Goal: Task Accomplishment & Management: Manage account settings

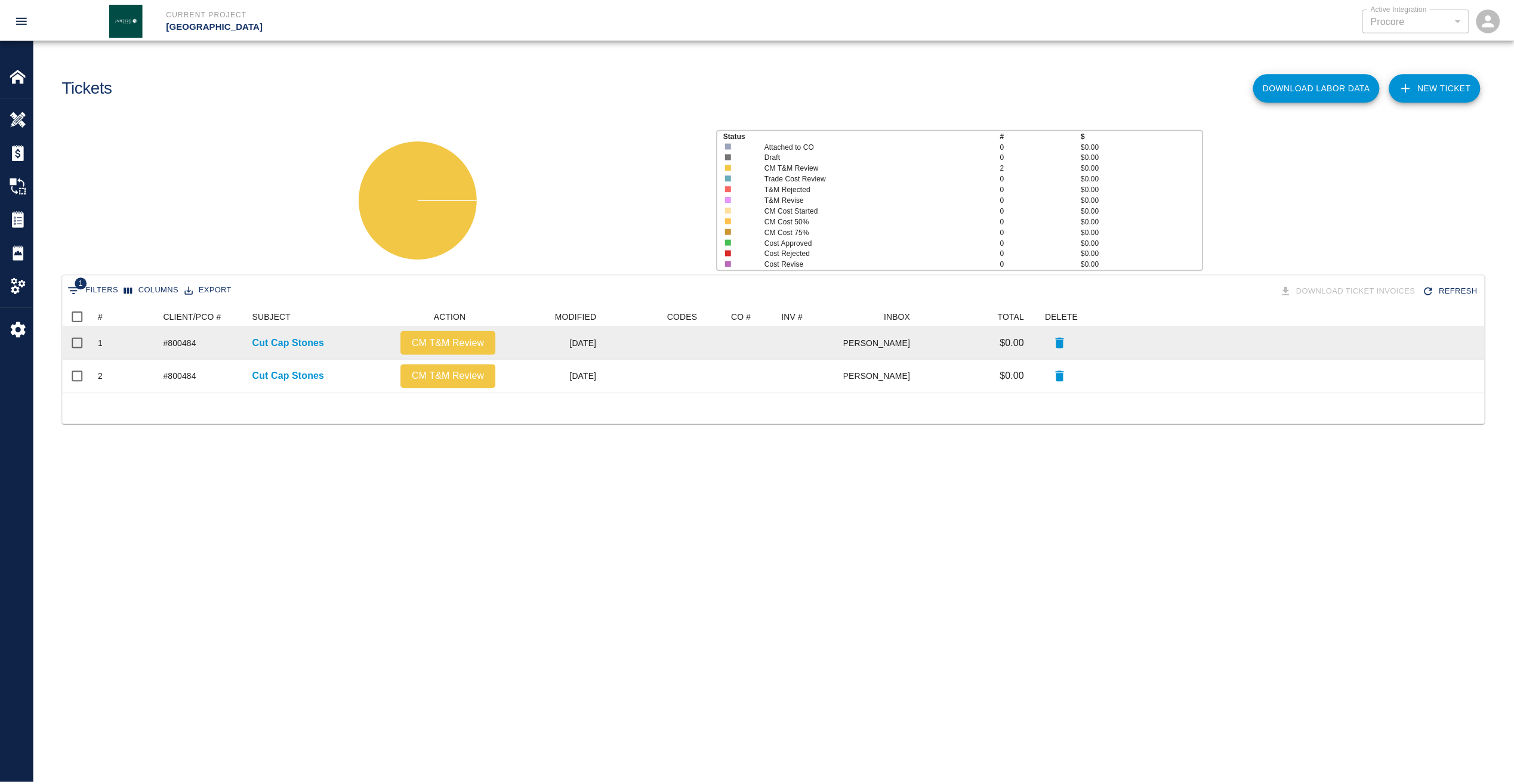
scroll to position [77, 1422]
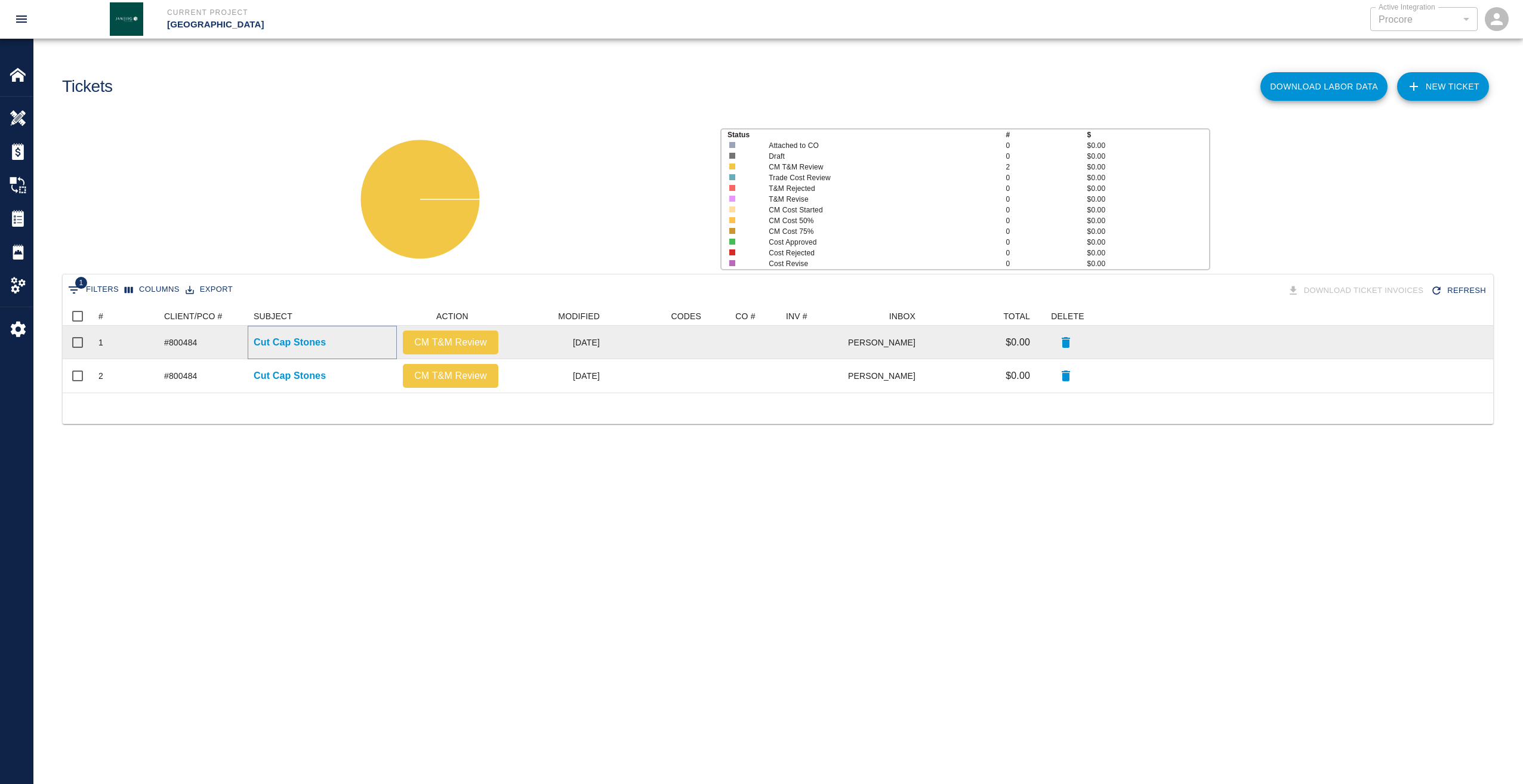
click at [314, 338] on p "Cut Cap Stones" at bounding box center [289, 342] width 72 height 15
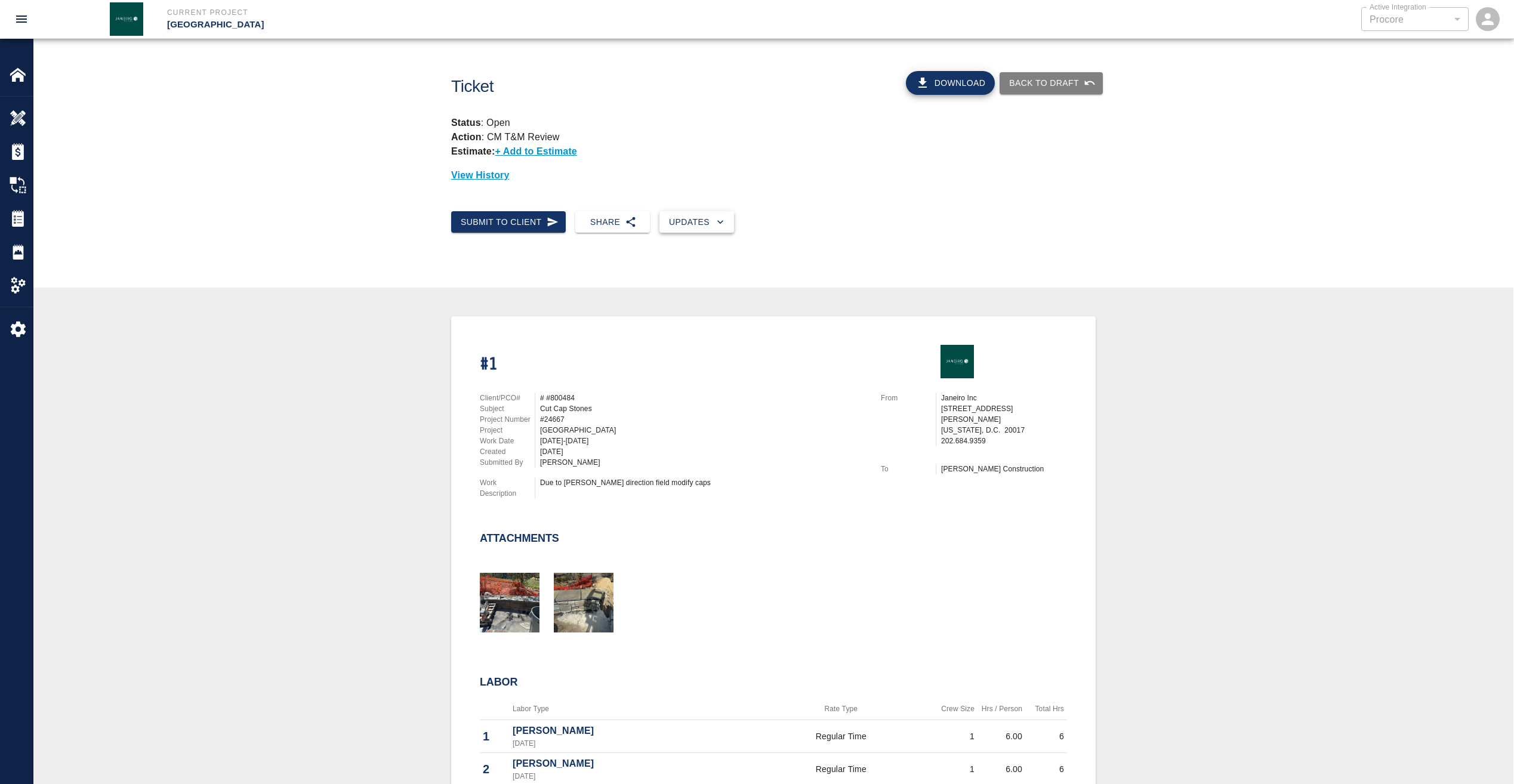
click at [714, 224] on icon "button" at bounding box center [720, 222] width 12 height 12
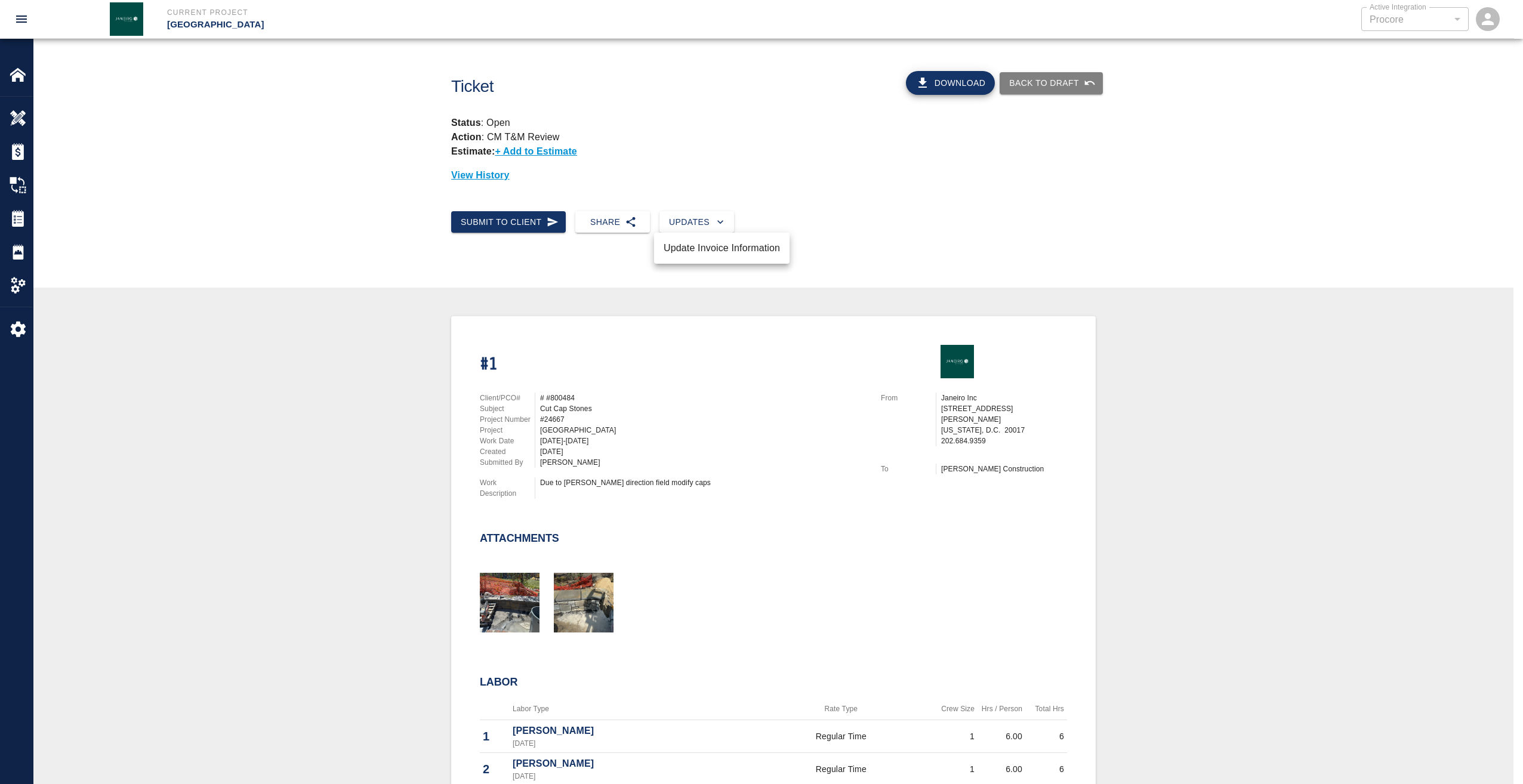
drag, startPoint x: 1200, startPoint y: 452, endPoint x: 1124, endPoint y: 365, distance: 115.5
click at [1200, 452] on div at bounding box center [761, 392] width 1523 height 784
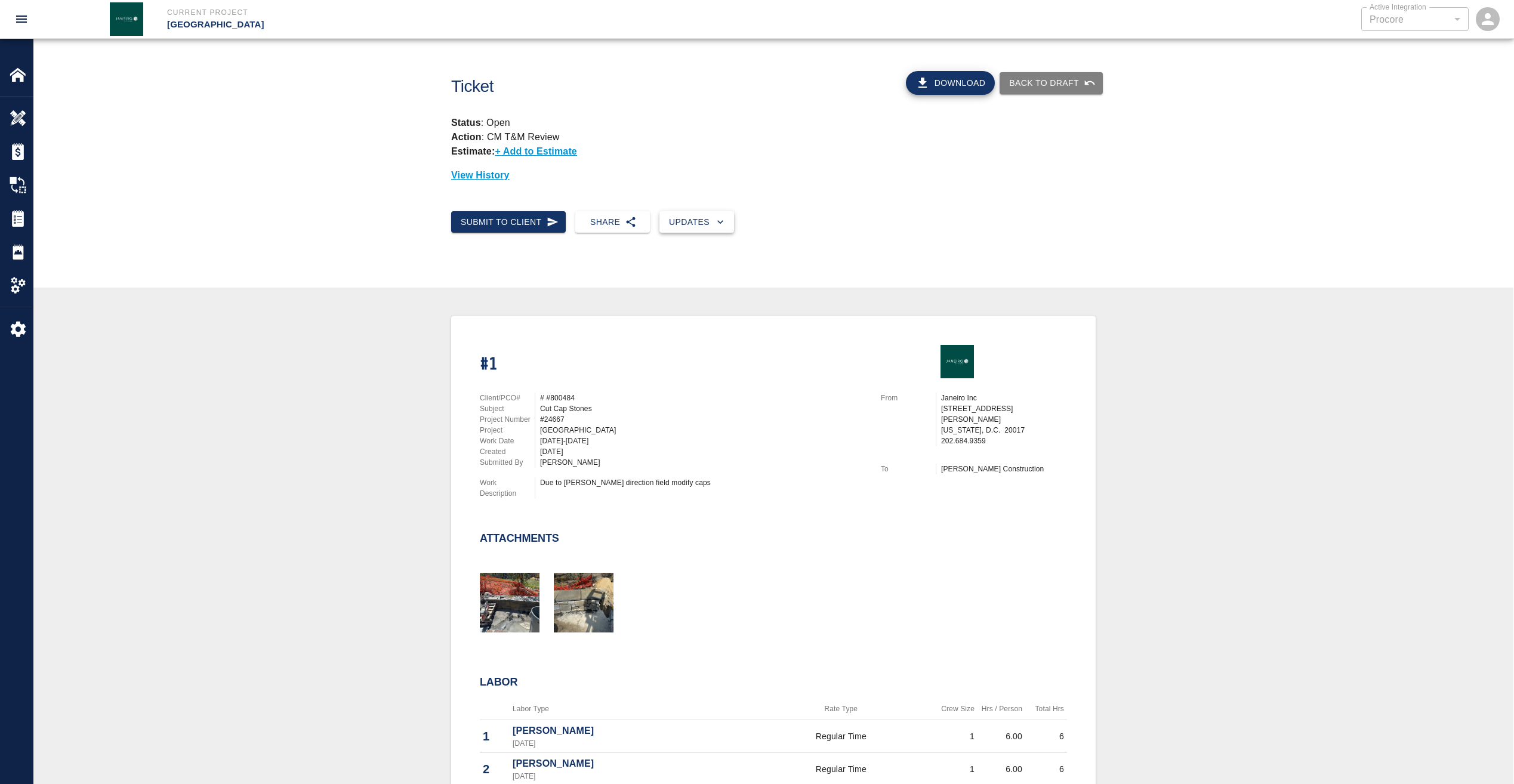
click at [714, 221] on icon "button" at bounding box center [720, 222] width 12 height 12
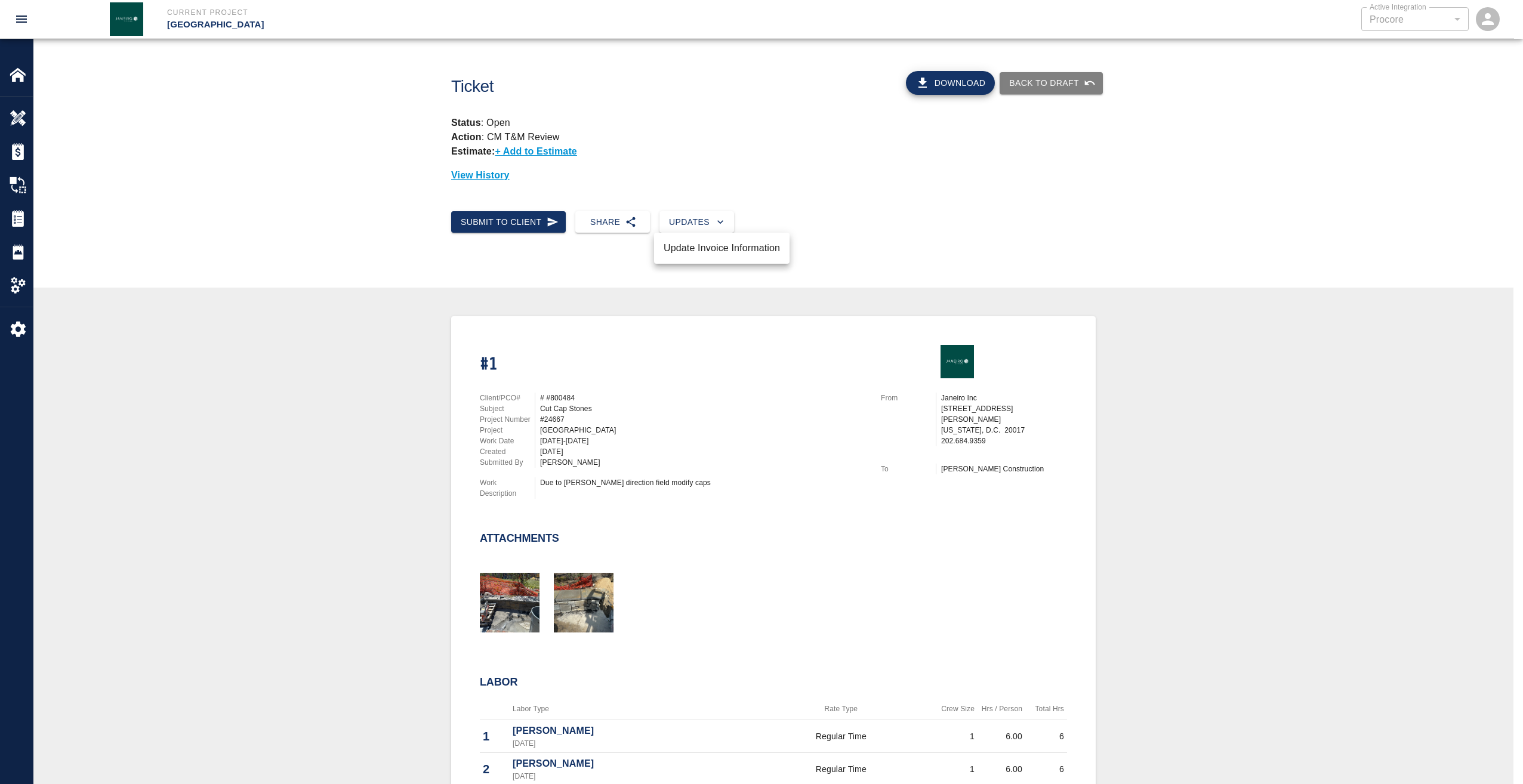
click at [699, 245] on li "Update Invoice Information" at bounding box center [721, 248] width 135 height 22
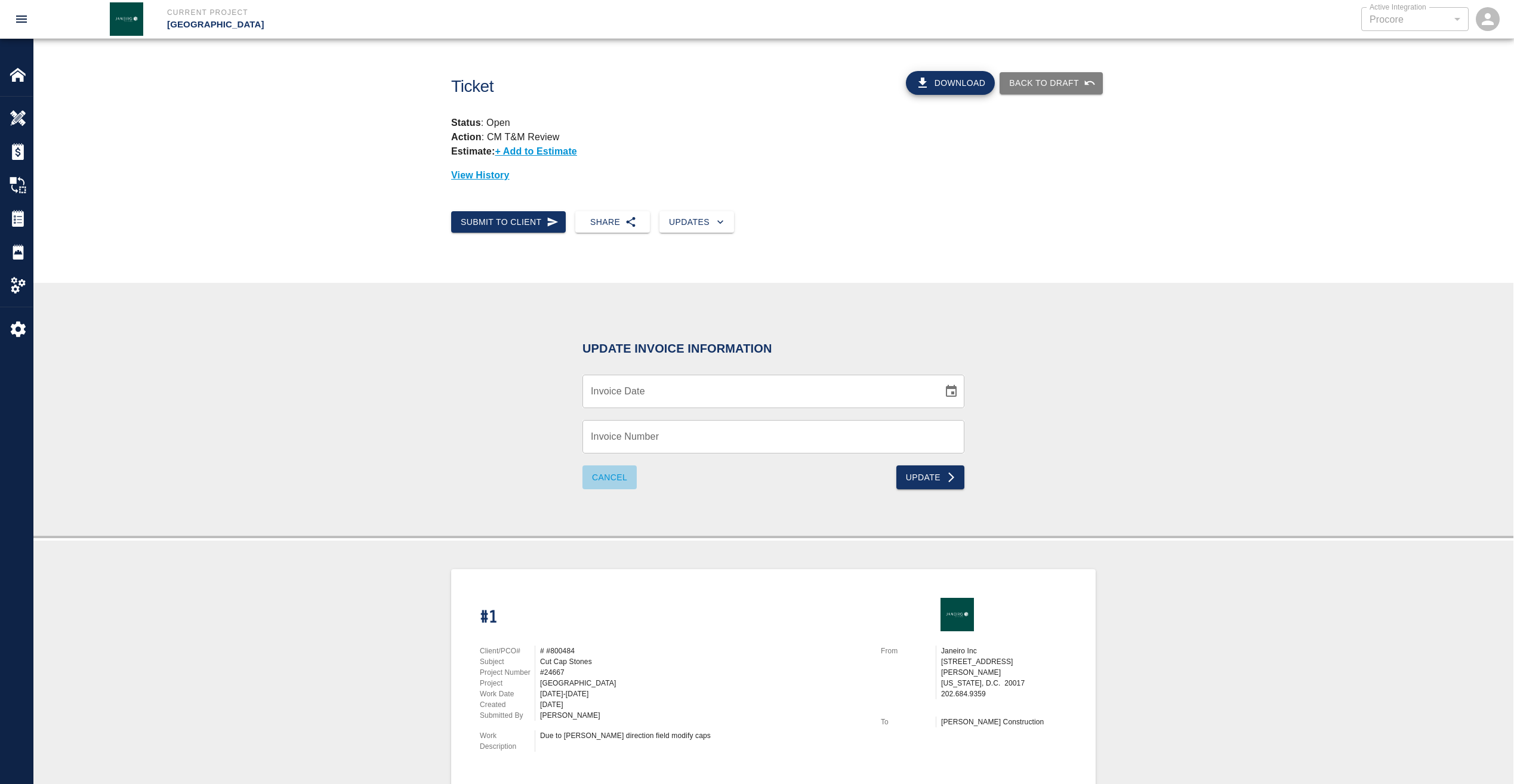
click at [610, 477] on button "Cancel" at bounding box center [610, 477] width 54 height 24
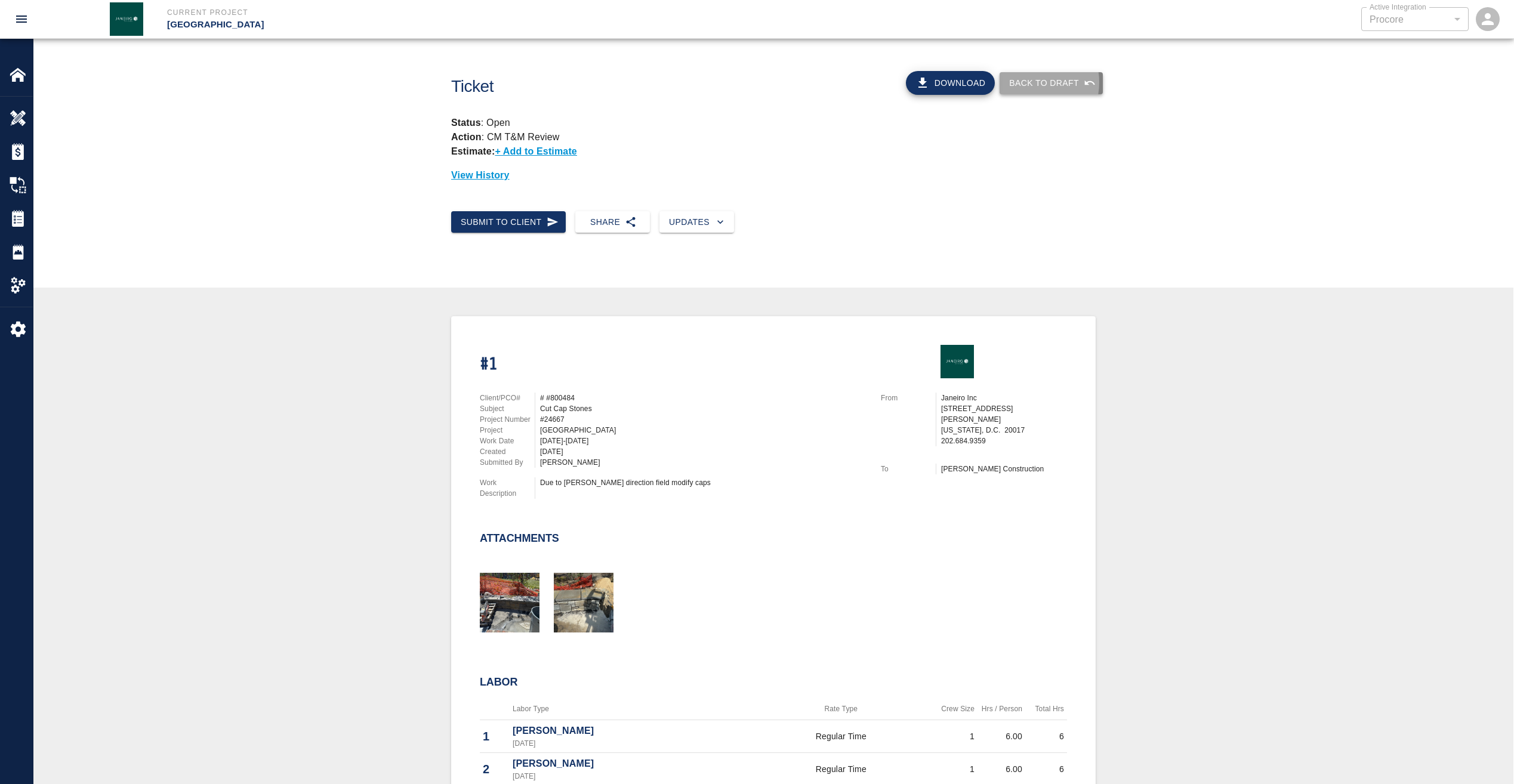
click at [1034, 83] on button "Back to Draft" at bounding box center [1052, 83] width 104 height 22
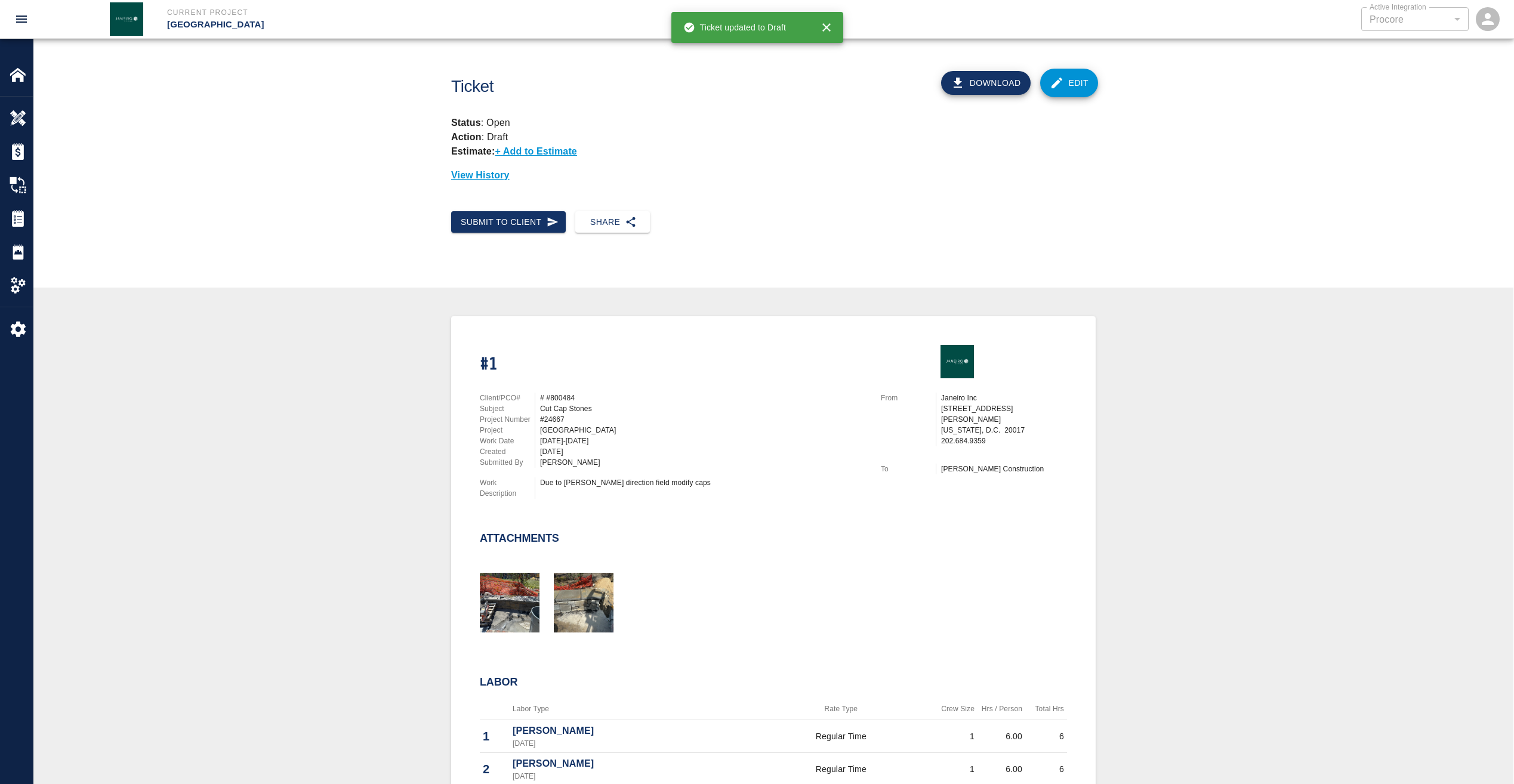
click at [1076, 80] on link "Edit" at bounding box center [1070, 83] width 59 height 29
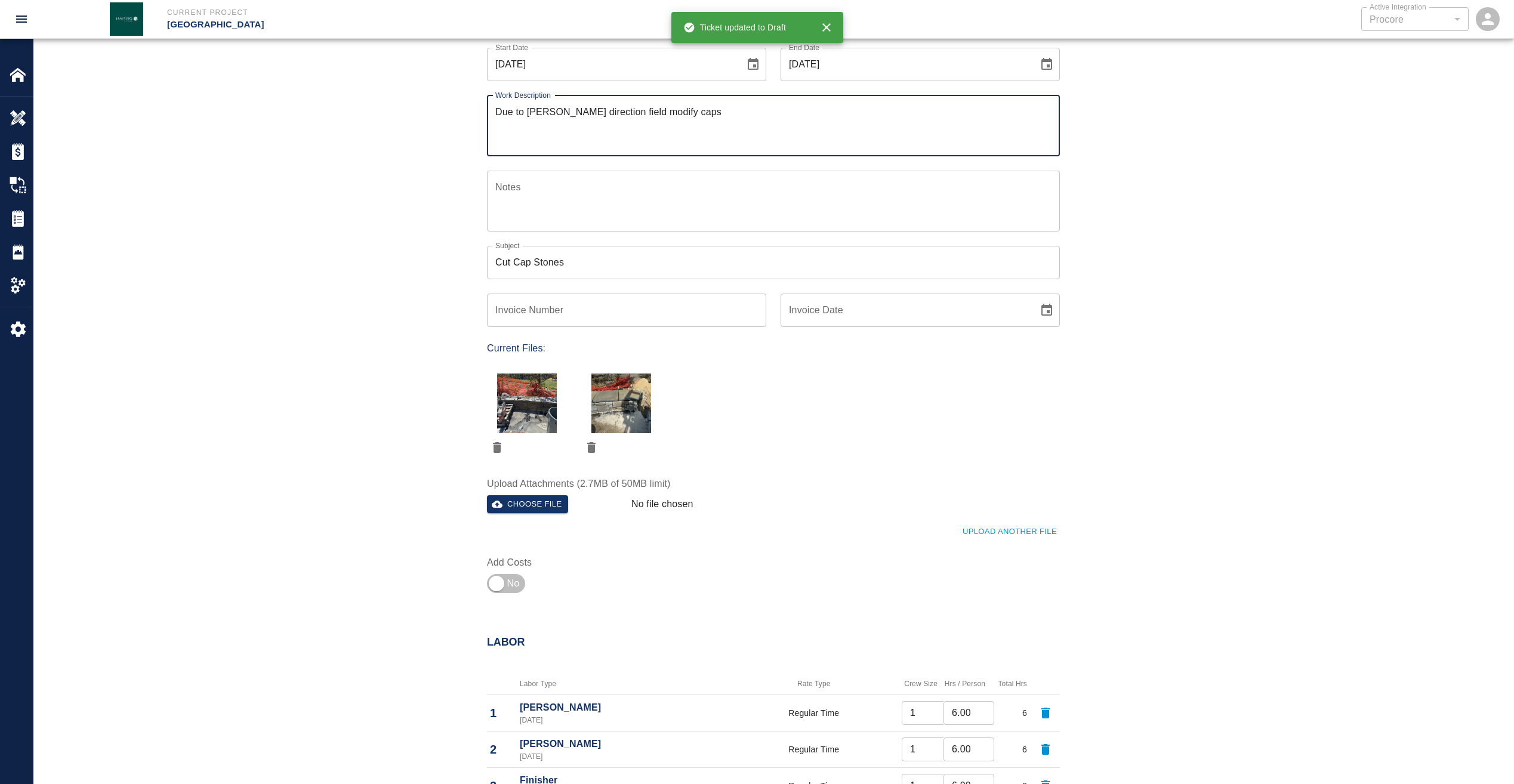
scroll to position [179, 0]
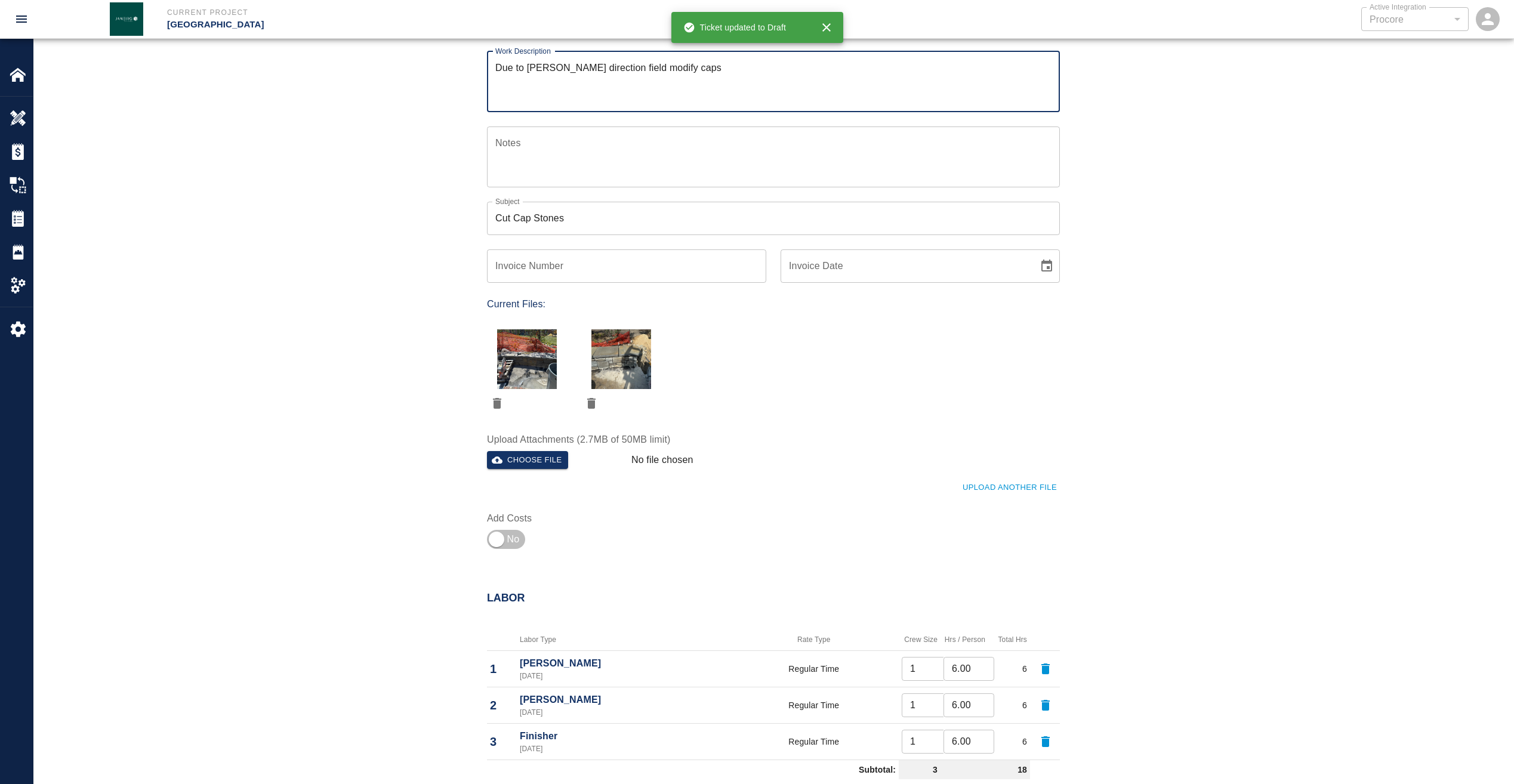
drag, startPoint x: 503, startPoint y: 542, endPoint x: 532, endPoint y: 552, distance: 30.7
click at [504, 541] on input "checkbox" at bounding box center [496, 539] width 86 height 29
checkbox input "true"
type input "1"
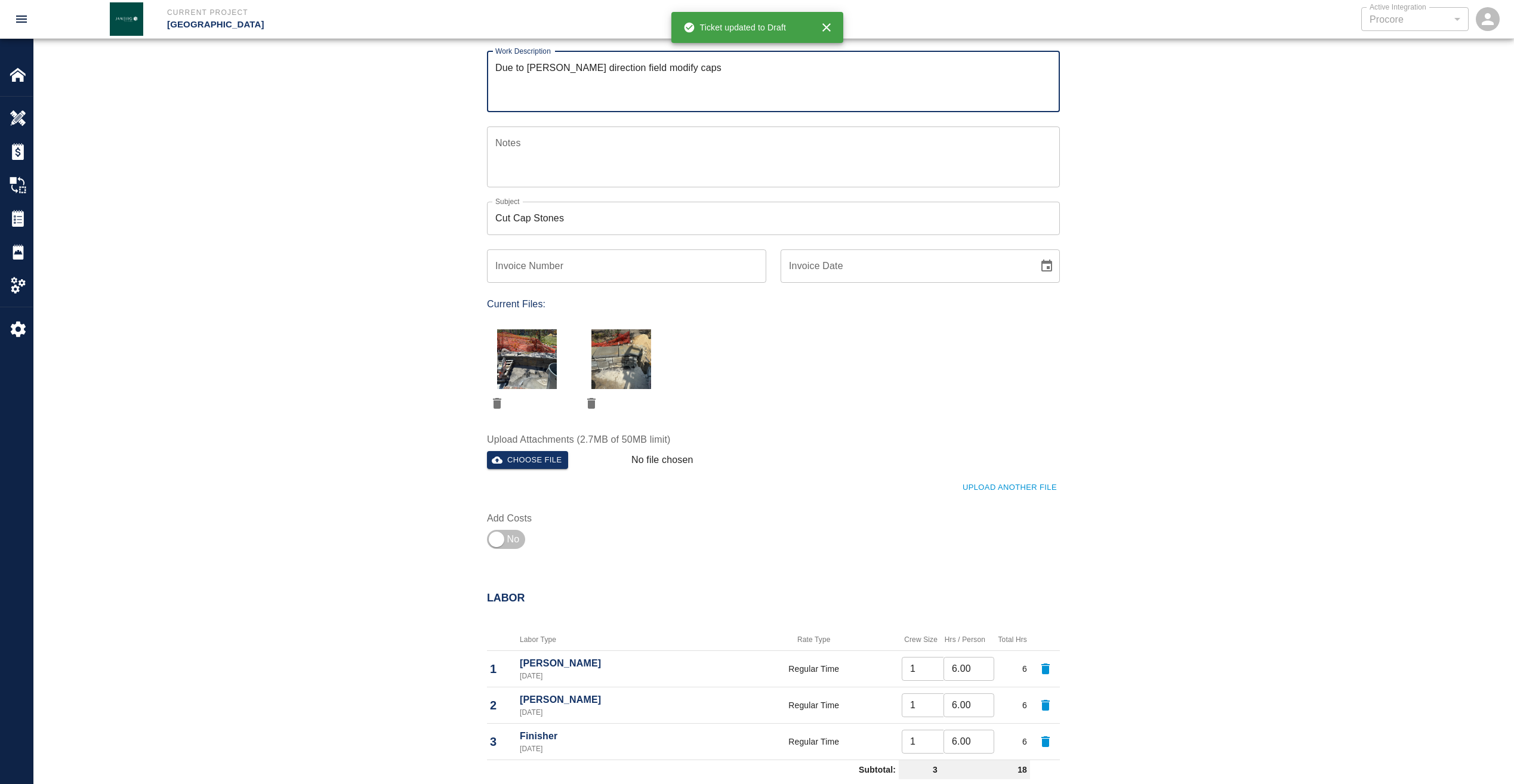
type input "1"
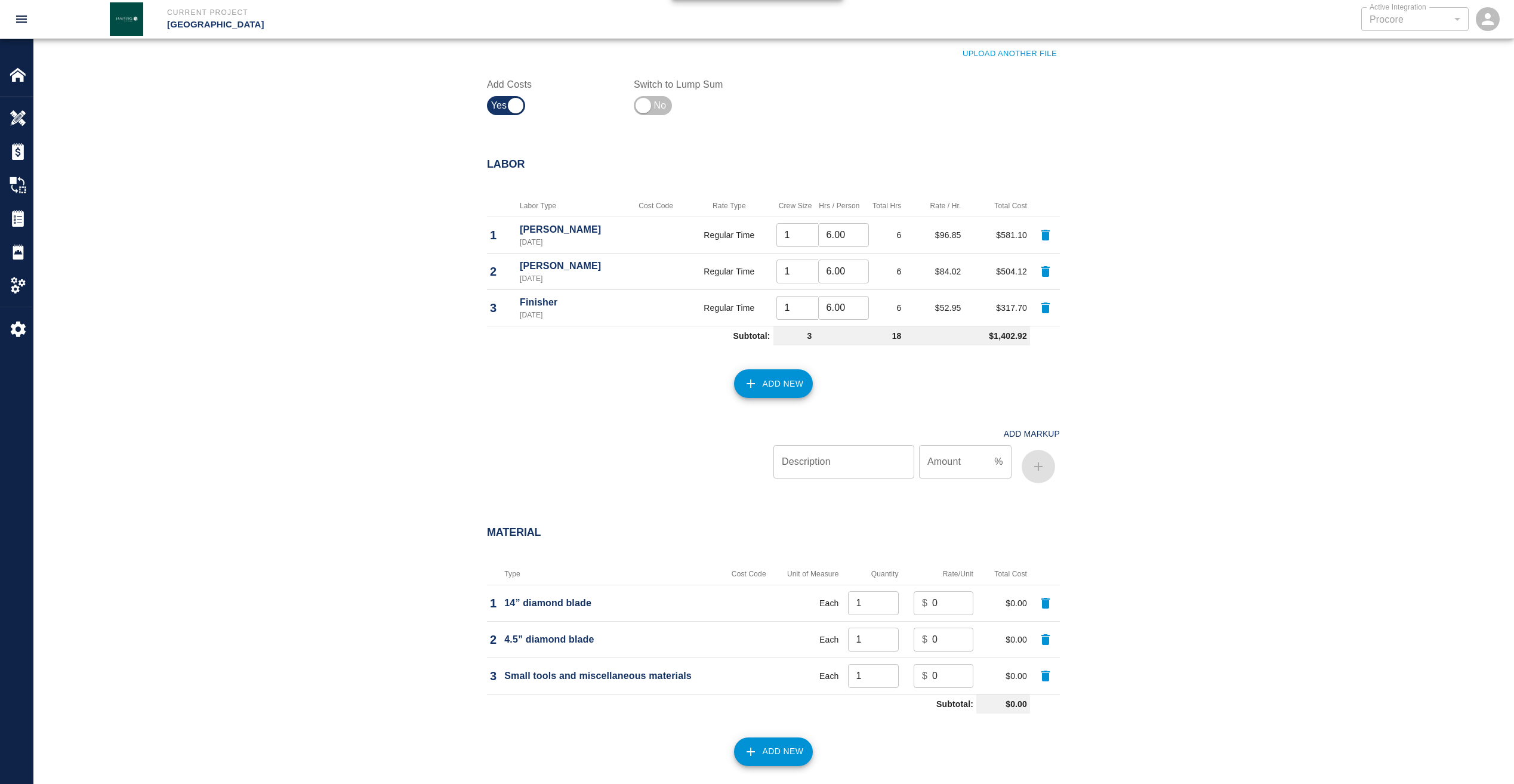
scroll to position [657, 0]
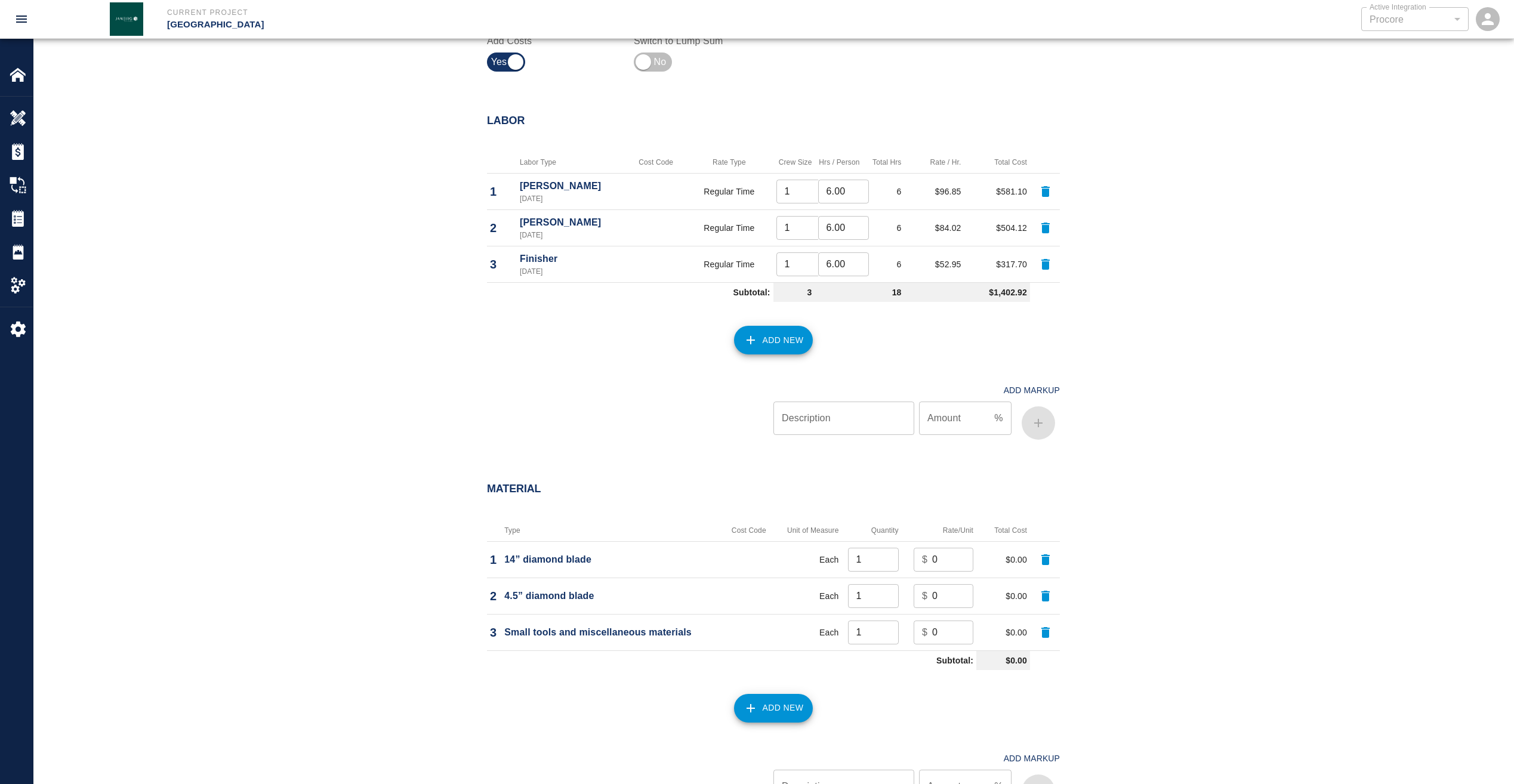
click at [944, 555] on input "0" at bounding box center [952, 559] width 41 height 24
drag, startPoint x: 944, startPoint y: 555, endPoint x: 906, endPoint y: 559, distance: 38.2
click at [907, 559] on td "$ 0 ​" at bounding box center [939, 558] width 75 height 36
type input "225"
type input "50"
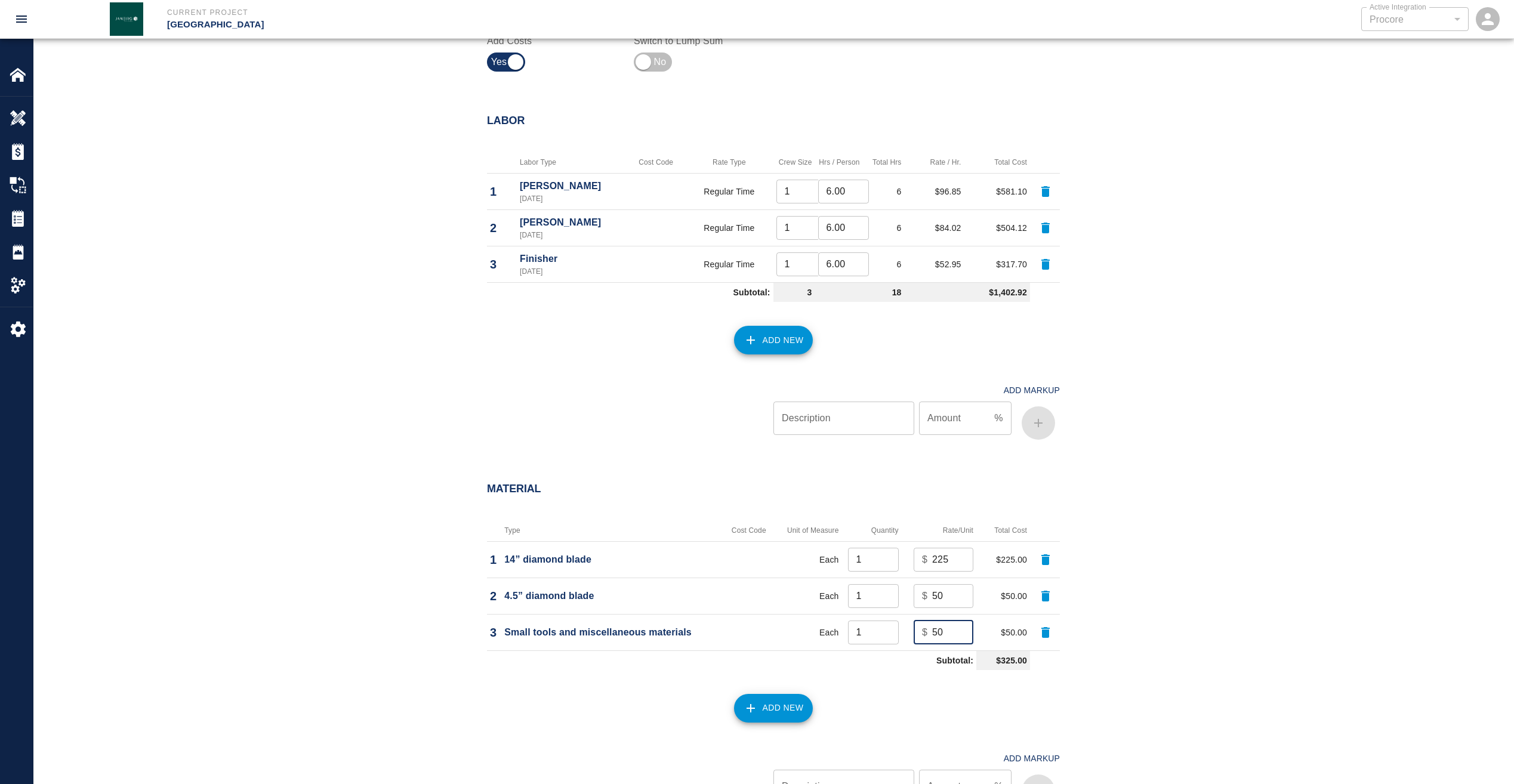
type input "50"
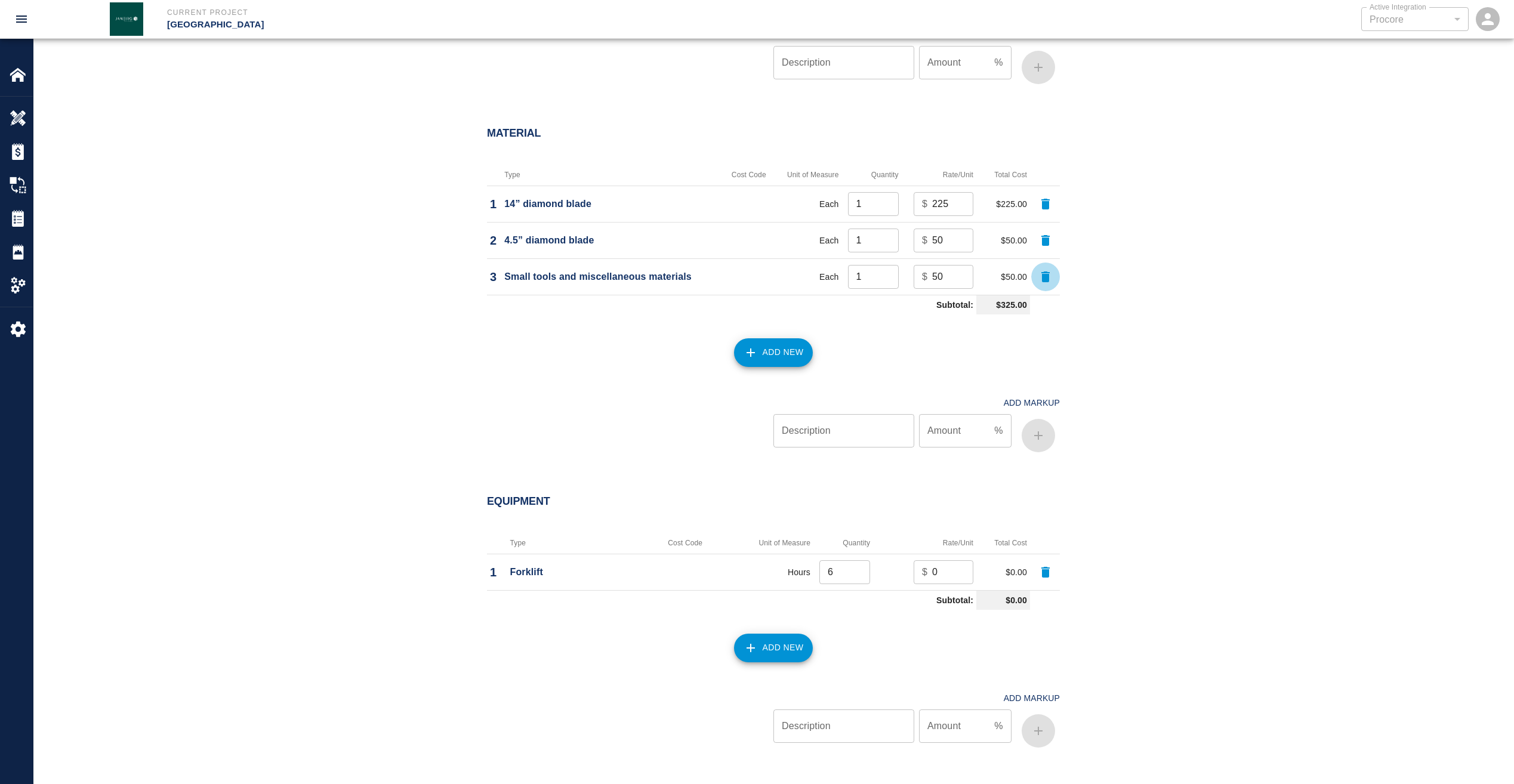
scroll to position [1014, 0]
click at [946, 566] on input "0" at bounding box center [952, 569] width 41 height 24
drag, startPoint x: 946, startPoint y: 566, endPoint x: 903, endPoint y: 566, distance: 43.0
click at [903, 566] on td "$ 0 ​" at bounding box center [925, 569] width 104 height 36
type input "50"
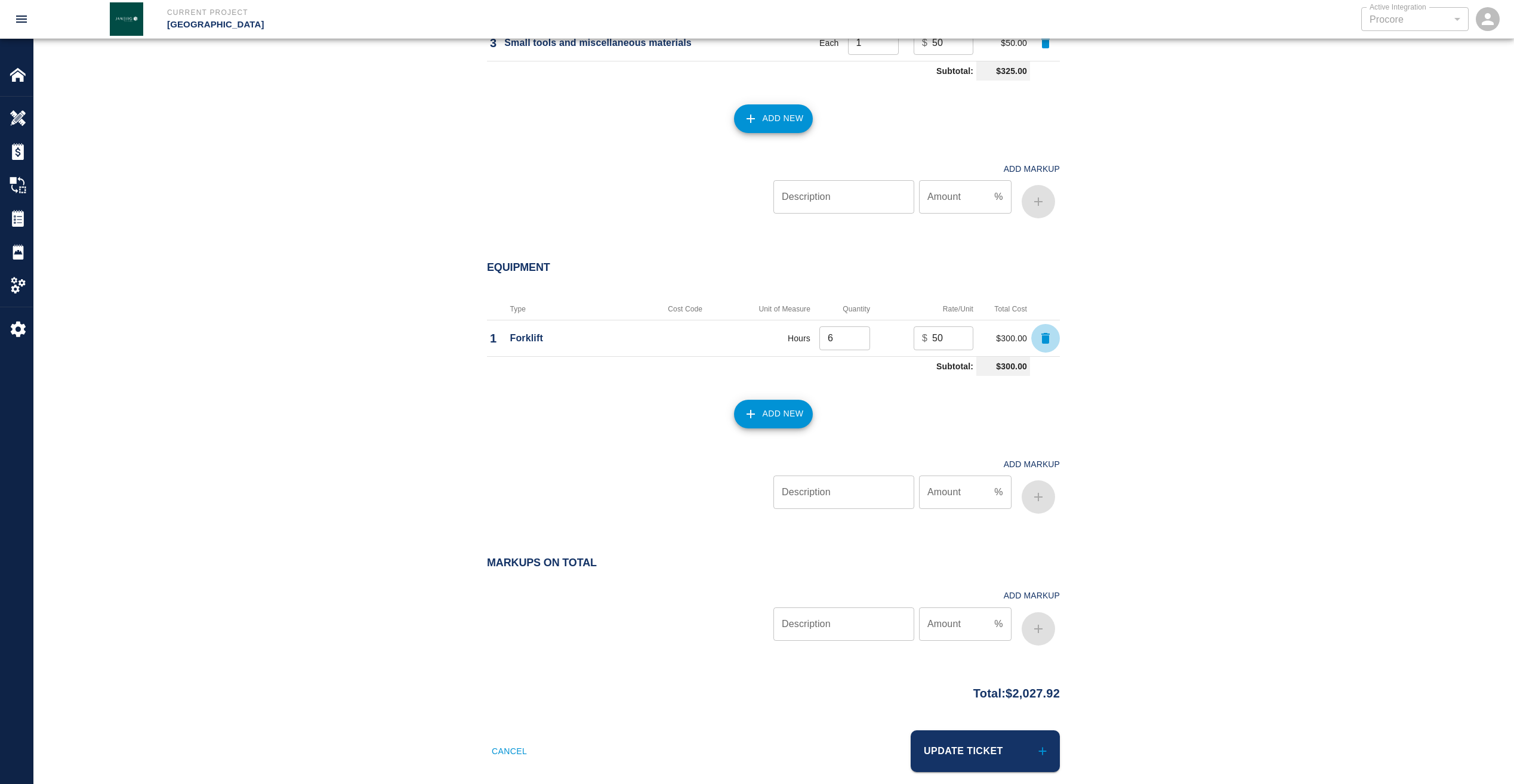
scroll to position [1262, 0]
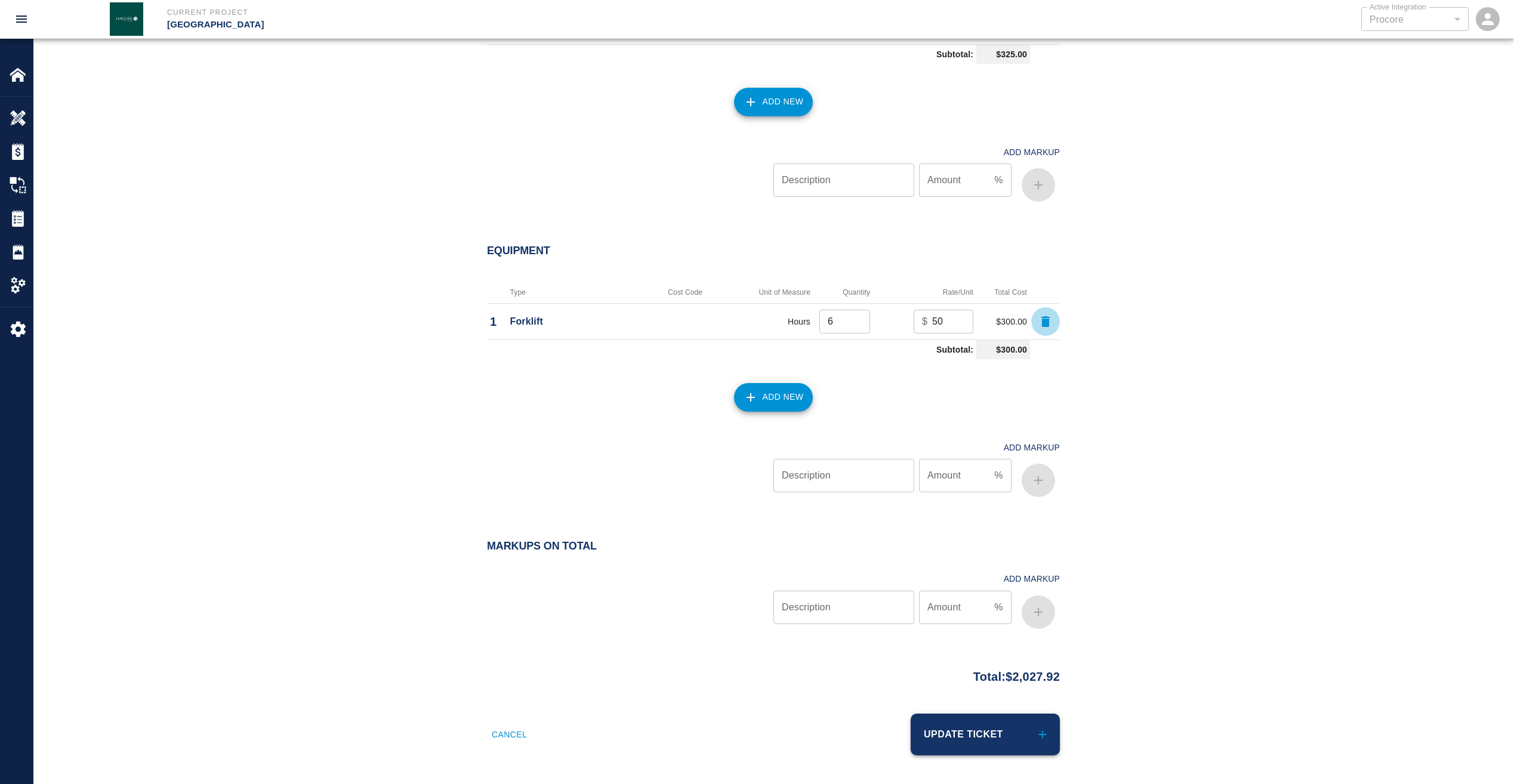
click at [965, 725] on button "Update Ticket" at bounding box center [985, 735] width 149 height 42
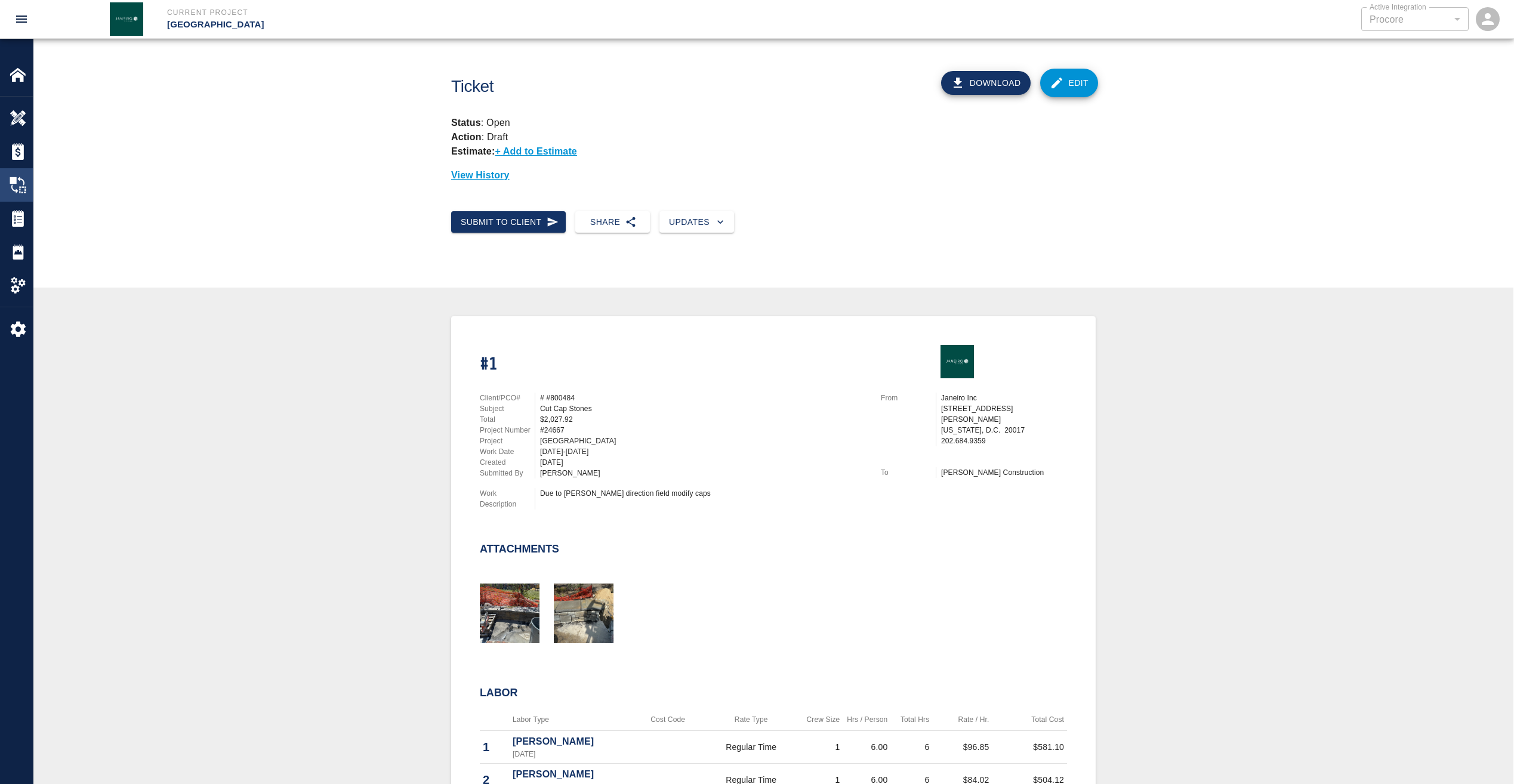
click at [18, 179] on img at bounding box center [18, 185] width 17 height 17
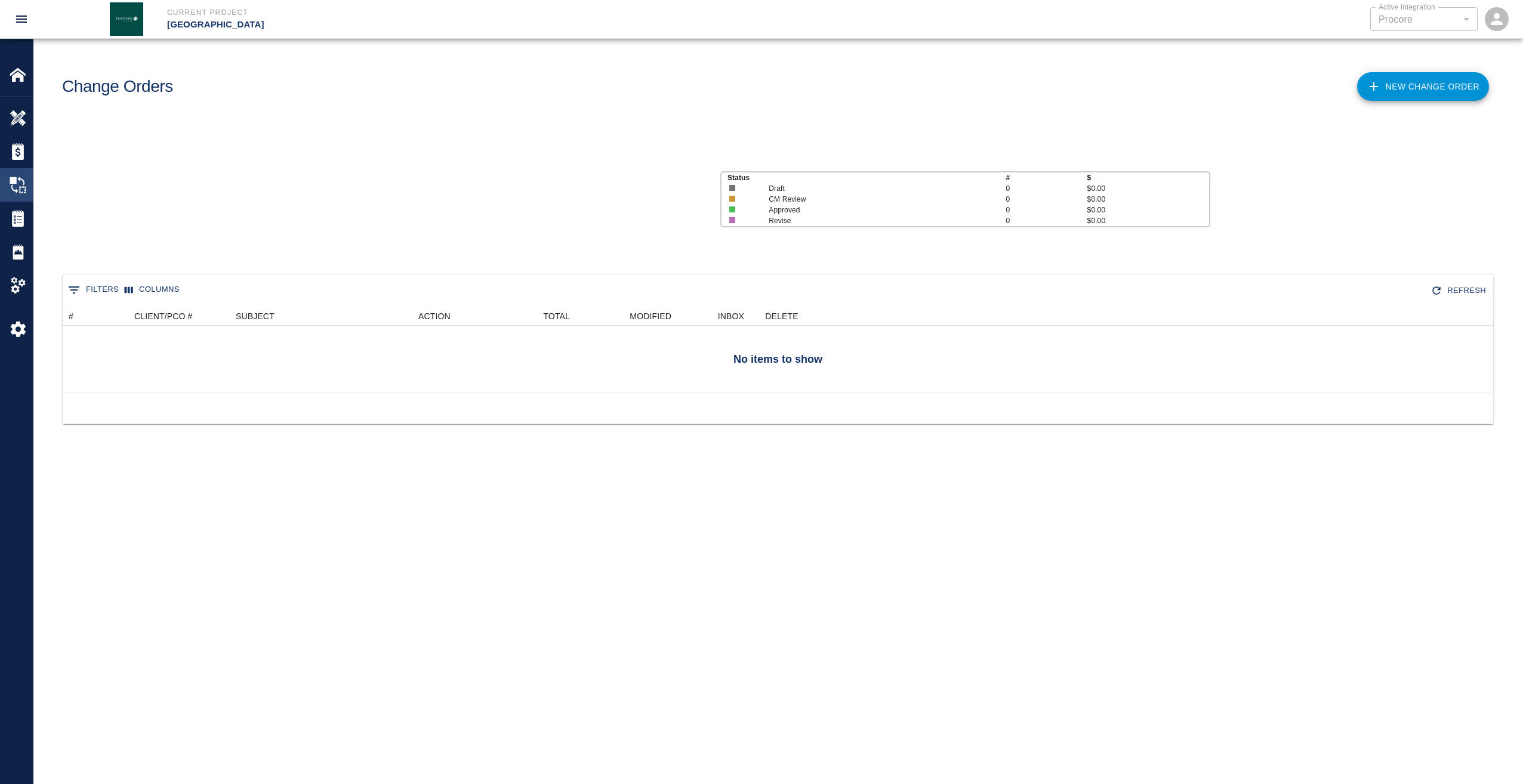
scroll to position [77, 1422]
click at [17, 212] on img at bounding box center [18, 219] width 17 height 17
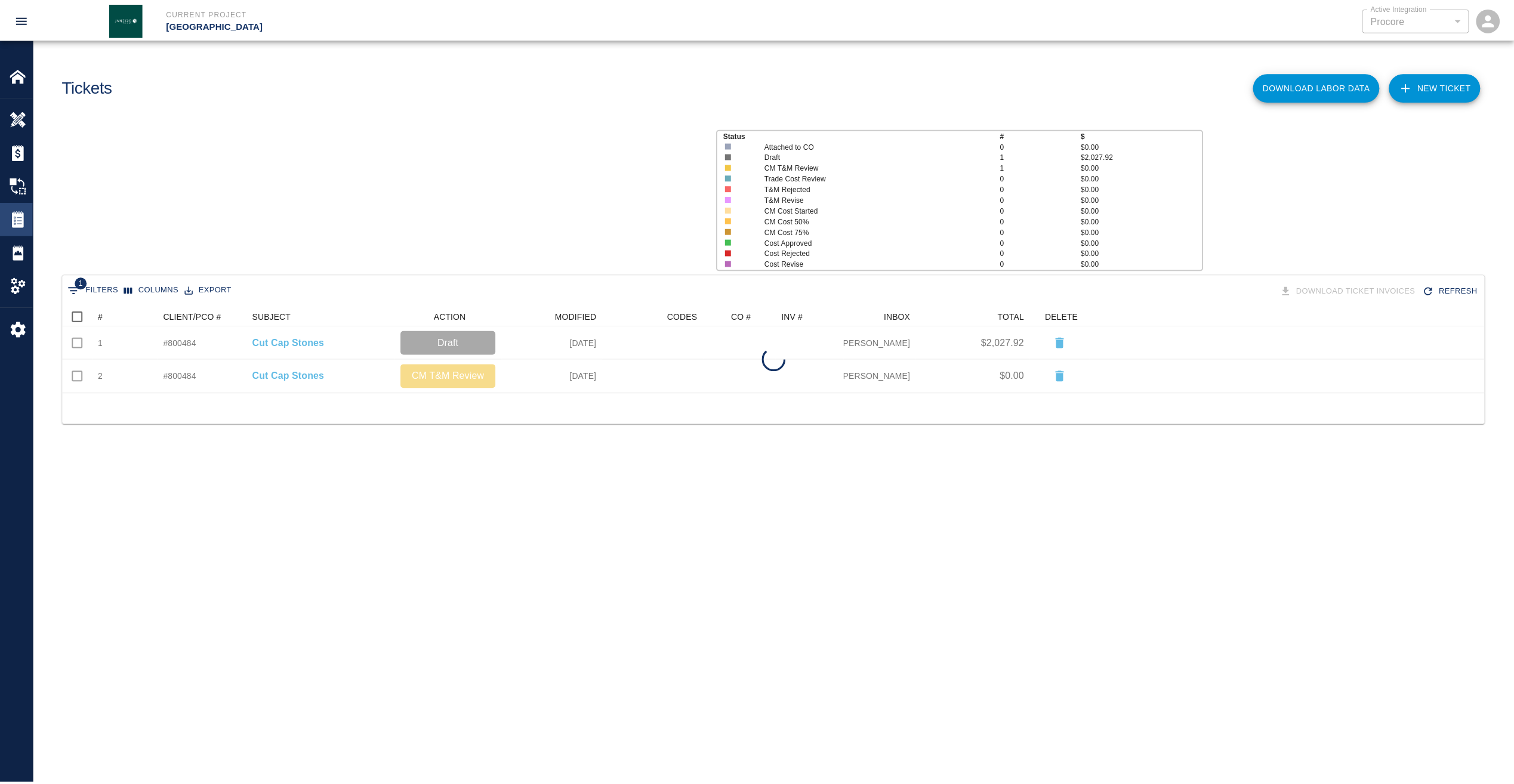
scroll to position [77, 1422]
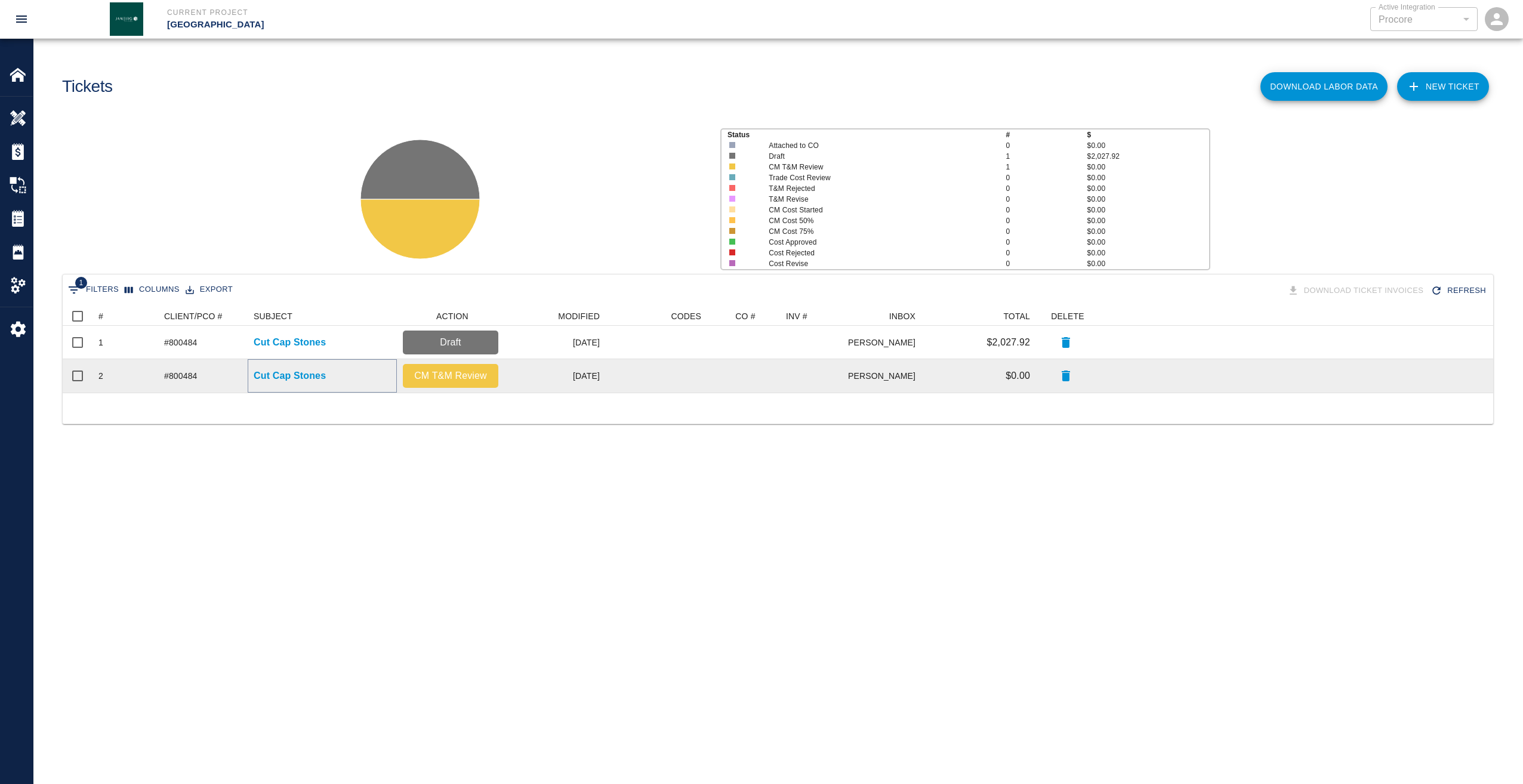
click at [304, 375] on p "Cut Cap Stones" at bounding box center [289, 375] width 72 height 15
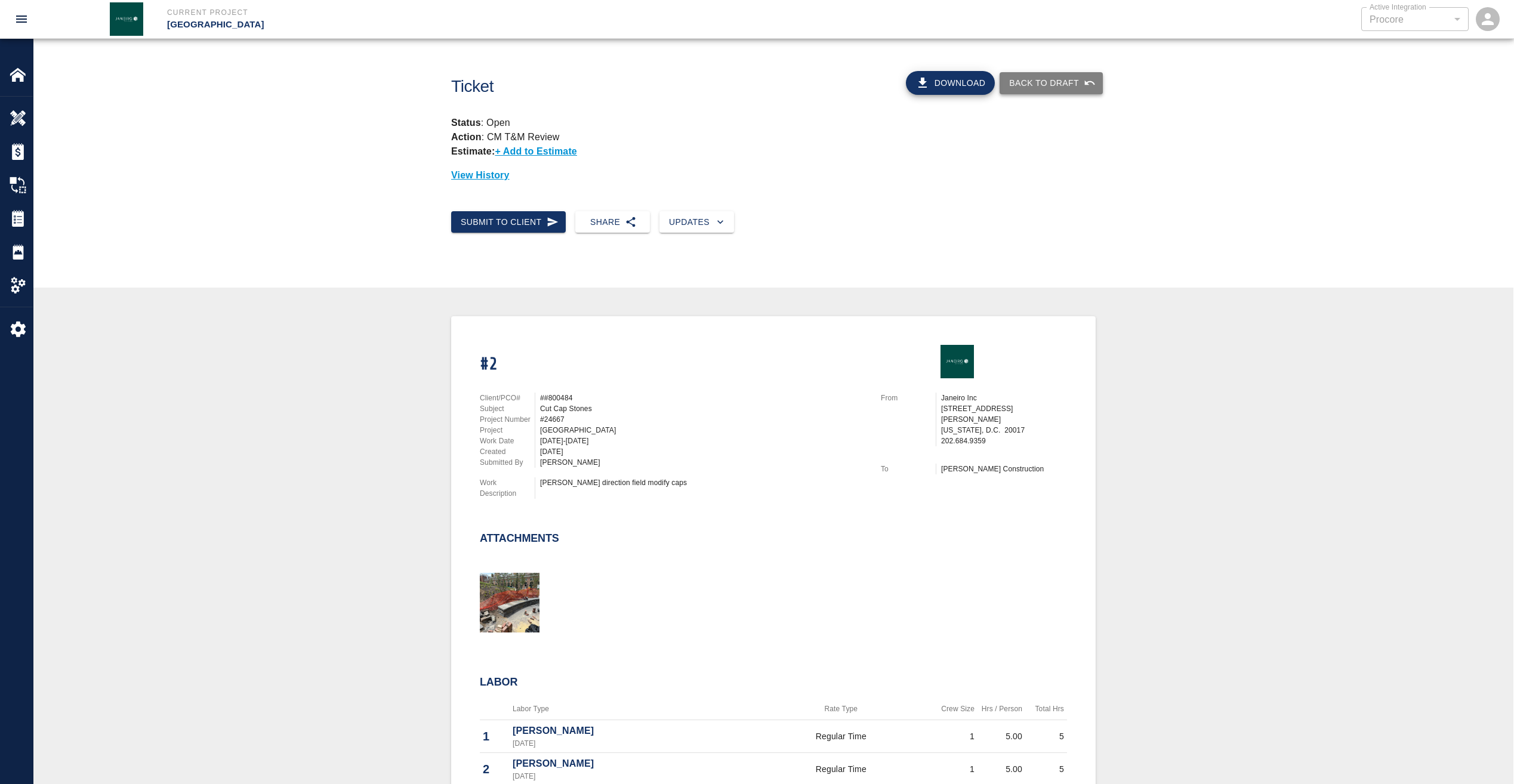
click at [1076, 77] on button "Back to Draft" at bounding box center [1052, 83] width 104 height 22
click at [556, 221] on button "Submit to Client" at bounding box center [509, 222] width 114 height 22
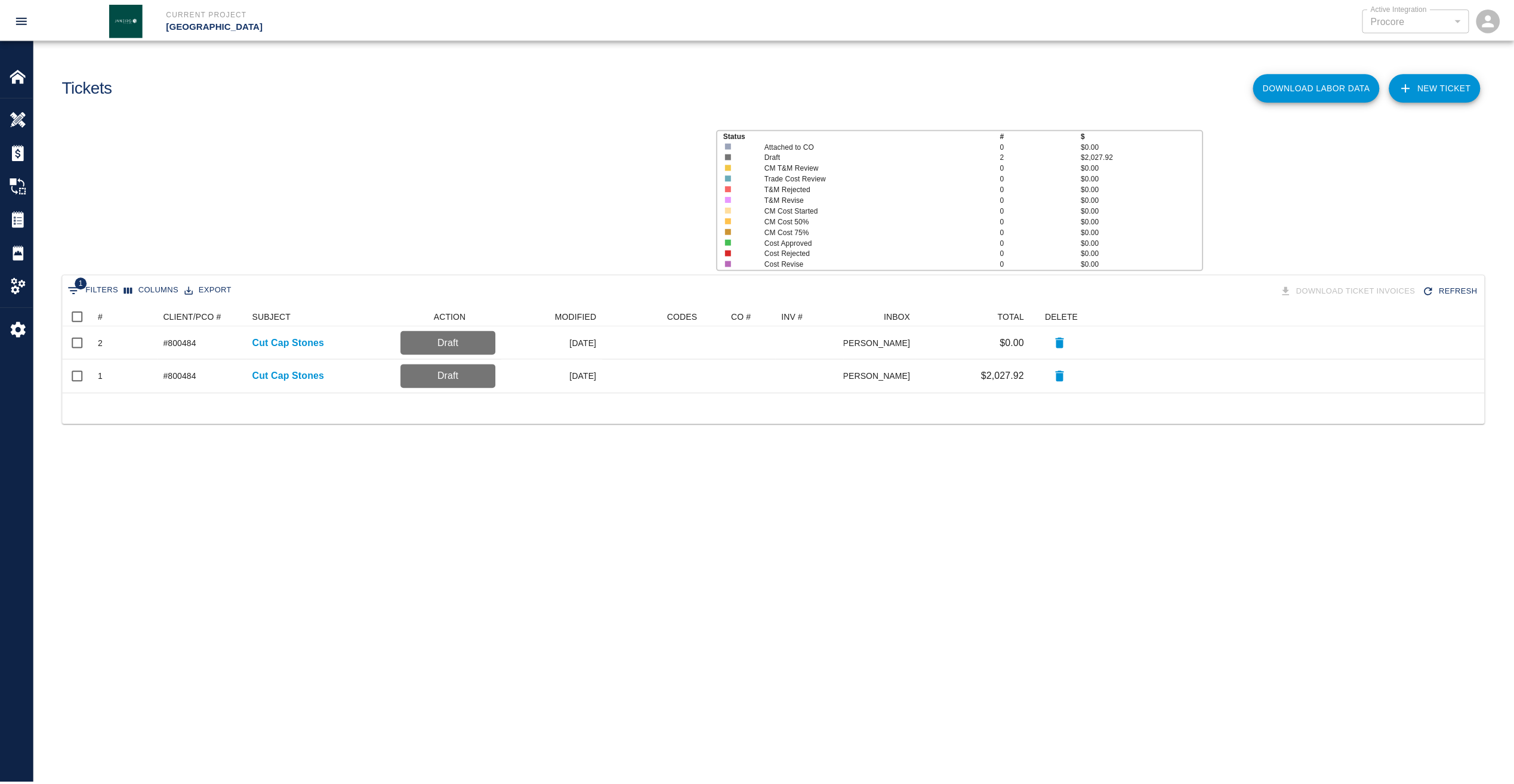
scroll to position [77, 1422]
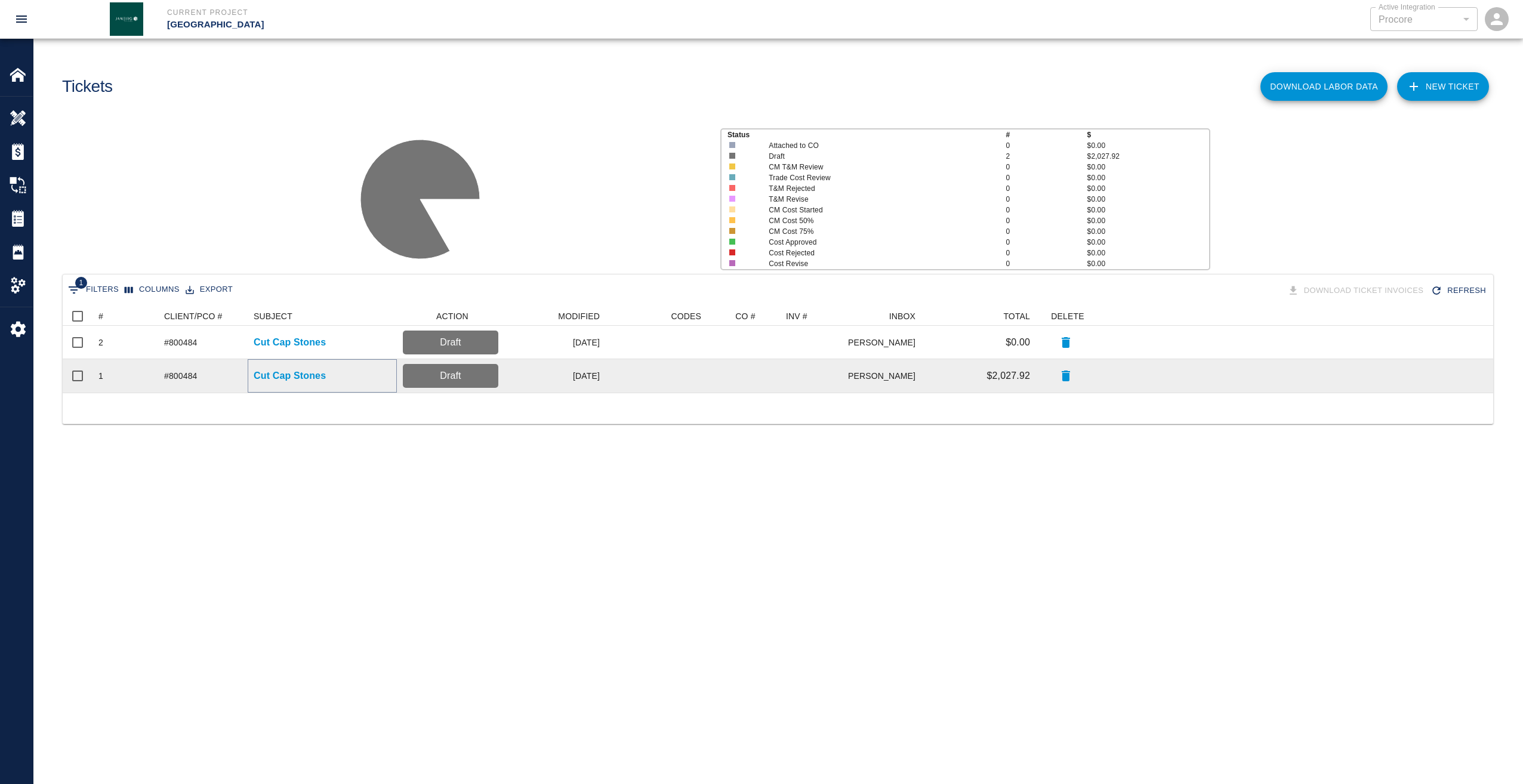
click at [263, 371] on p "Cut Cap Stones" at bounding box center [289, 375] width 72 height 15
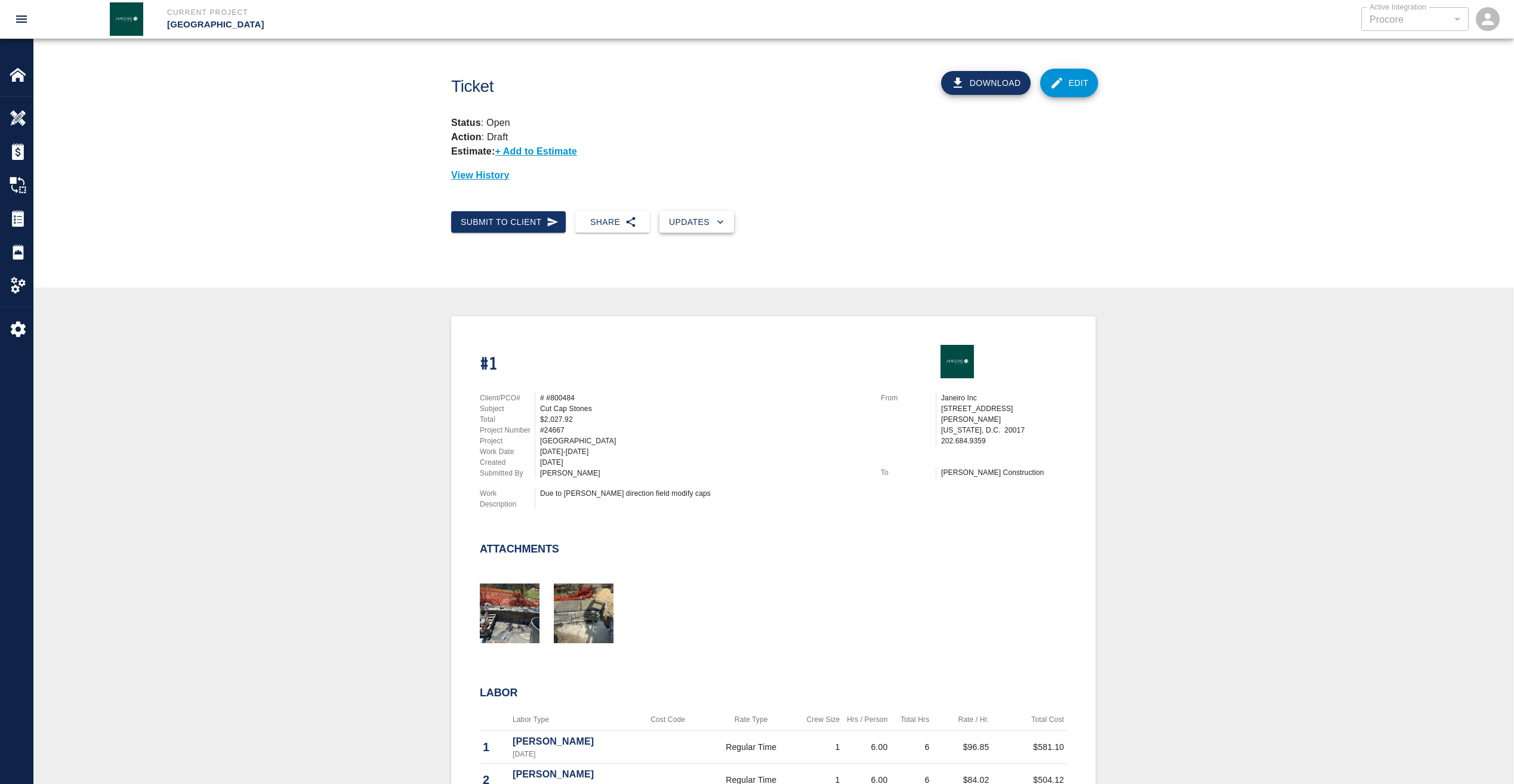
click at [686, 220] on button "Updates" at bounding box center [696, 222] width 75 height 22
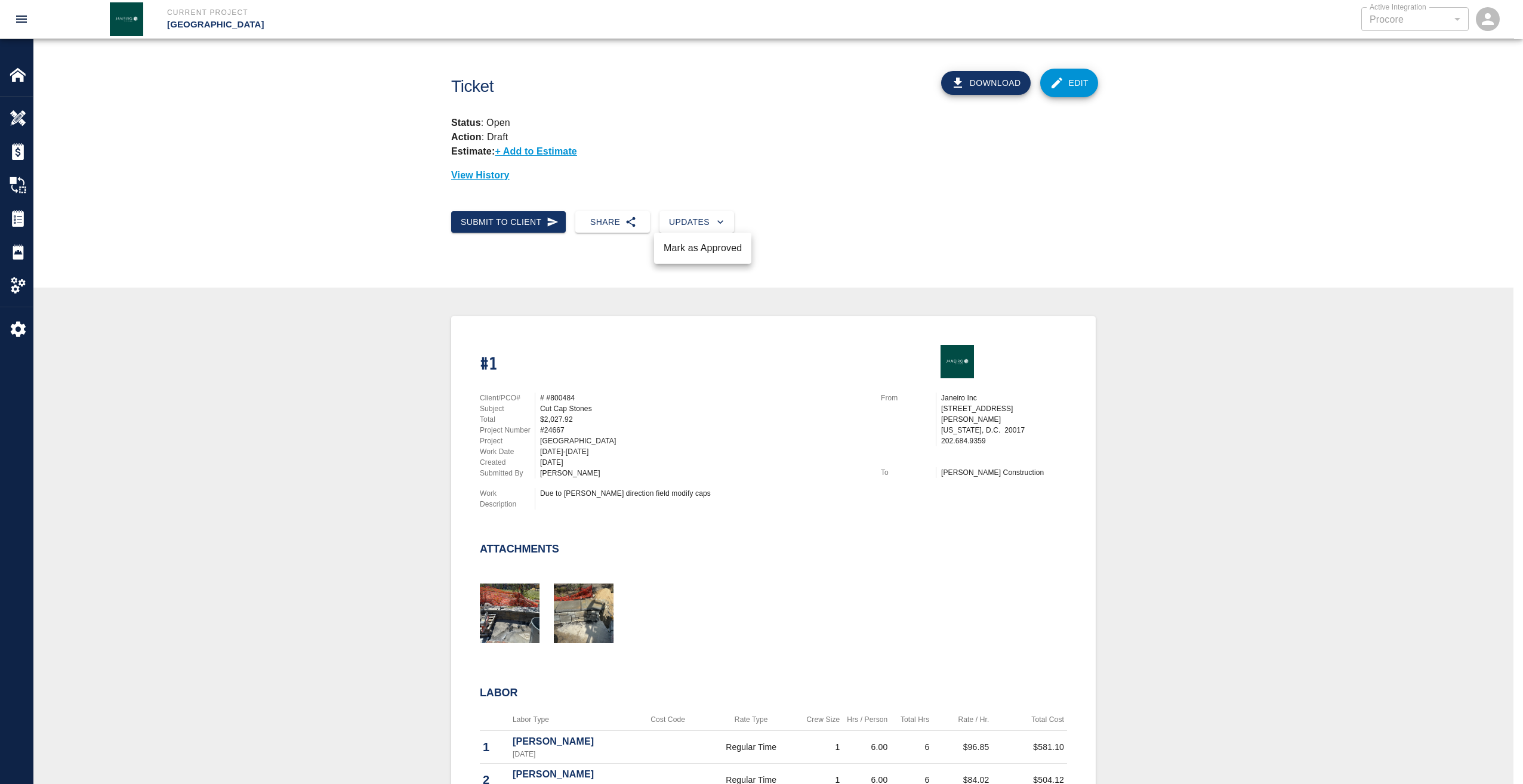
click at [1388, 334] on div at bounding box center [761, 392] width 1523 height 784
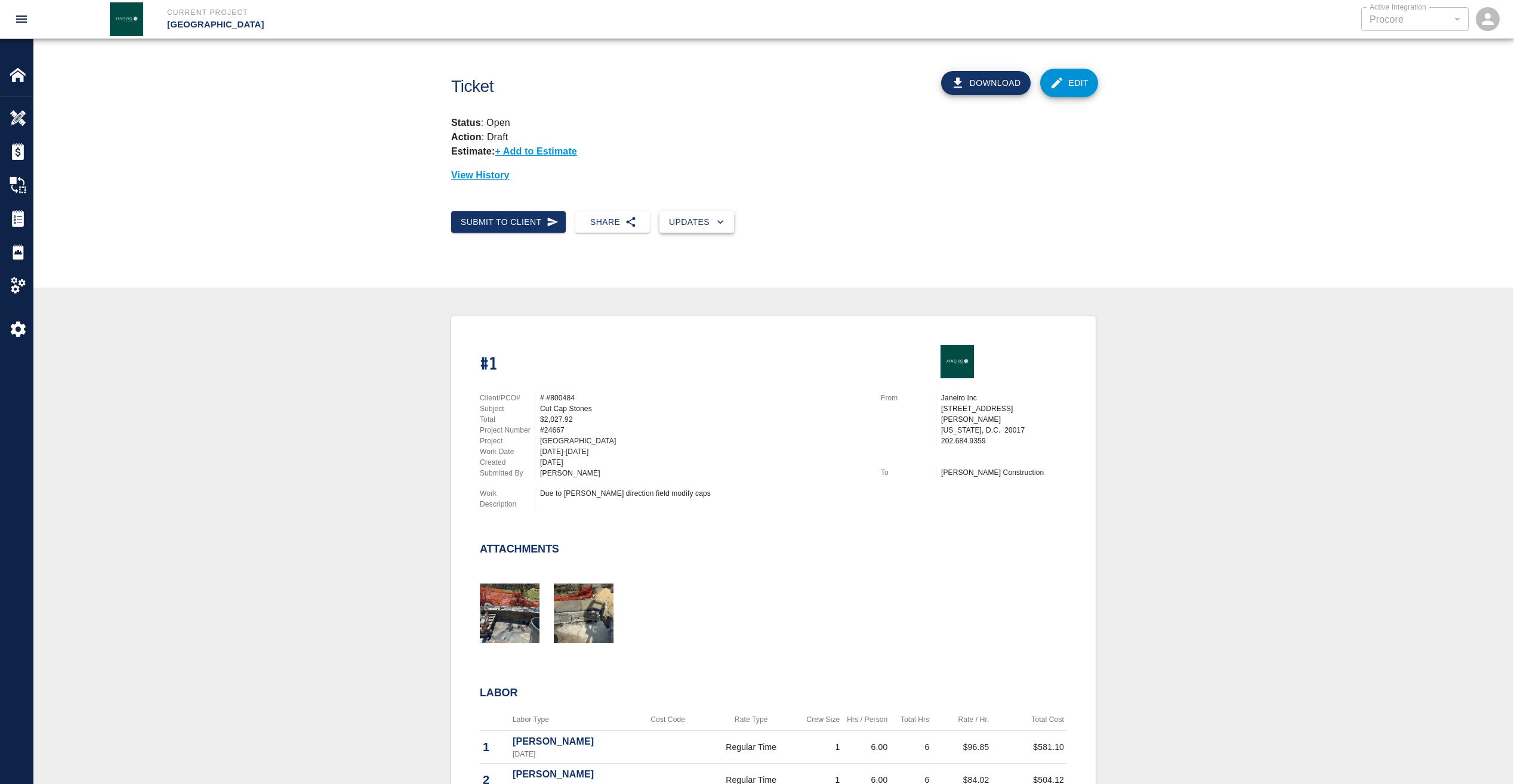
click at [696, 216] on button "Updates" at bounding box center [696, 222] width 75 height 22
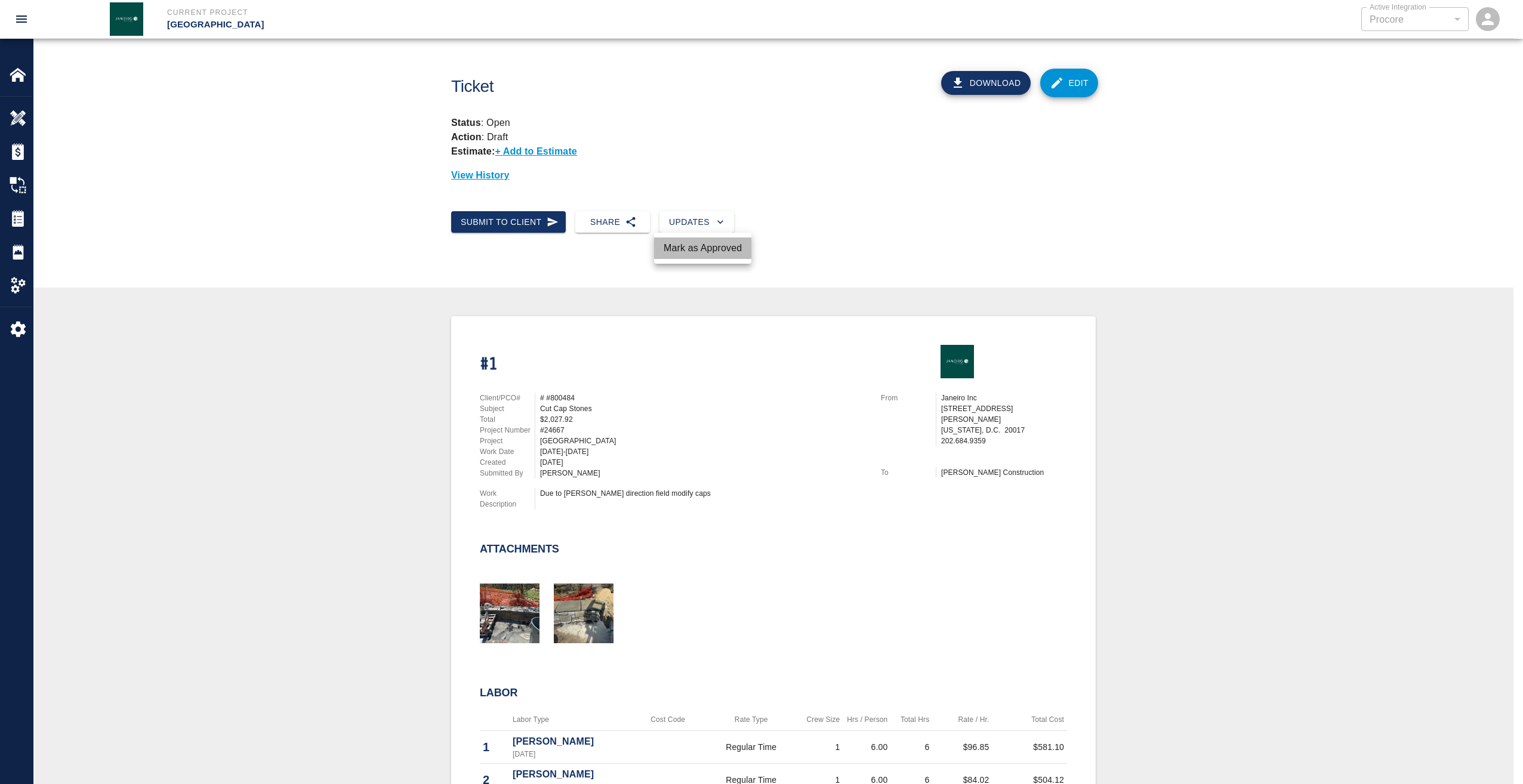
click at [705, 244] on li "Mark as Approved" at bounding box center [702, 248] width 97 height 22
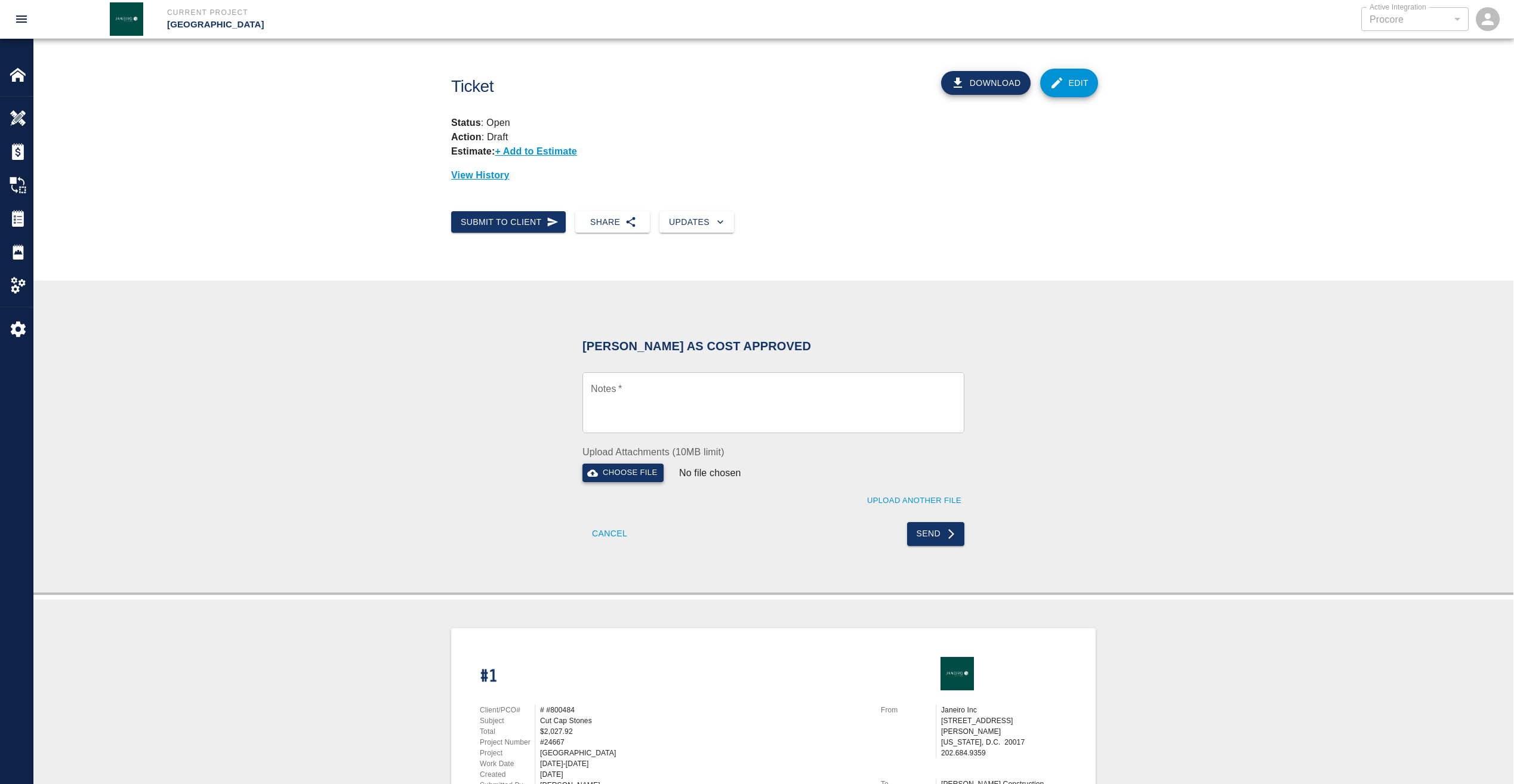
click at [632, 467] on button "Choose file" at bounding box center [623, 473] width 81 height 19
click at [716, 218] on icon "button" at bounding box center [720, 222] width 12 height 12
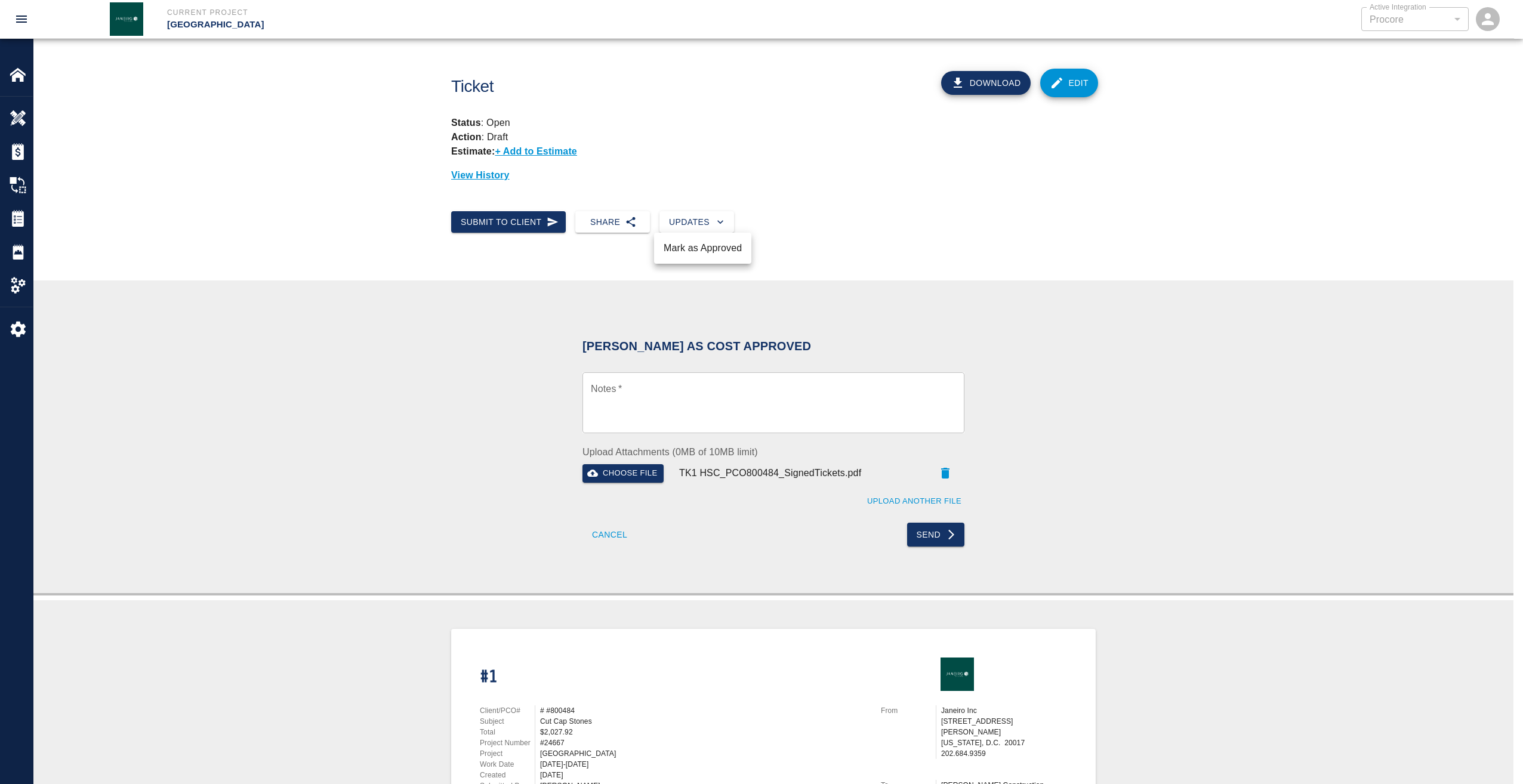
click at [717, 246] on li "Mark as Approved" at bounding box center [702, 248] width 97 height 22
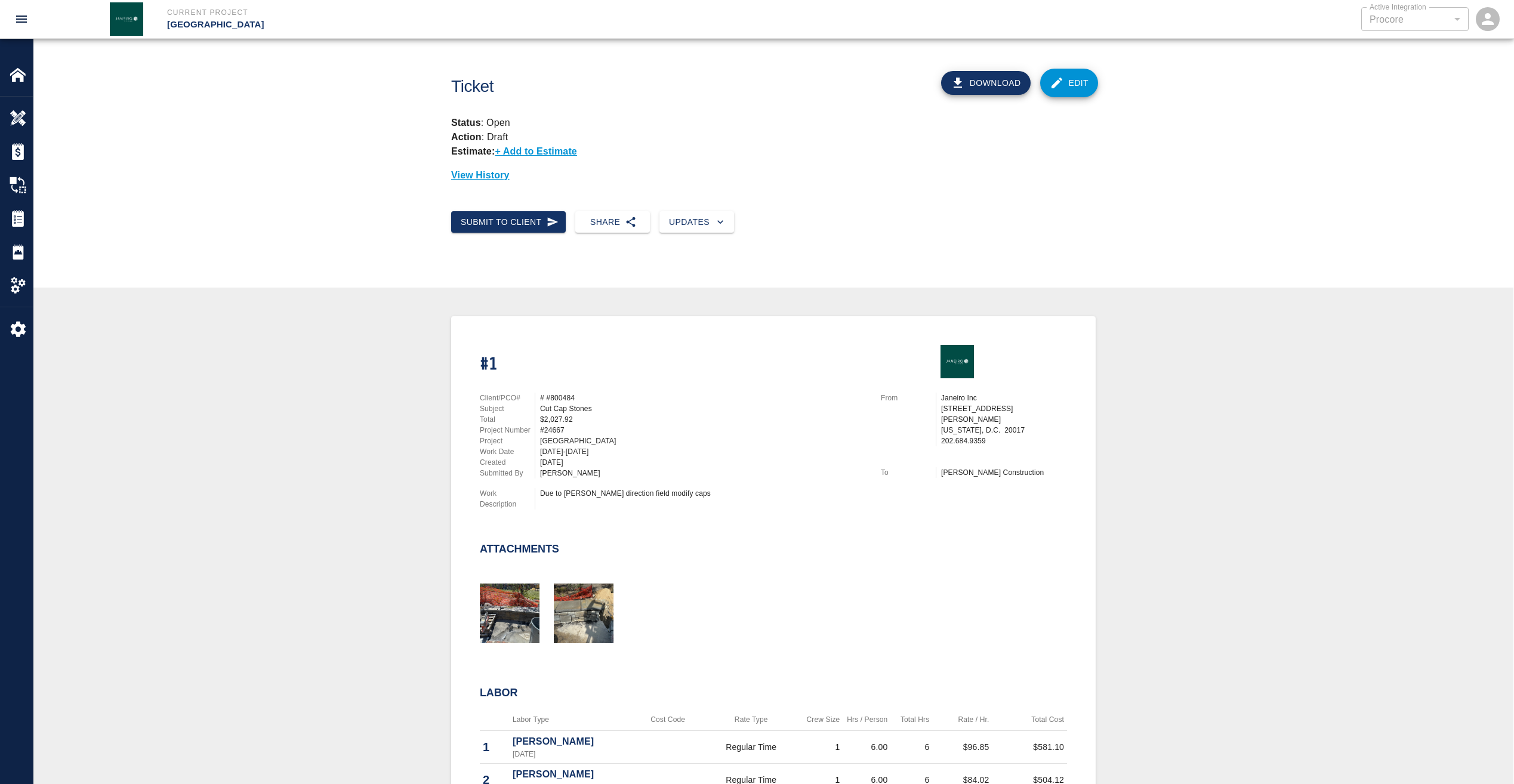
click at [1078, 88] on link "Edit" at bounding box center [1070, 83] width 59 height 29
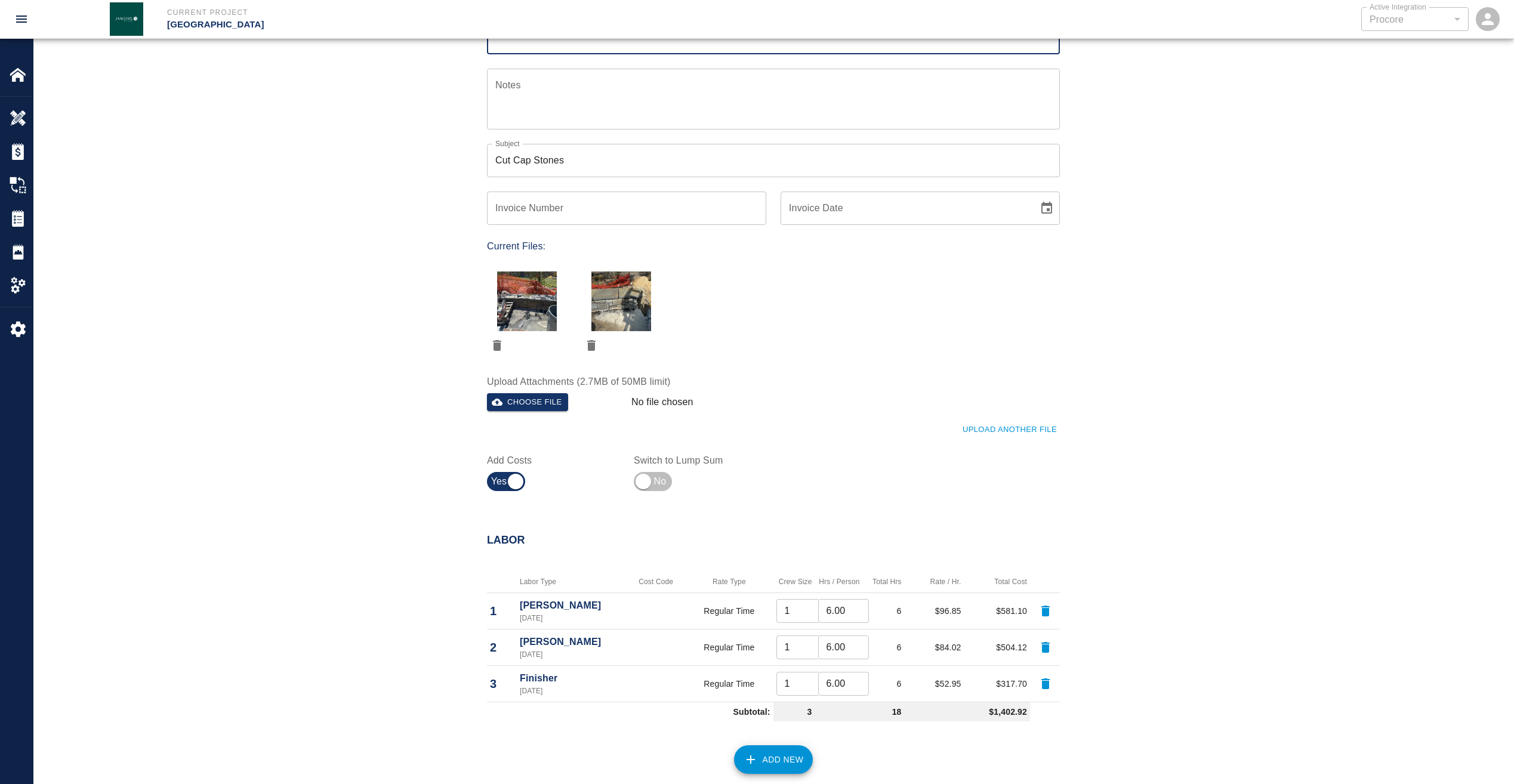
scroll to position [239, 0]
click at [546, 396] on button "Choose file" at bounding box center [527, 401] width 81 height 19
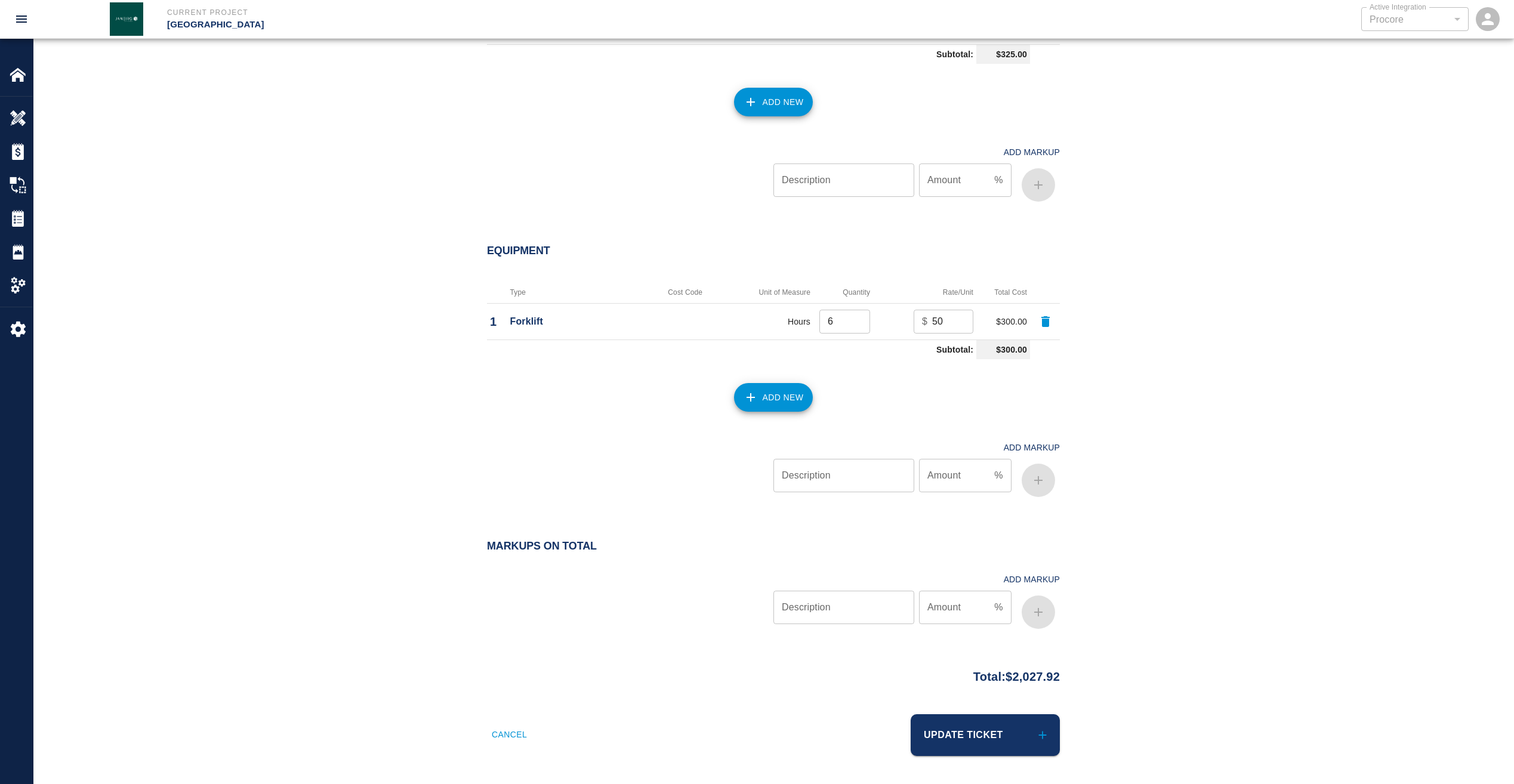
scroll to position [1264, 0]
click at [1000, 731] on button "Update Ticket" at bounding box center [985, 735] width 149 height 42
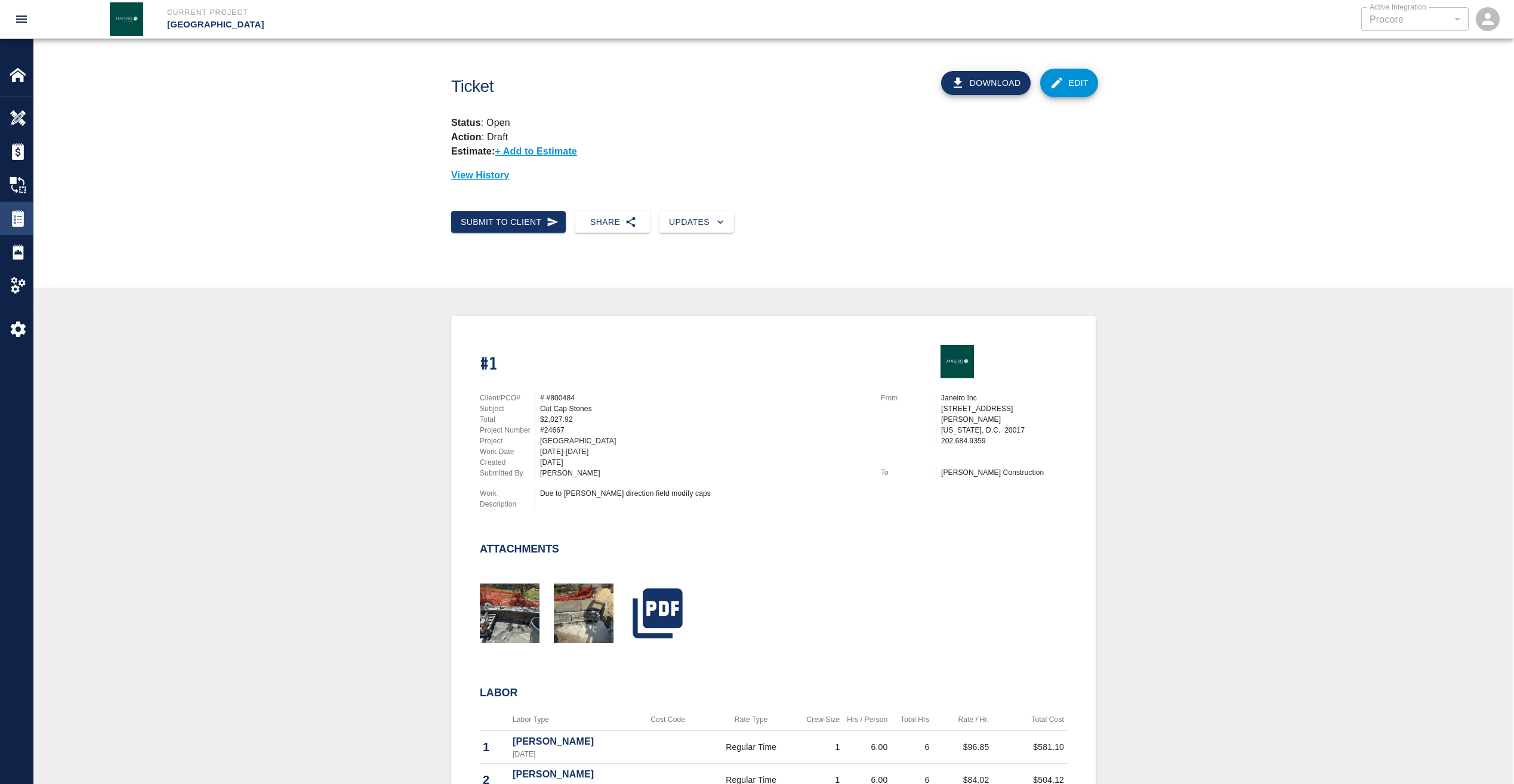
click at [18, 216] on img at bounding box center [18, 219] width 17 height 17
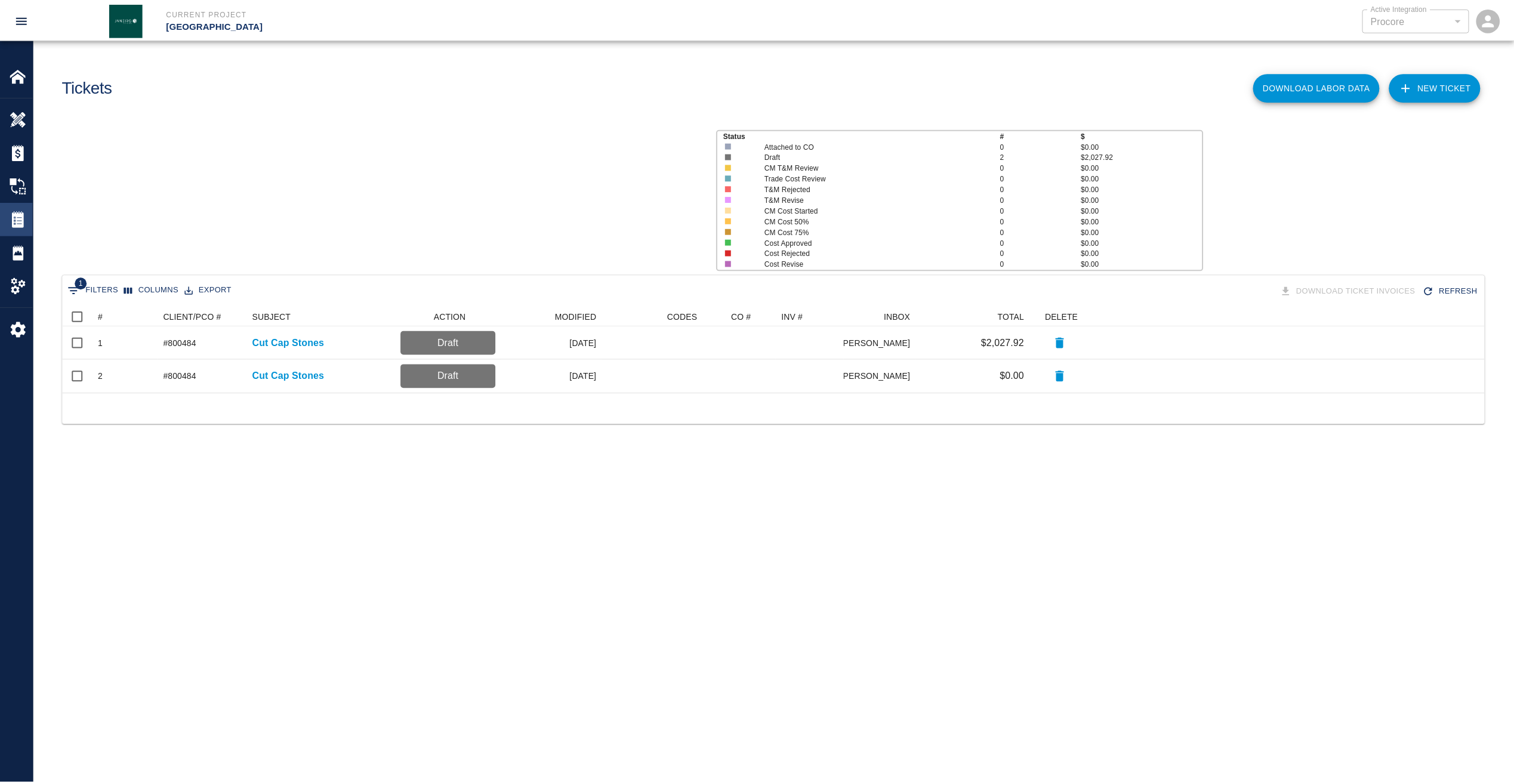
scroll to position [77, 1422]
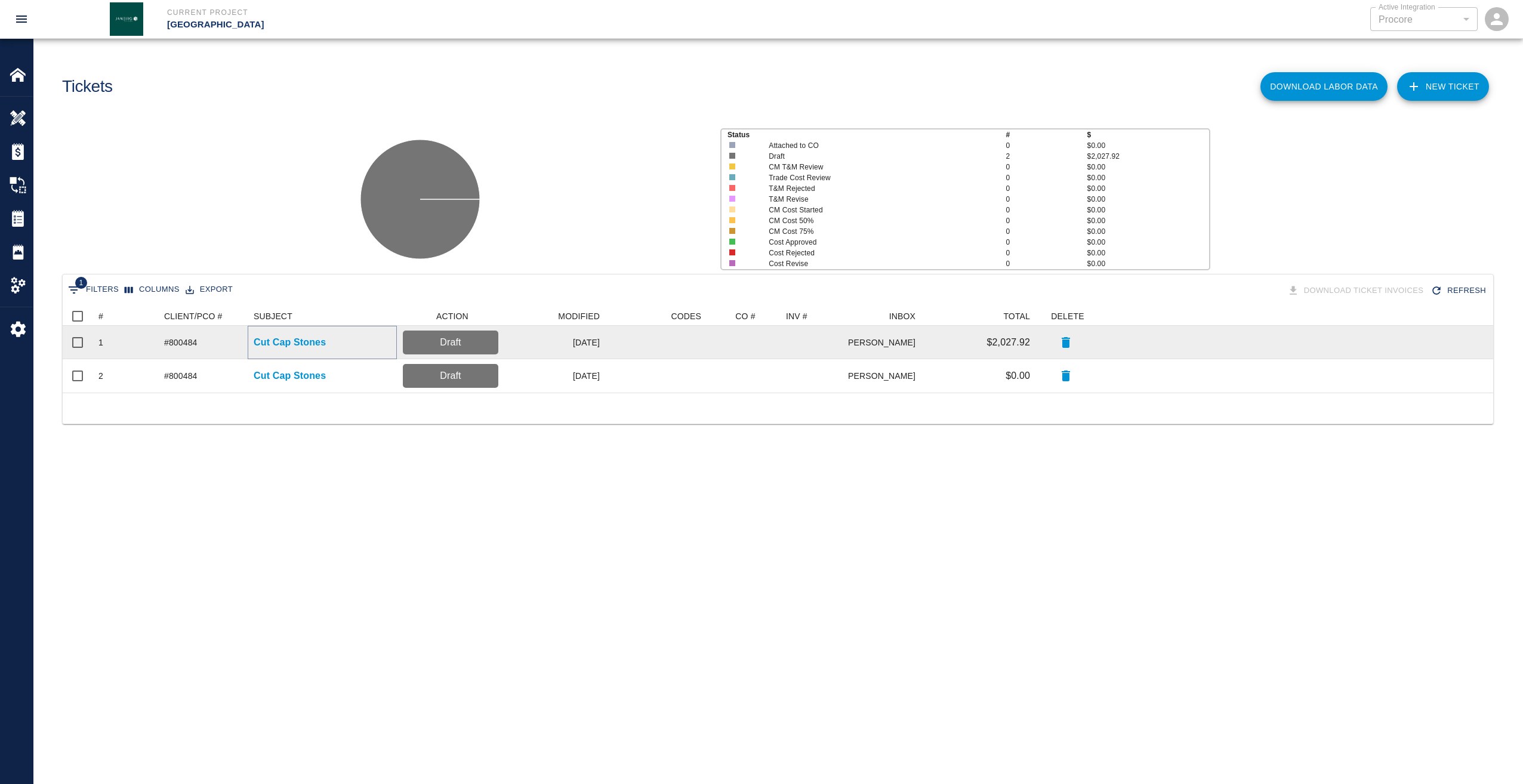
click at [292, 345] on p "Cut Cap Stones" at bounding box center [289, 342] width 72 height 15
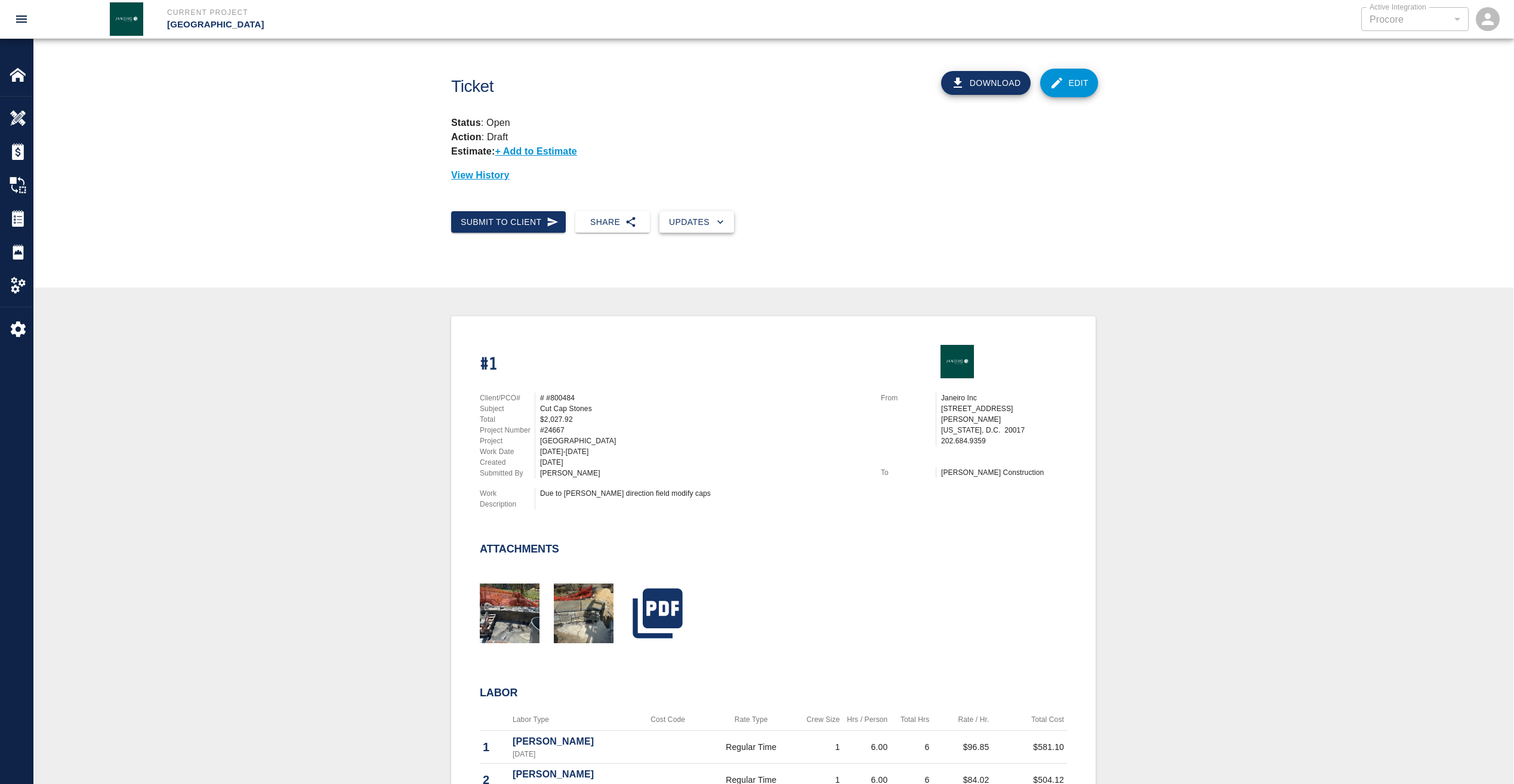
click at [699, 222] on button "Updates" at bounding box center [696, 222] width 75 height 22
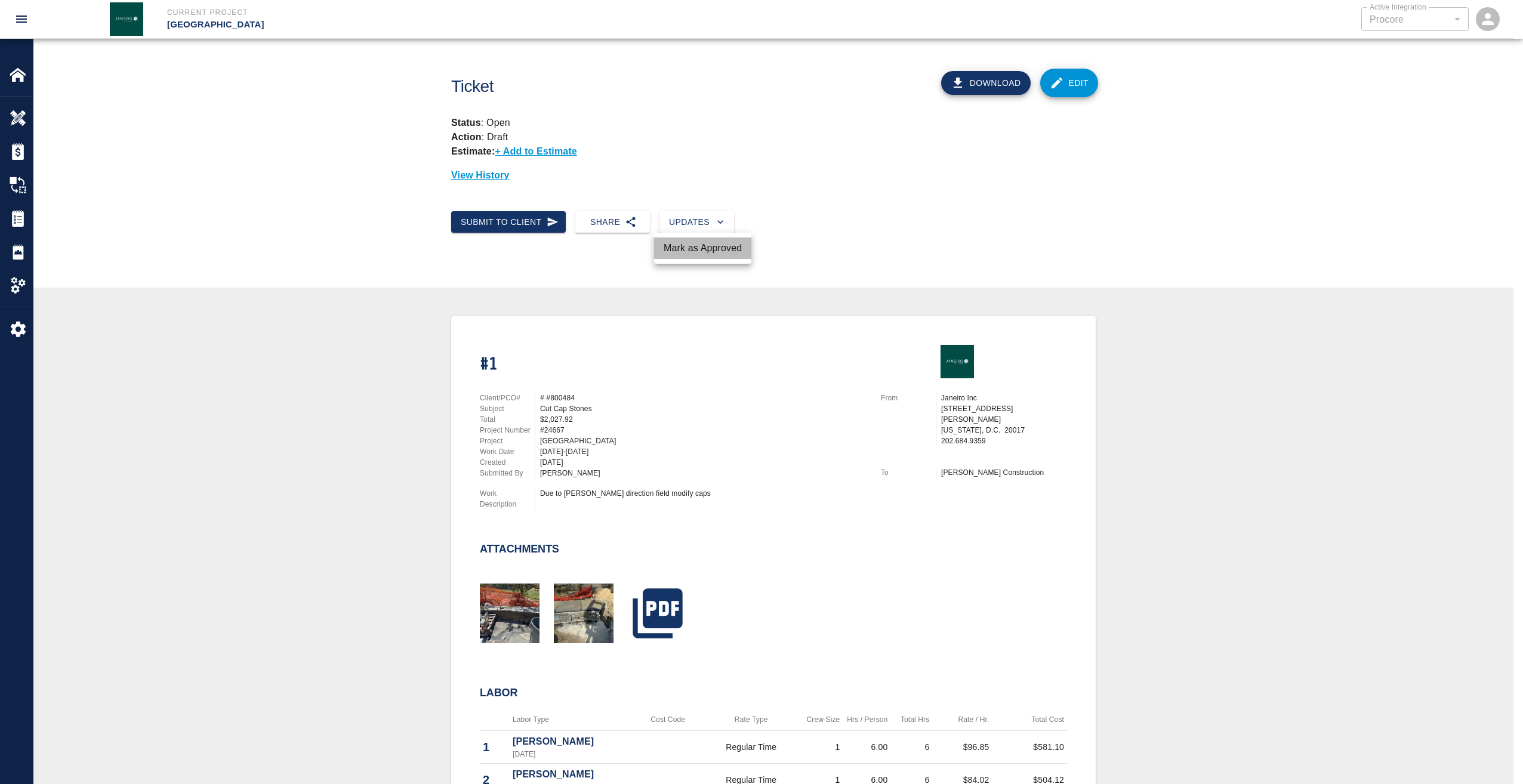
click at [710, 241] on li "Mark as Approved" at bounding box center [702, 248] width 97 height 22
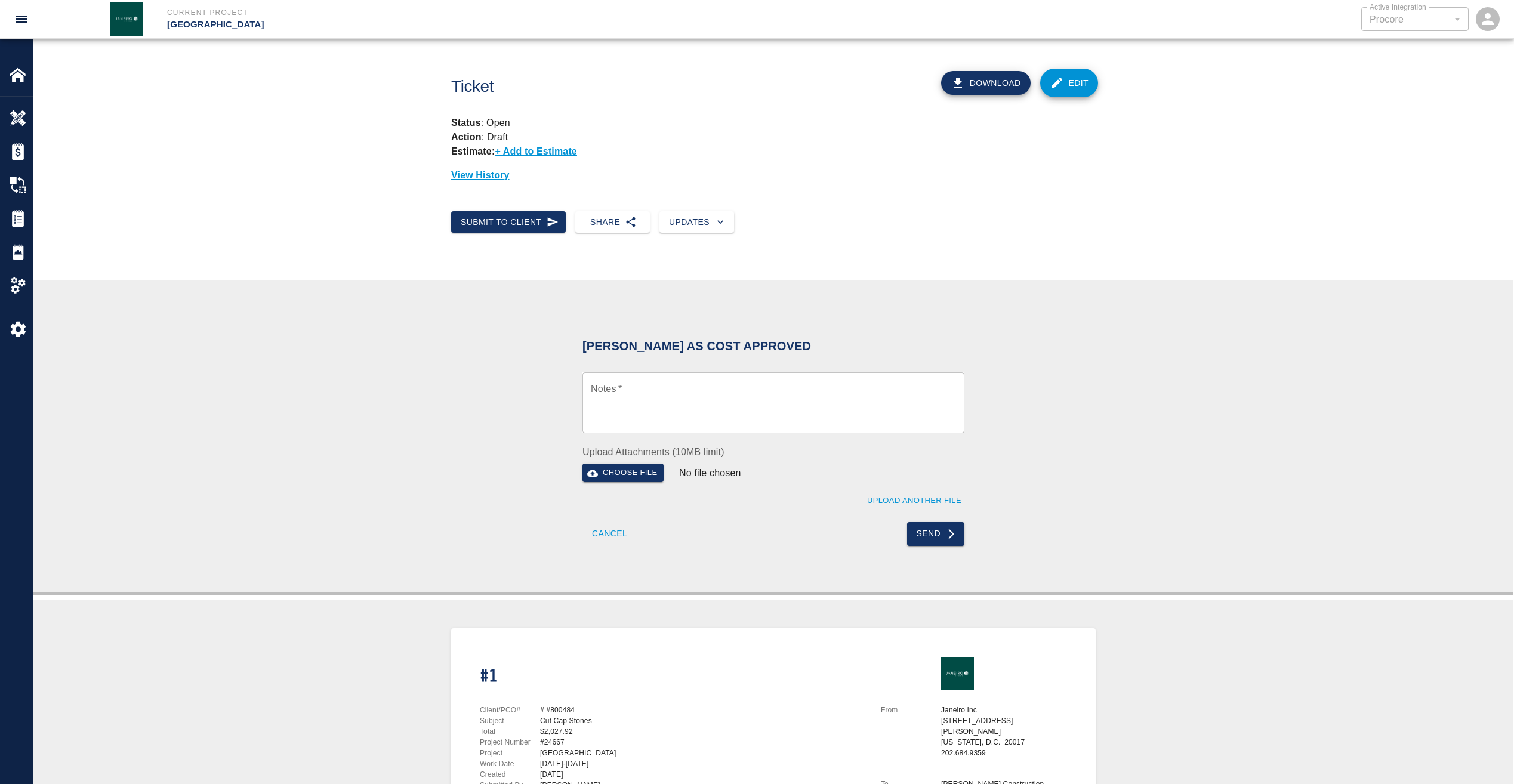
click at [761, 405] on textarea "Notes   *" at bounding box center [774, 402] width 366 height 41
type textarea "wet signature see attachment"
click at [938, 531] on button "Send" at bounding box center [936, 534] width 58 height 24
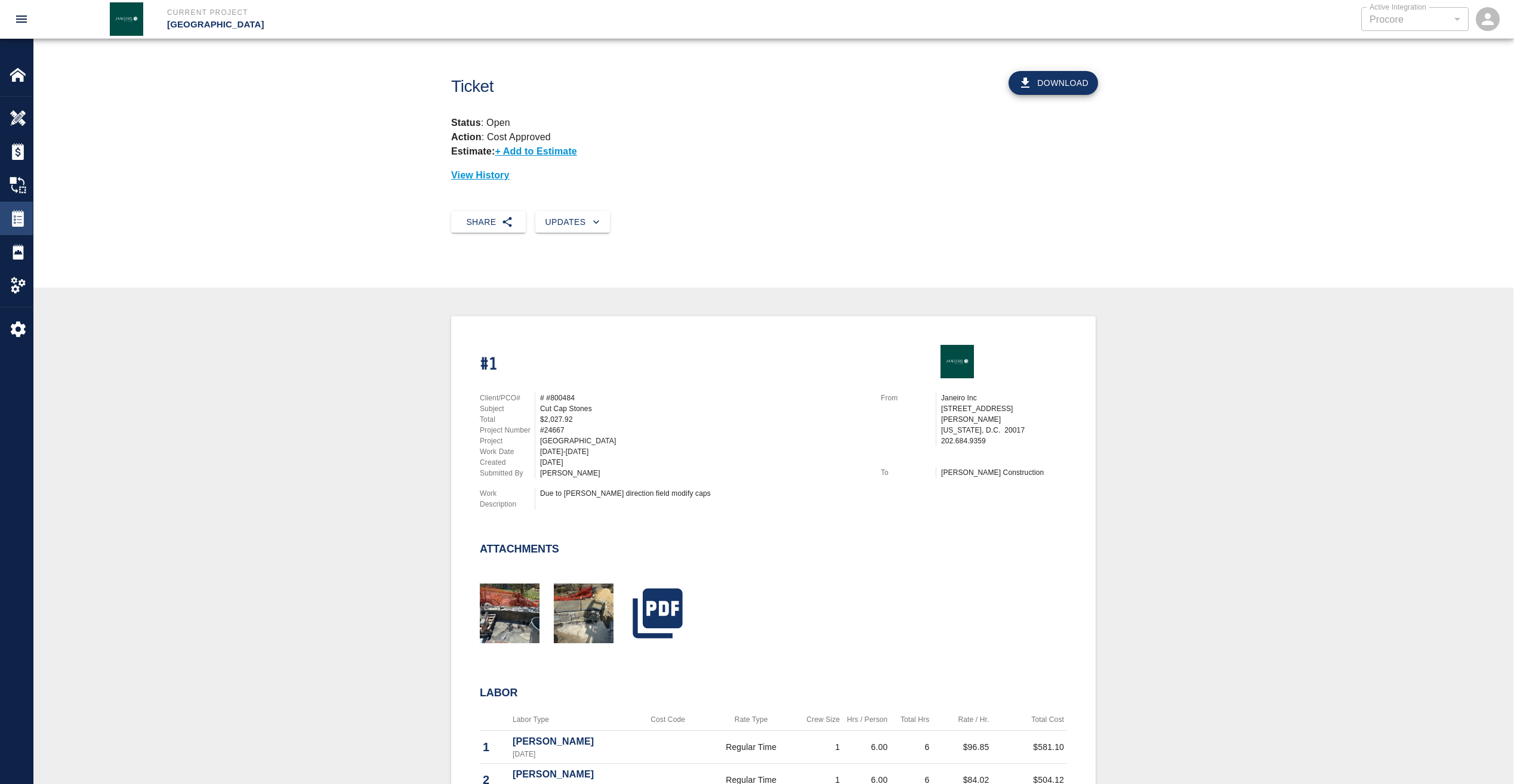
click at [22, 211] on img at bounding box center [18, 219] width 17 height 17
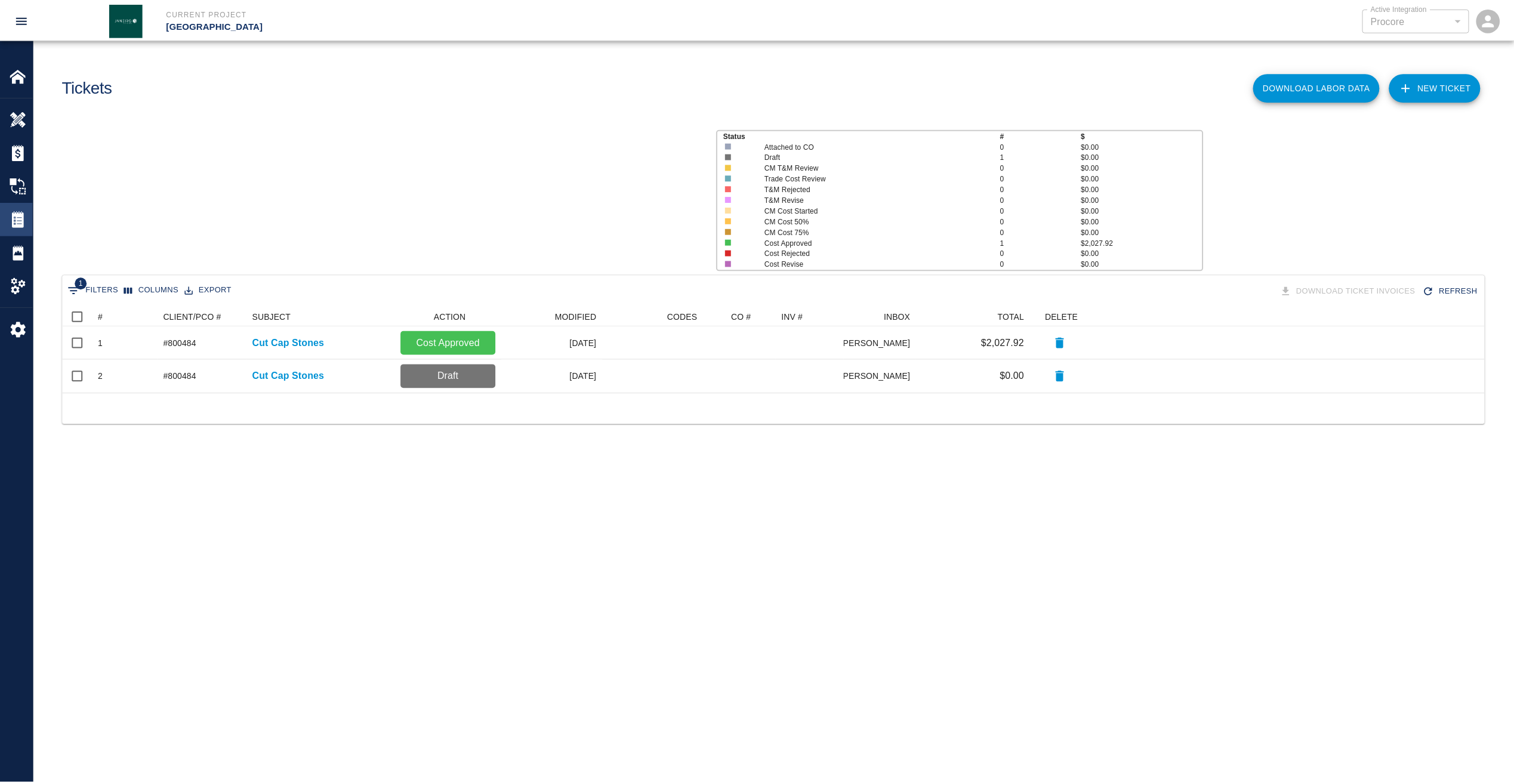
scroll to position [77, 1422]
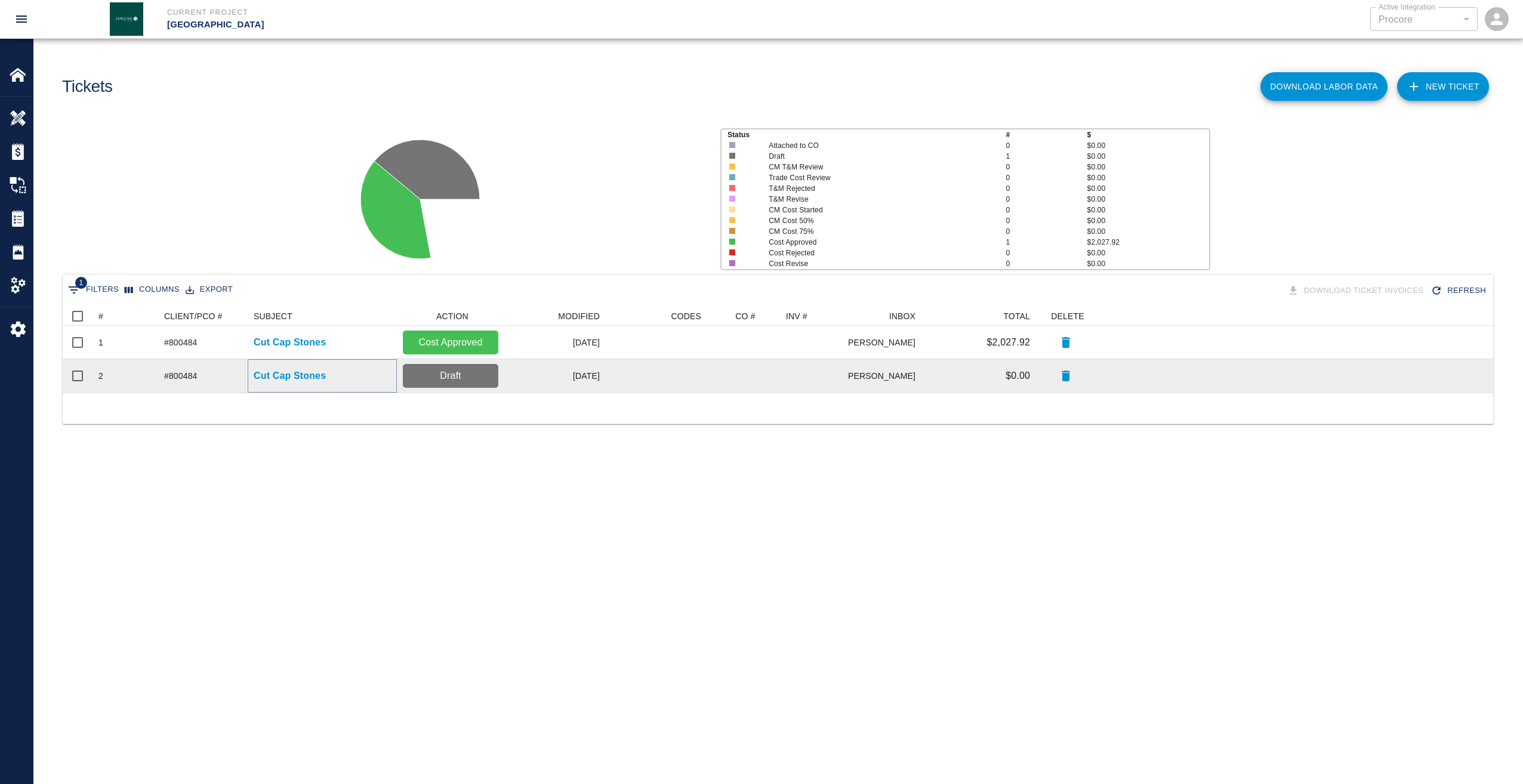
click at [298, 372] on p "Cut Cap Stones" at bounding box center [289, 375] width 72 height 15
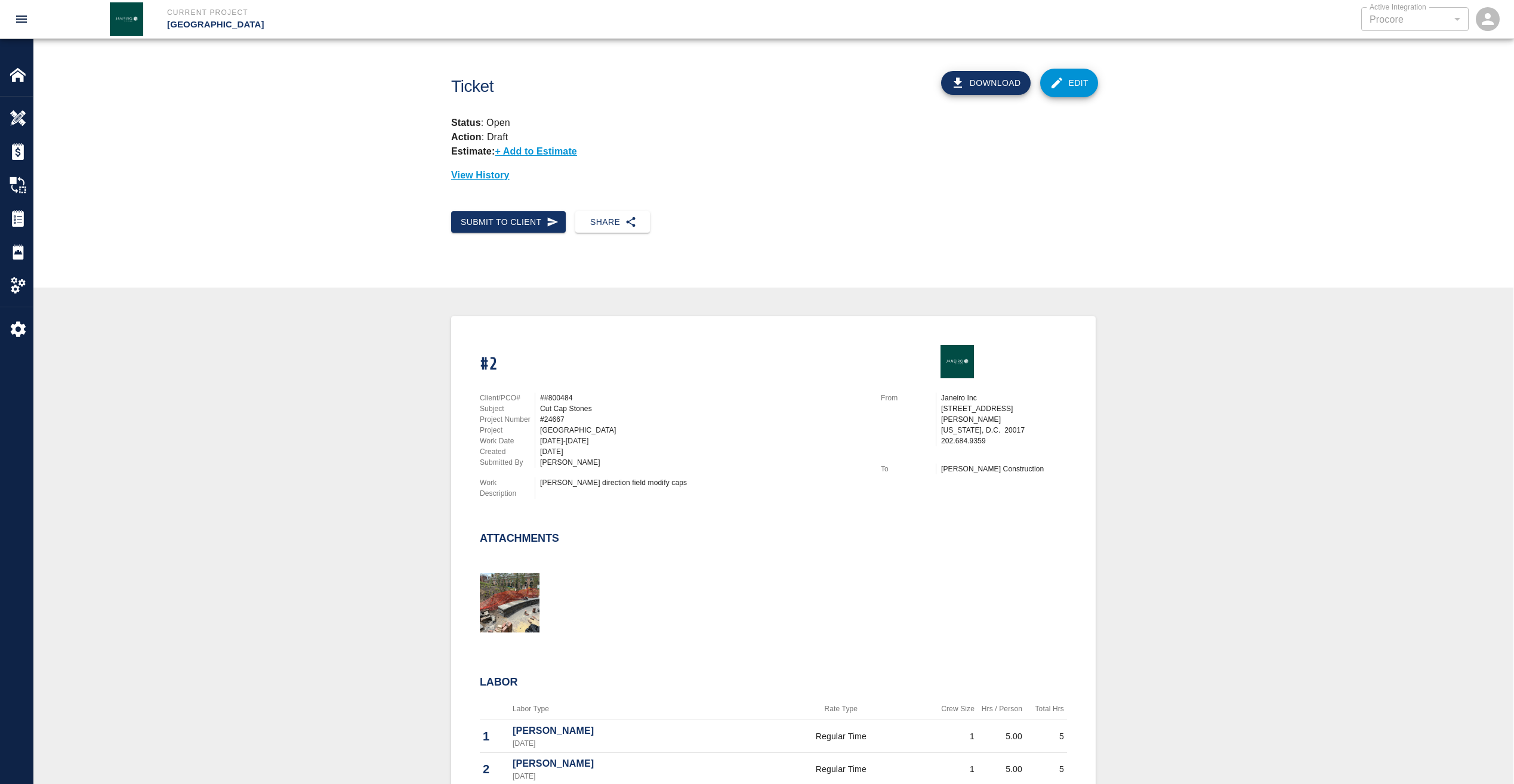
click at [1076, 85] on link "Edit" at bounding box center [1070, 83] width 59 height 29
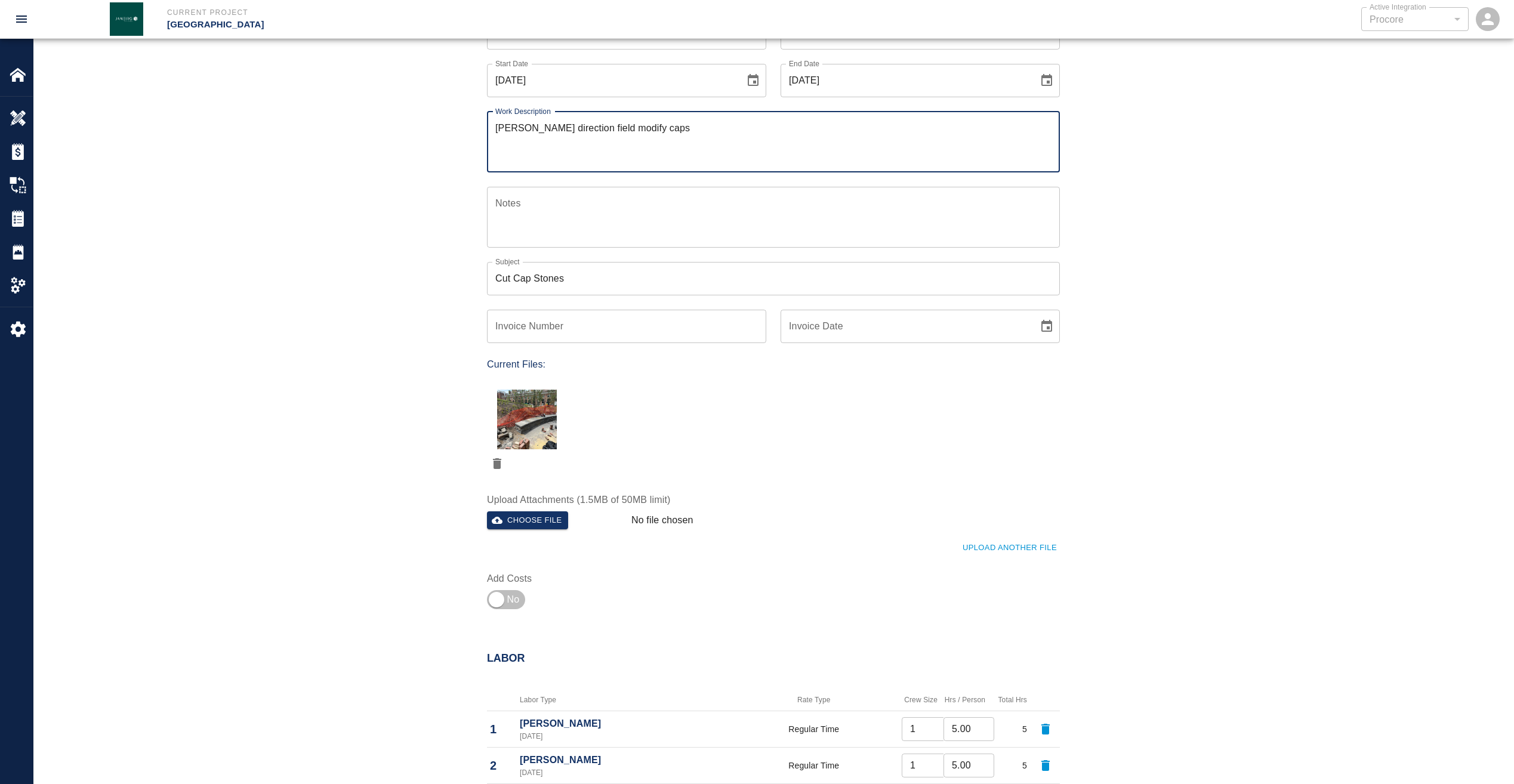
scroll to position [179, 0]
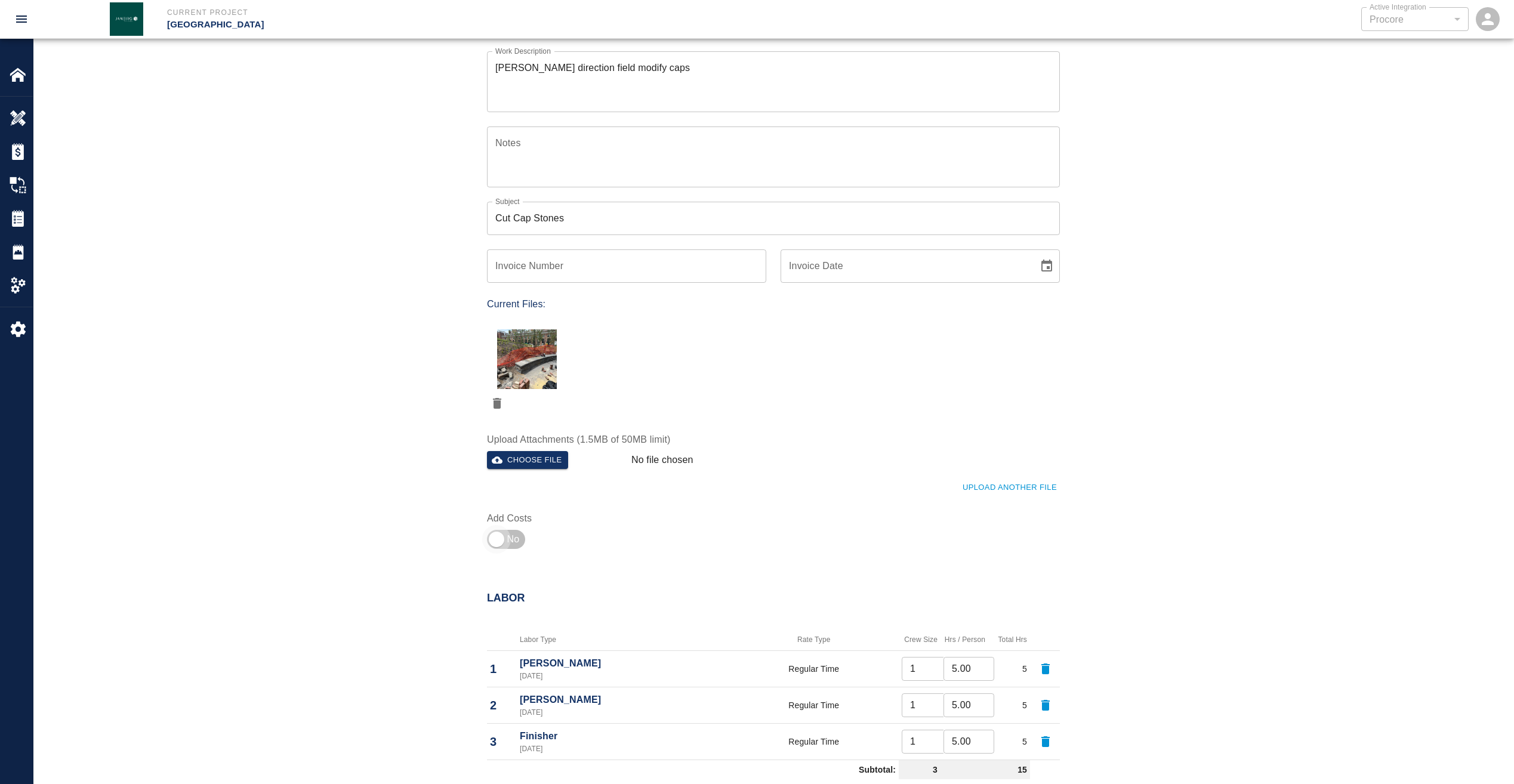
click at [504, 537] on input "checkbox" at bounding box center [496, 539] width 86 height 29
checkbox input "true"
type input "1"
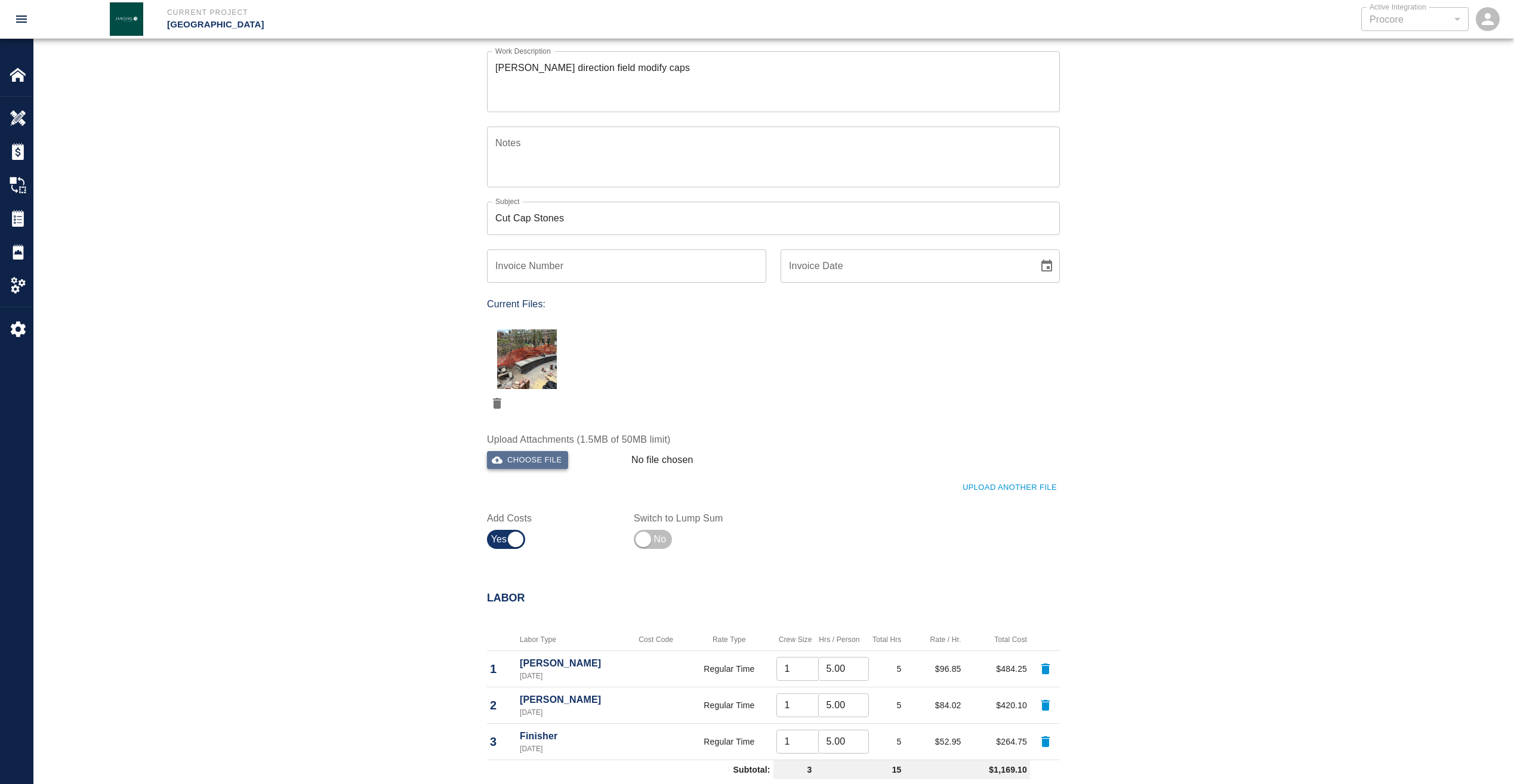
click at [547, 458] on button "Choose file" at bounding box center [527, 460] width 81 height 19
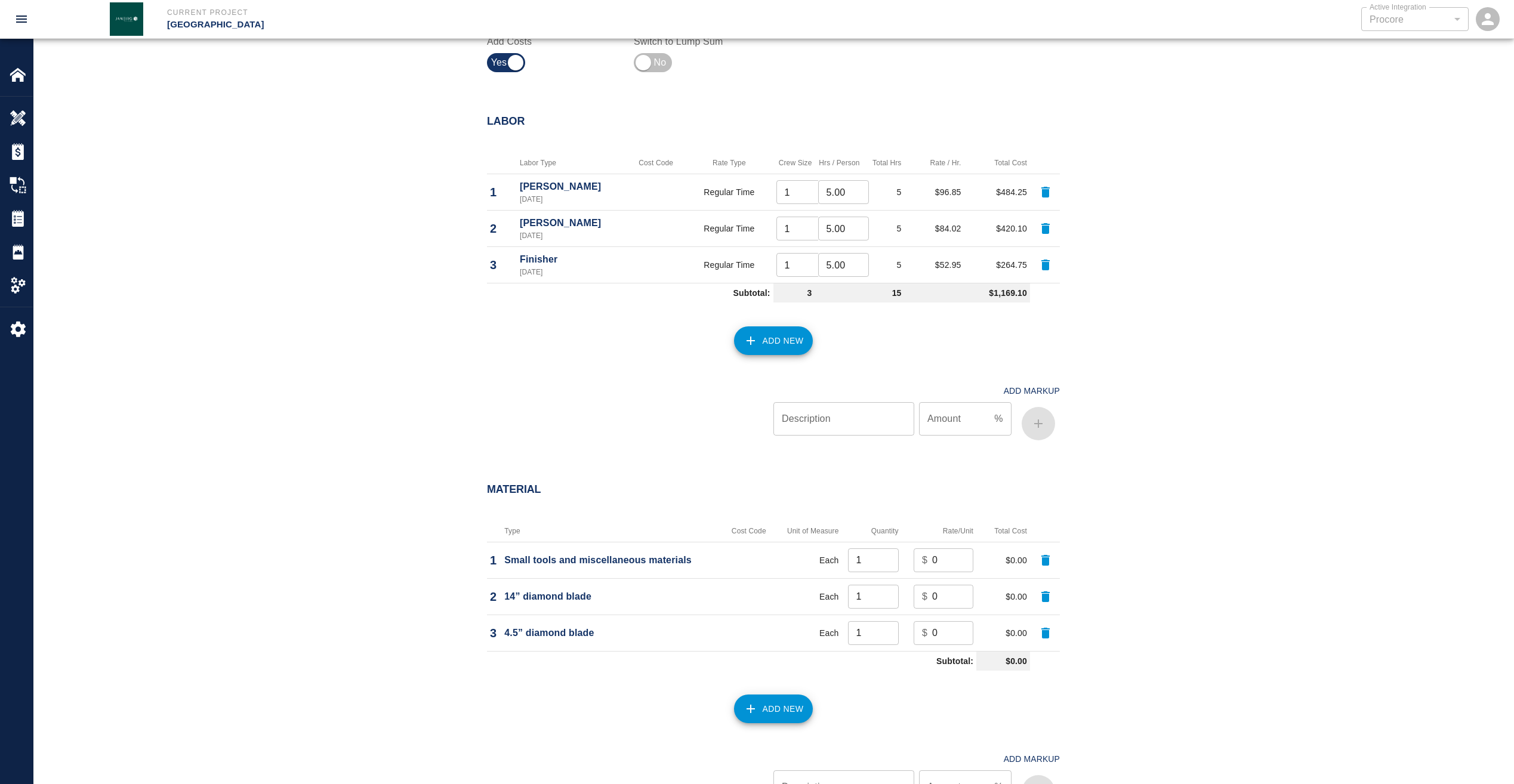
scroll to position [716, 0]
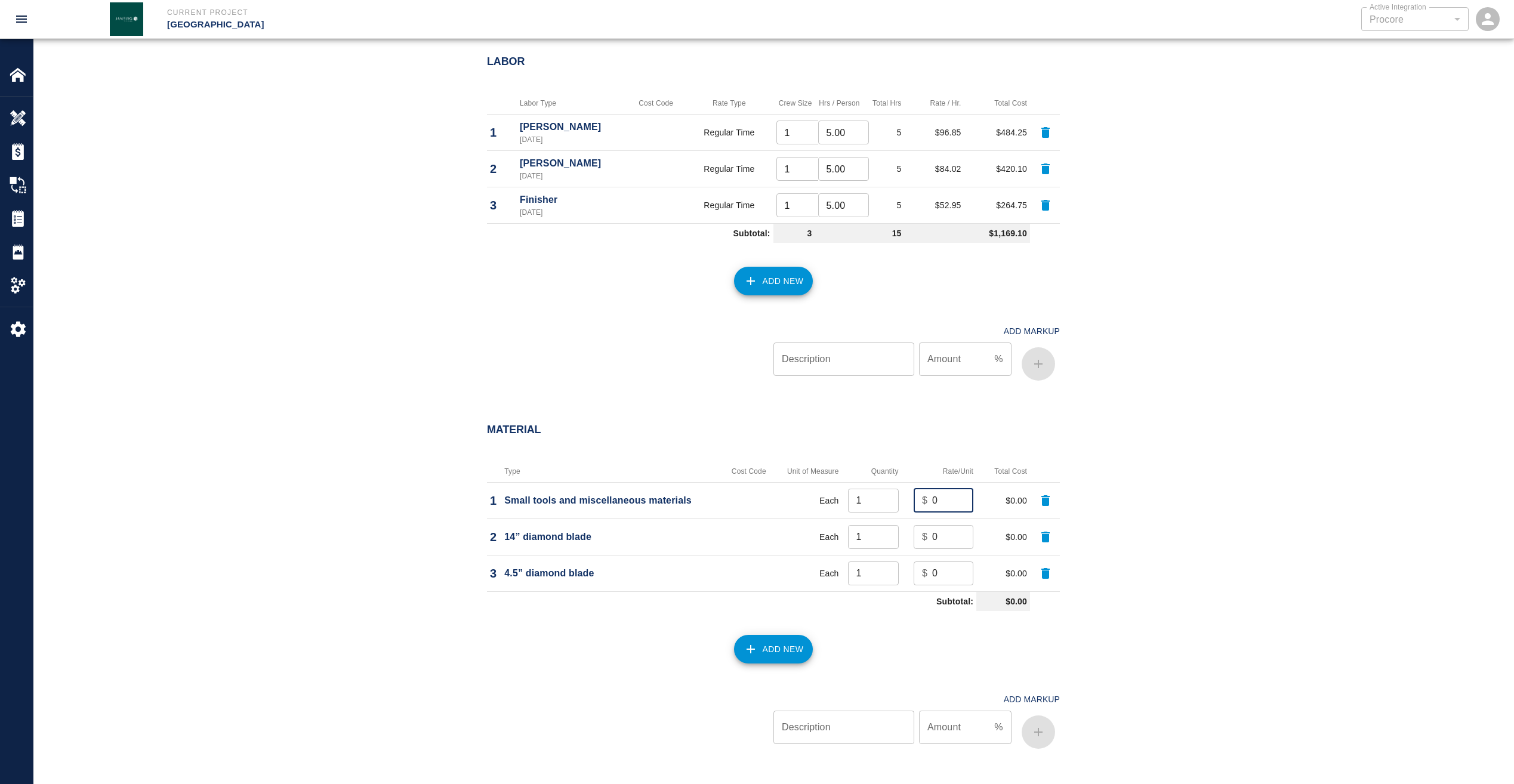
drag, startPoint x: 945, startPoint y: 502, endPoint x: 902, endPoint y: 500, distance: 43.0
click at [902, 500] on td "$ 0 ​" at bounding box center [939, 500] width 75 height 36
type input "50"
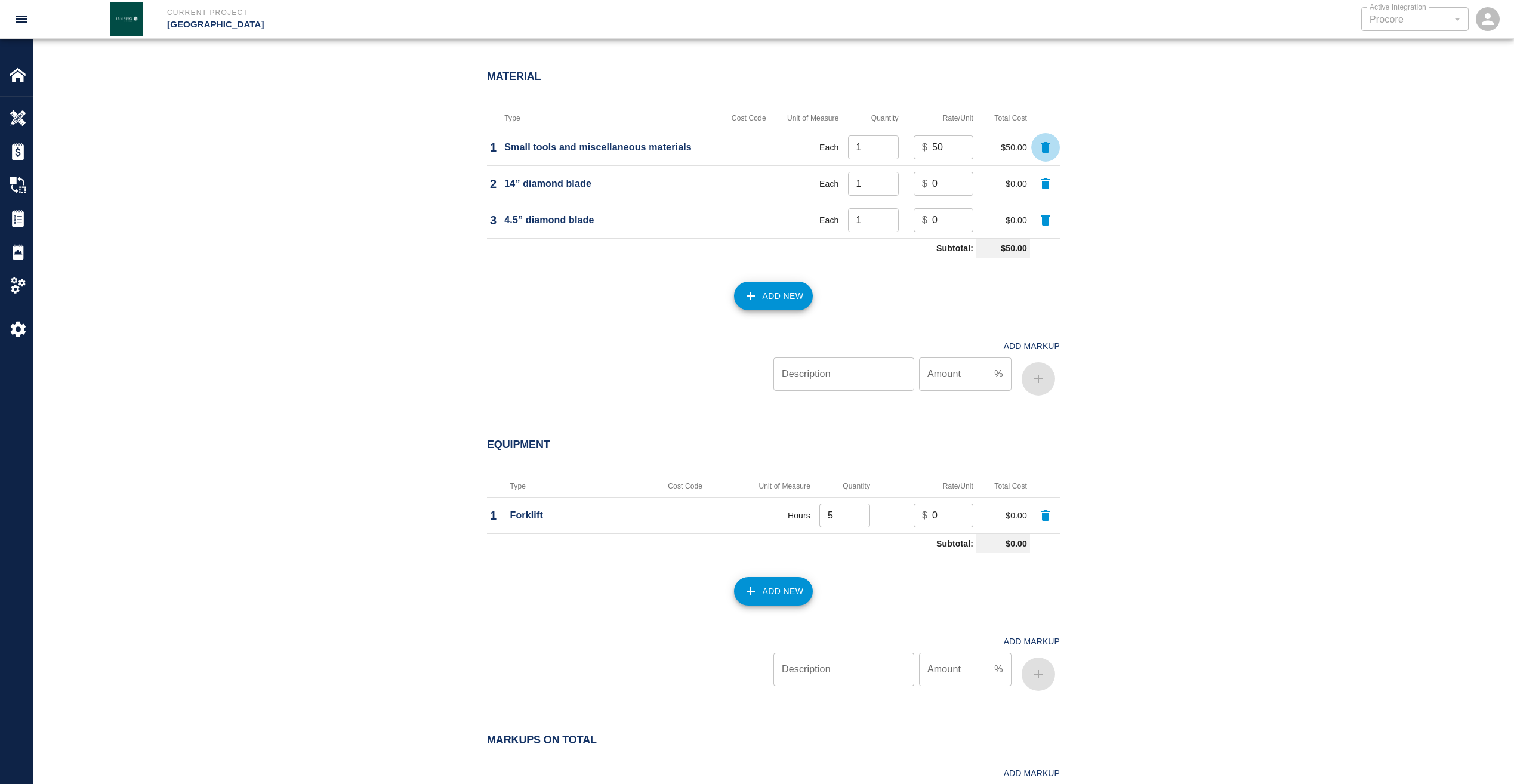
scroll to position [1074, 0]
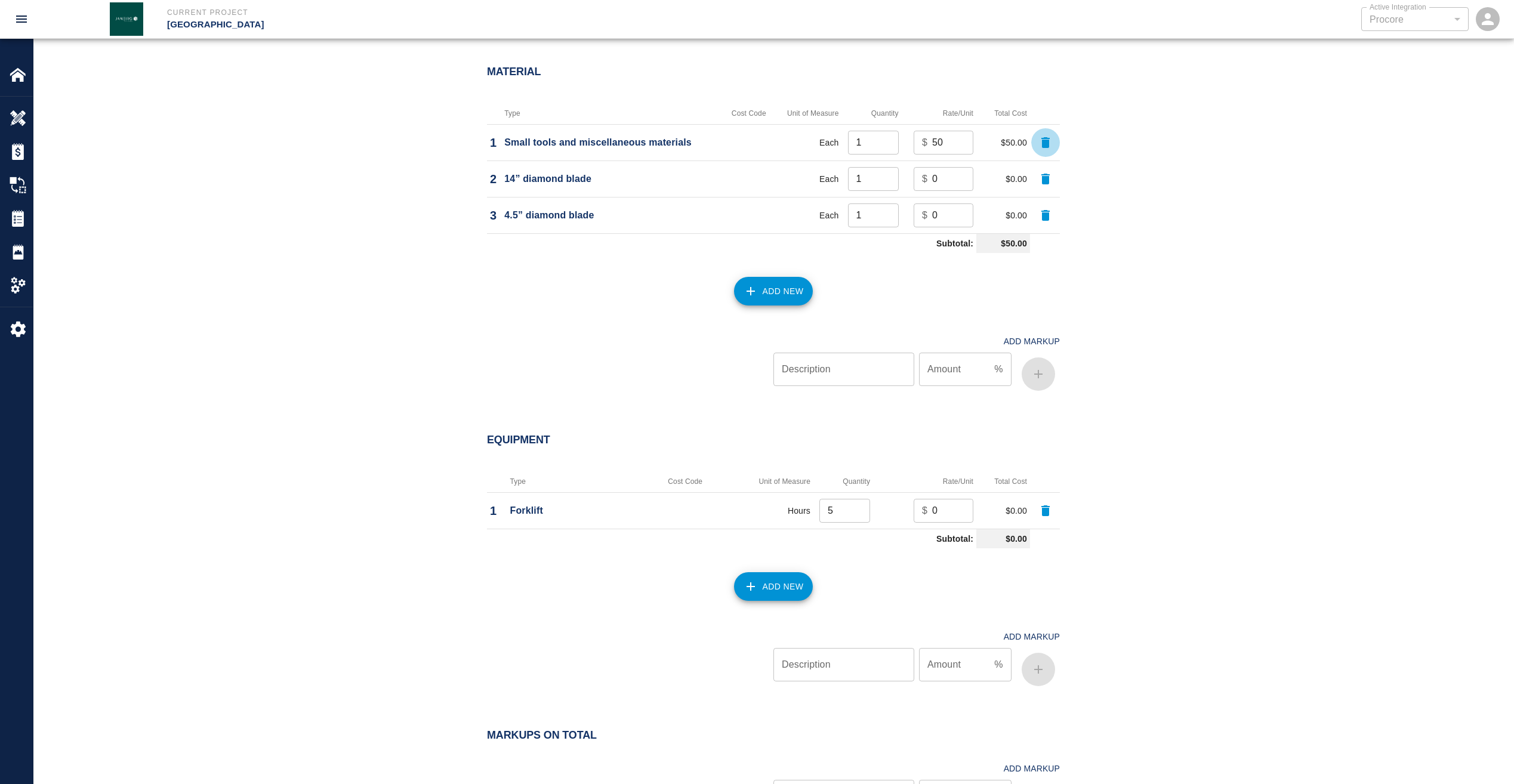
click at [953, 514] on input "0" at bounding box center [952, 511] width 41 height 24
drag, startPoint x: 952, startPoint y: 514, endPoint x: 909, endPoint y: 520, distance: 43.4
click at [909, 520] on td "$ 0 ​" at bounding box center [925, 510] width 104 height 36
type input "50"
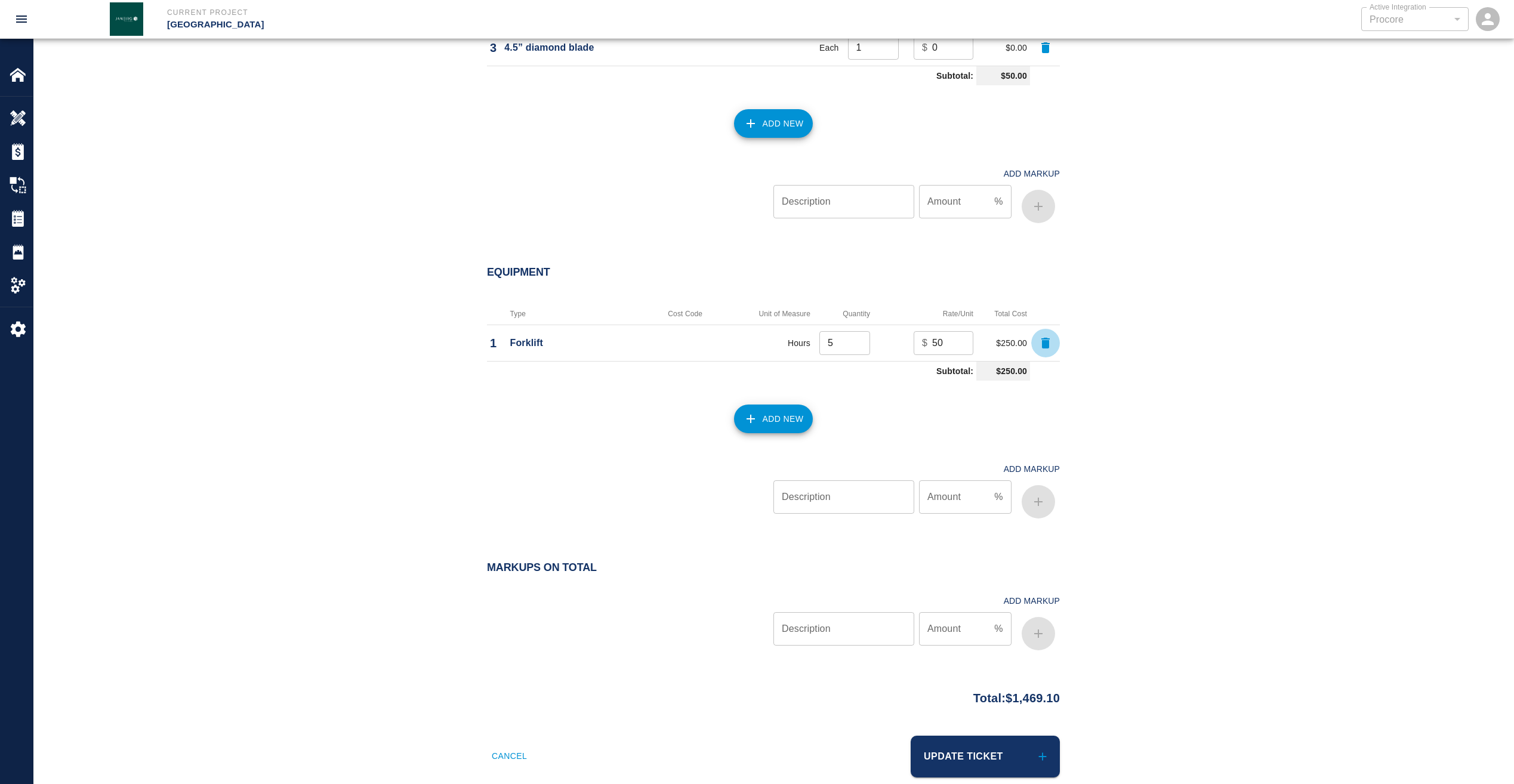
scroll to position [1264, 0]
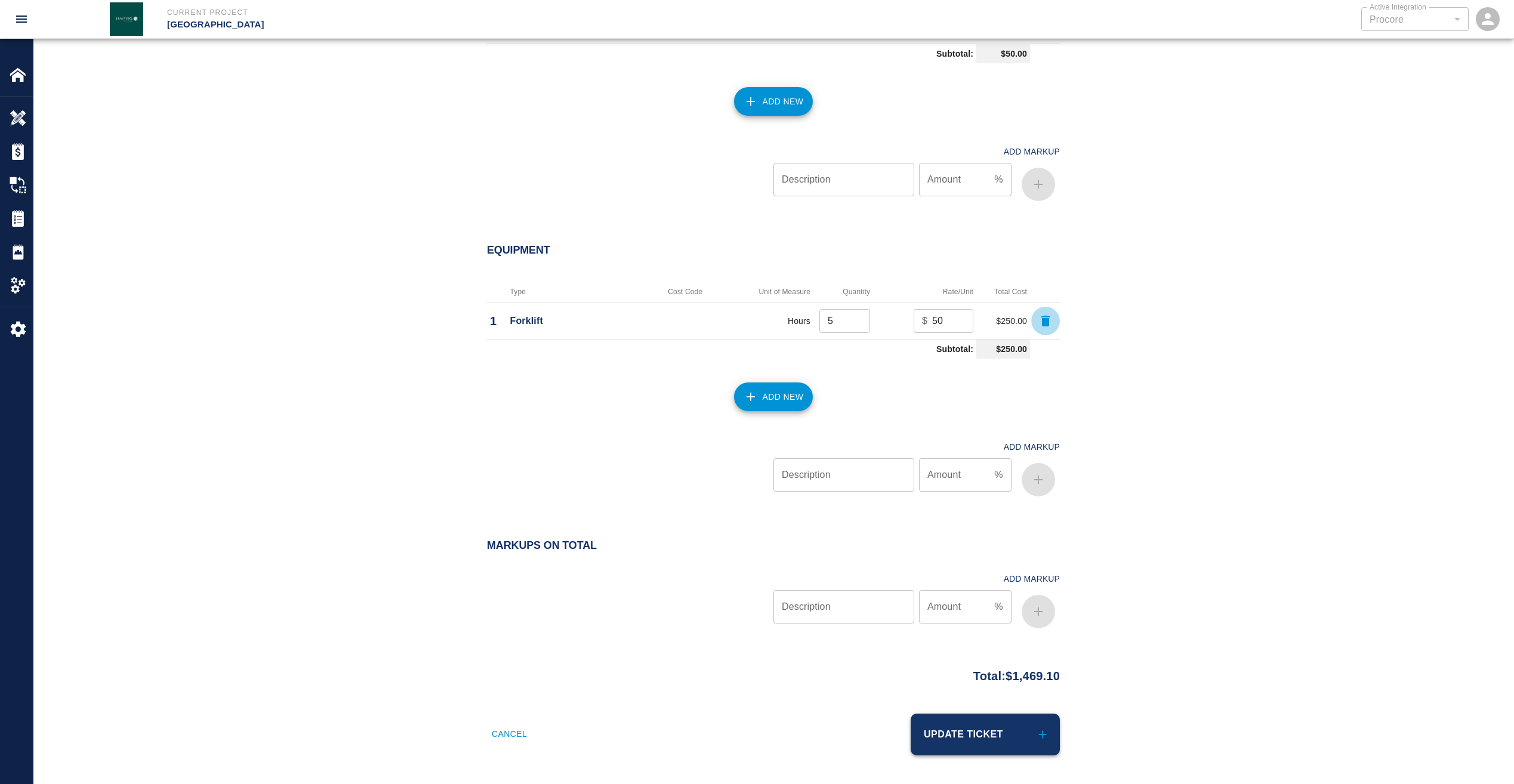
click at [971, 731] on button "Update Ticket" at bounding box center [985, 735] width 149 height 42
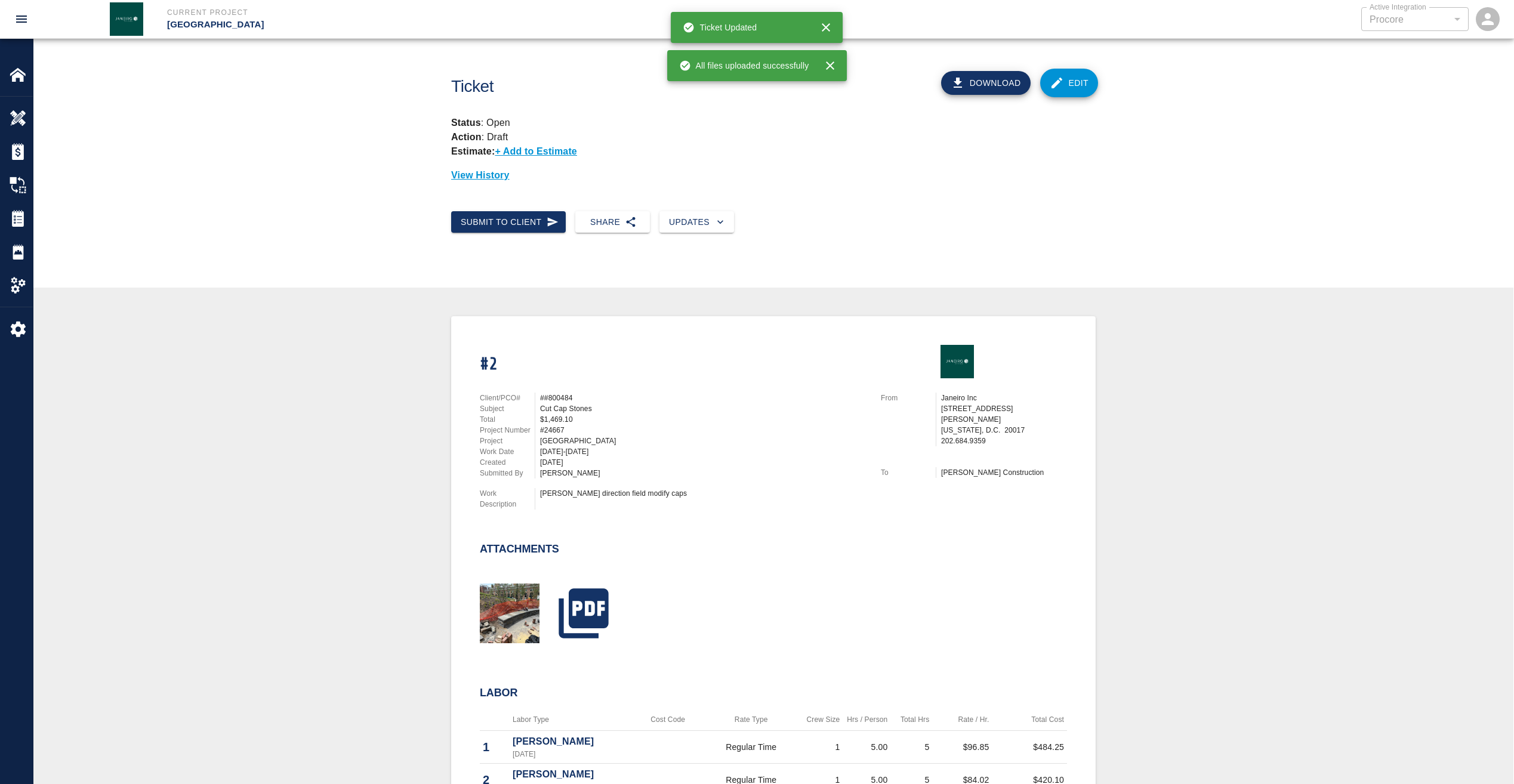
click at [707, 234] on div "Submit to Client Share Updates" at bounding box center [773, 232] width 1480 height 60
click at [714, 225] on icon "button" at bounding box center [720, 222] width 12 height 12
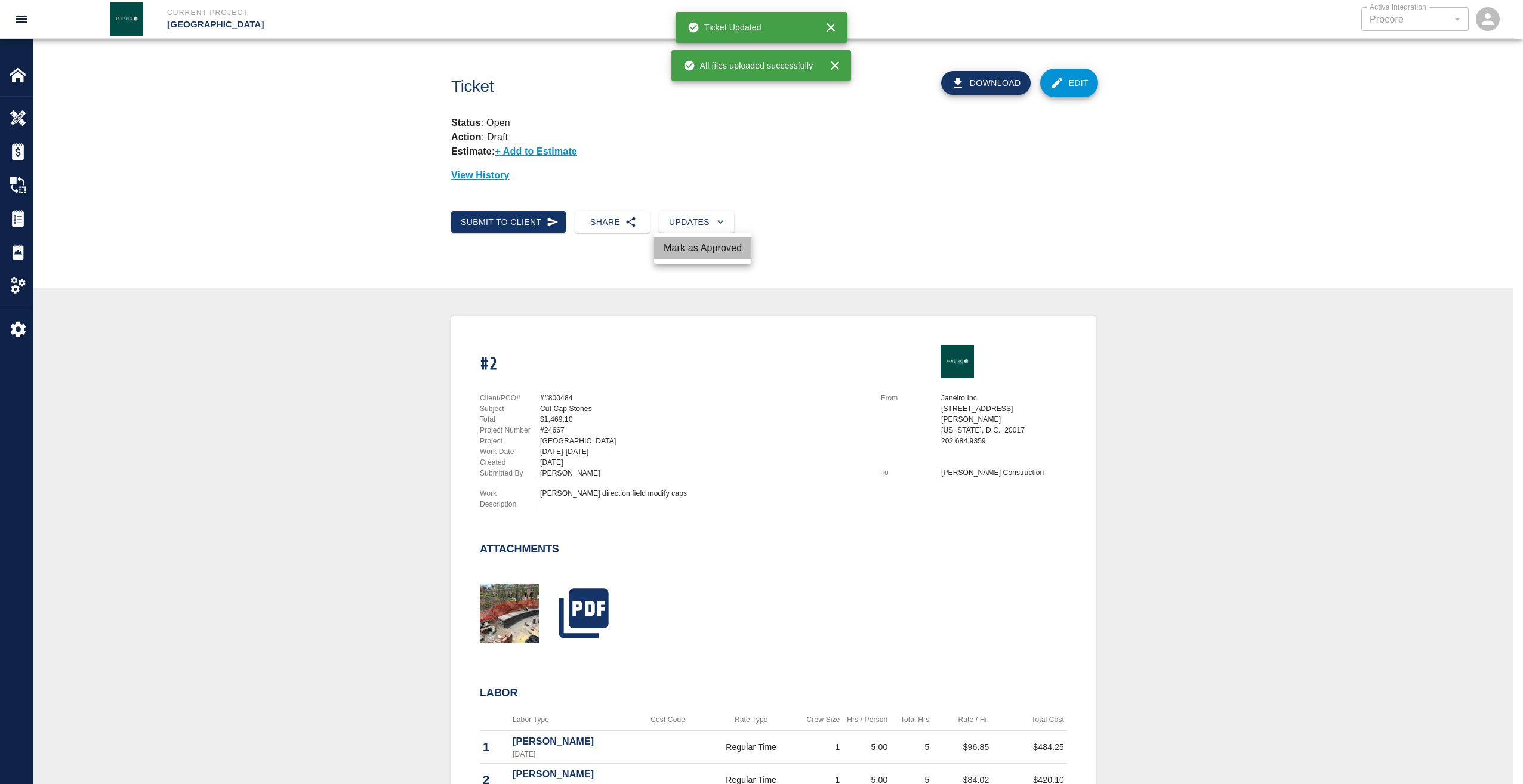
click at [716, 255] on li "Mark as Approved" at bounding box center [702, 248] width 97 height 22
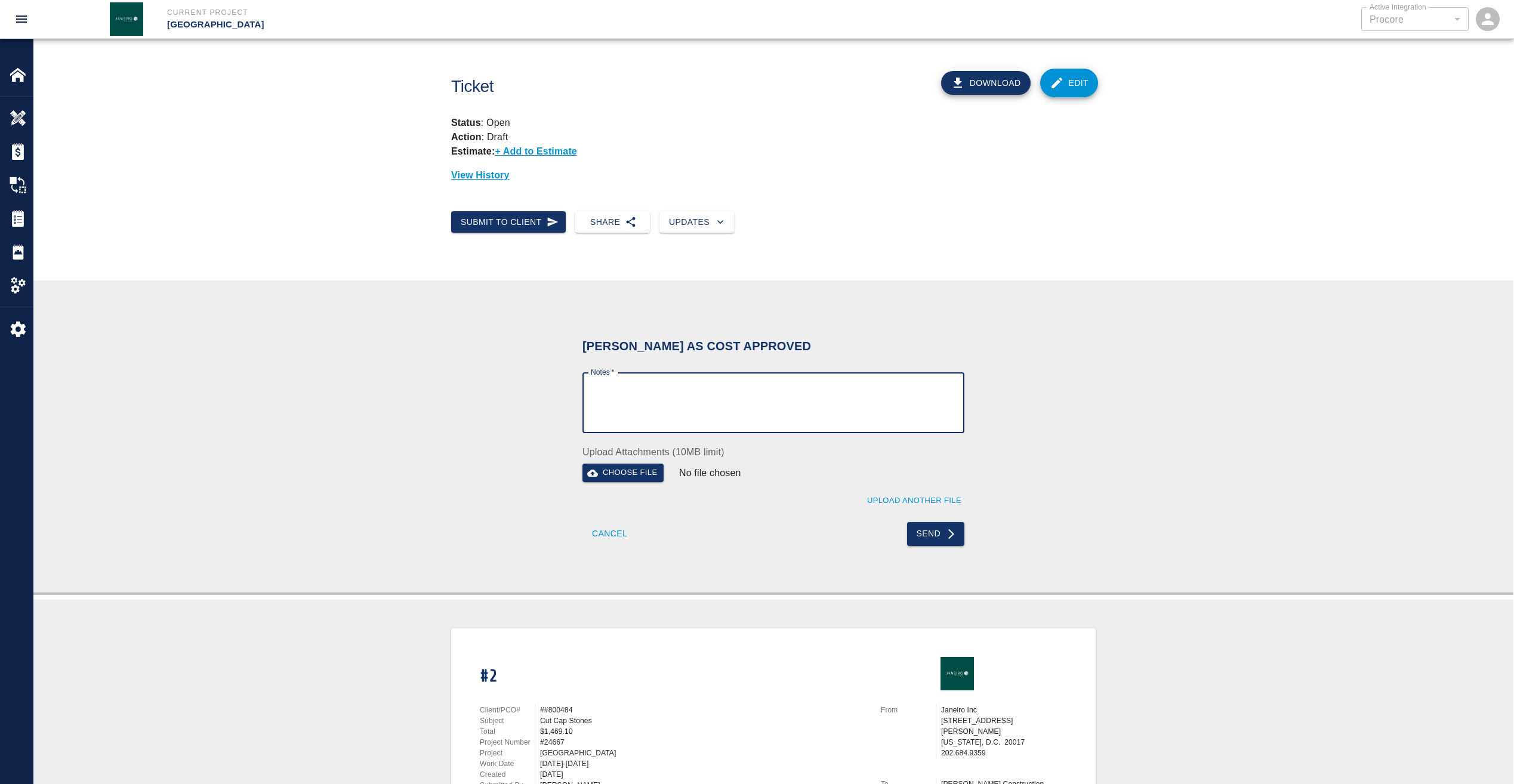
click at [678, 402] on textarea "Notes   *" at bounding box center [774, 402] width 366 height 41
type textarea "wet signature - see attachment"
click at [939, 536] on button "Send" at bounding box center [936, 534] width 58 height 24
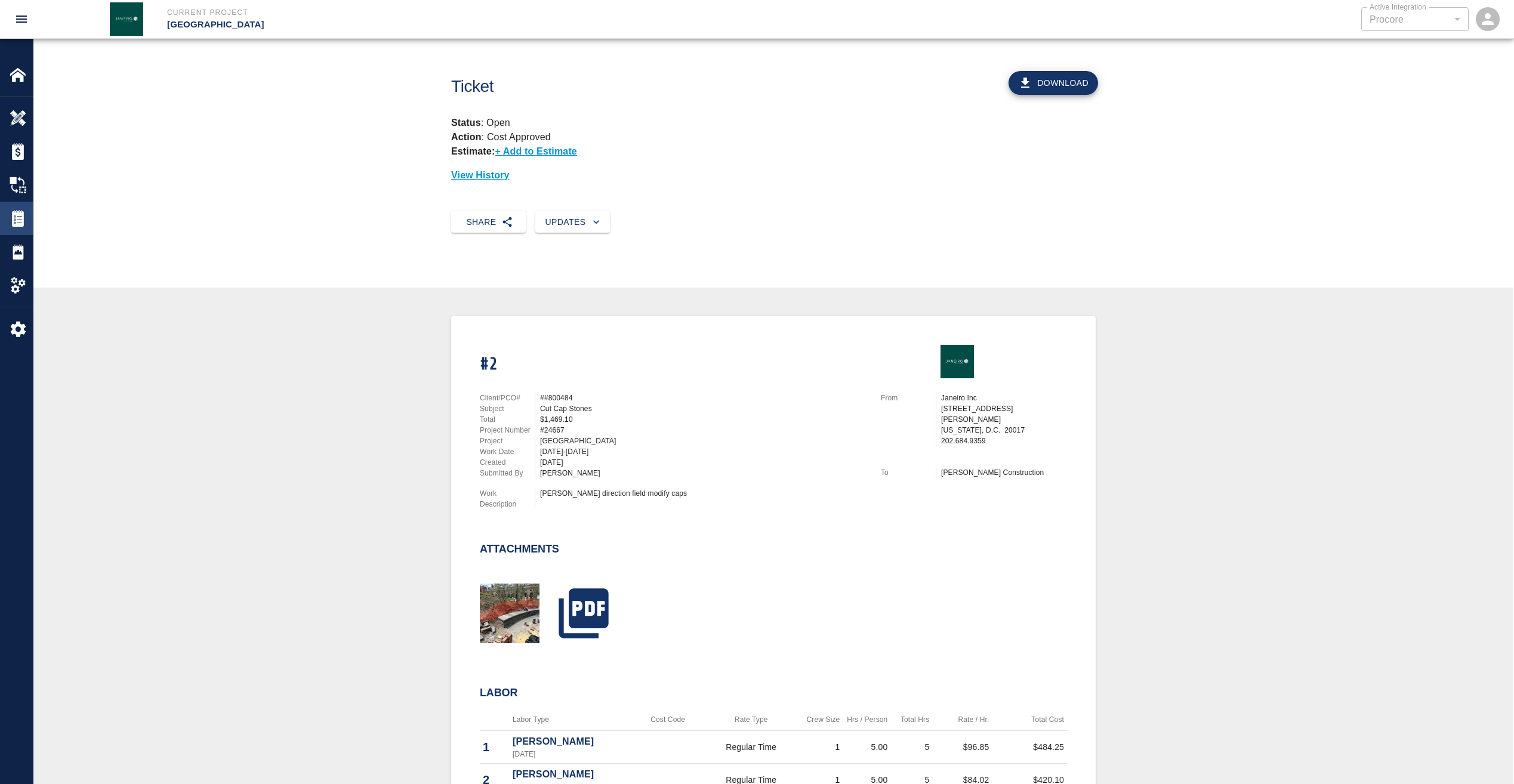
click at [15, 219] on img at bounding box center [18, 219] width 17 height 17
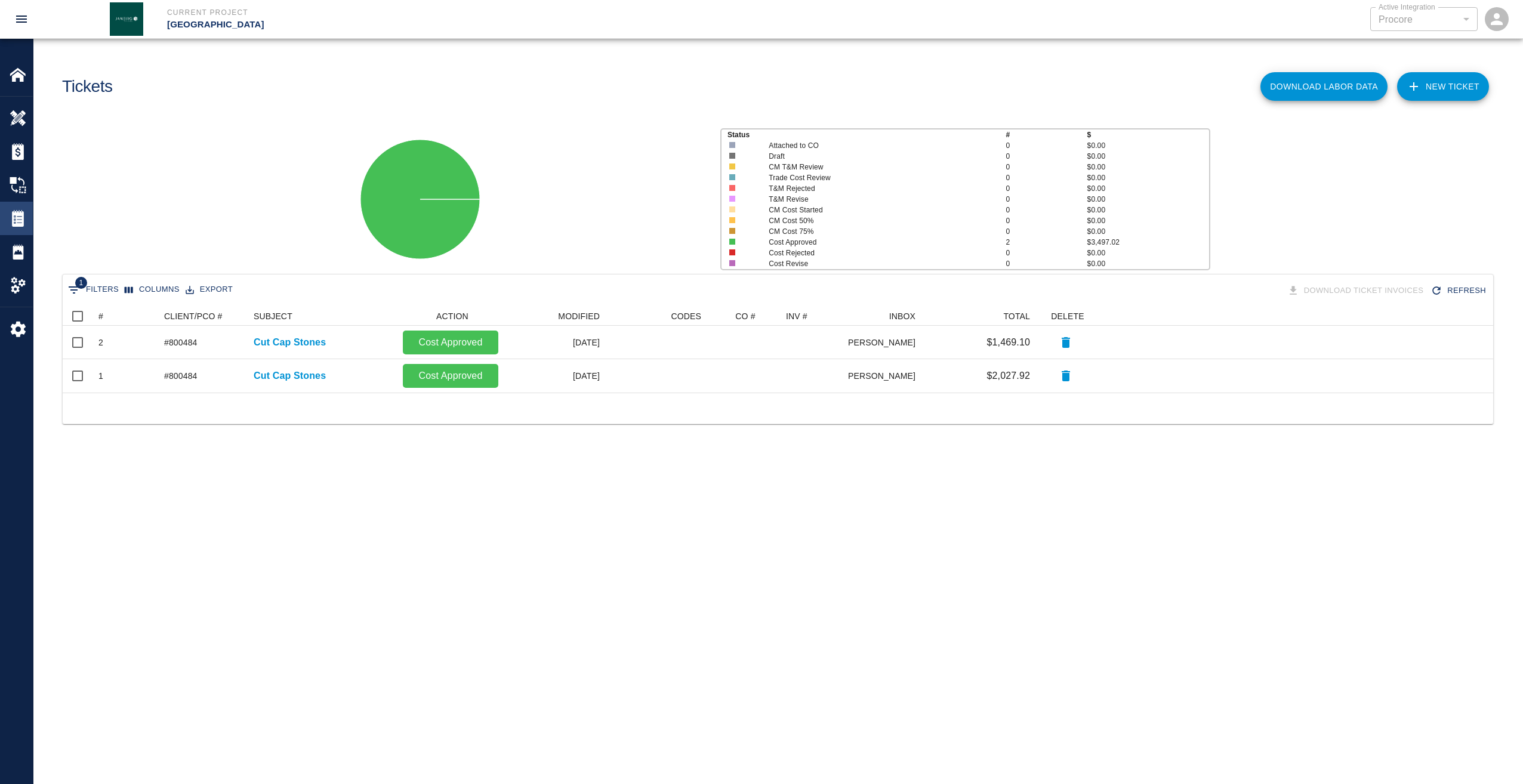
scroll to position [77, 1422]
click at [20, 181] on img at bounding box center [18, 185] width 17 height 17
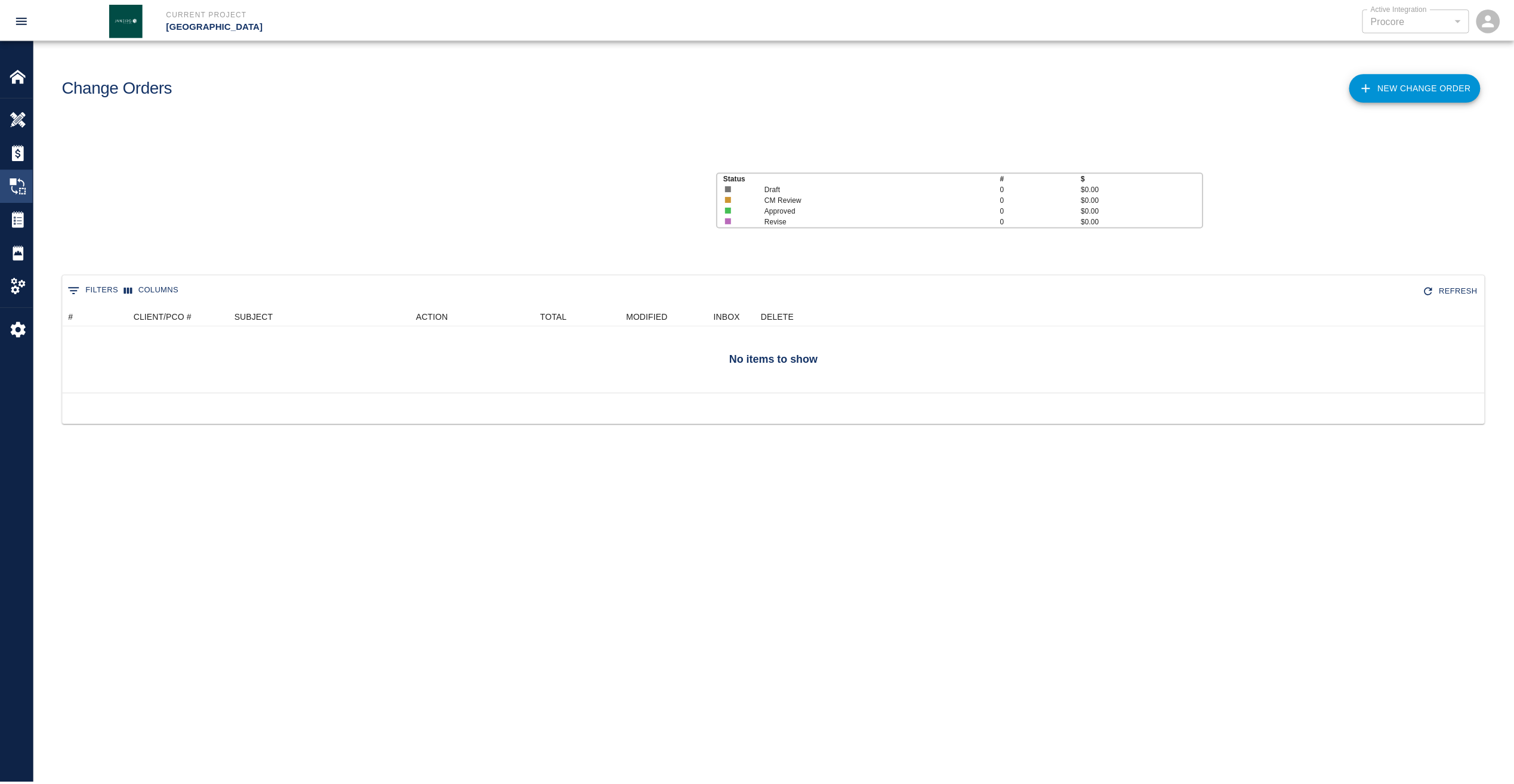
scroll to position [77, 1422]
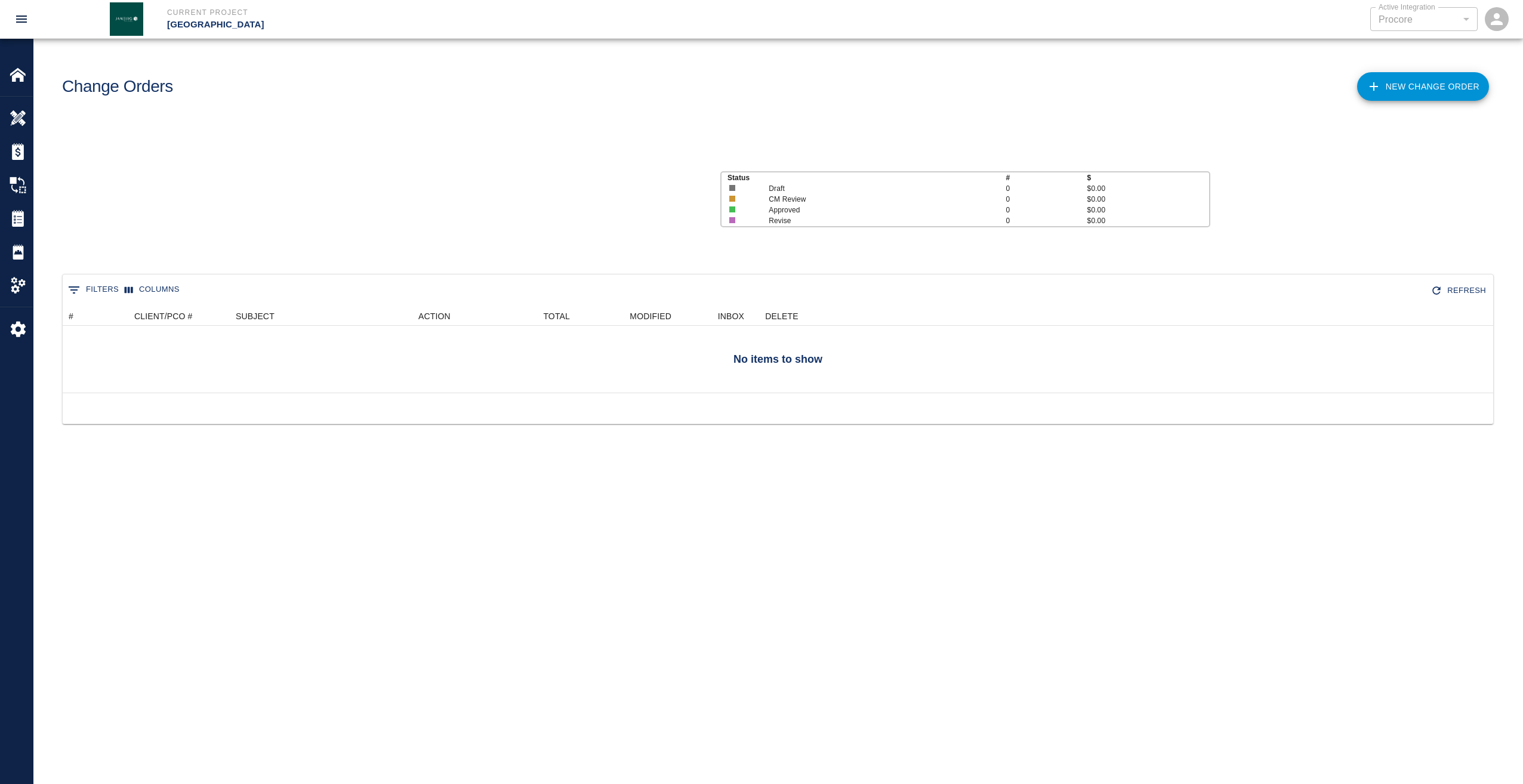
click at [1406, 78] on link "New Change Order" at bounding box center [1423, 86] width 132 height 29
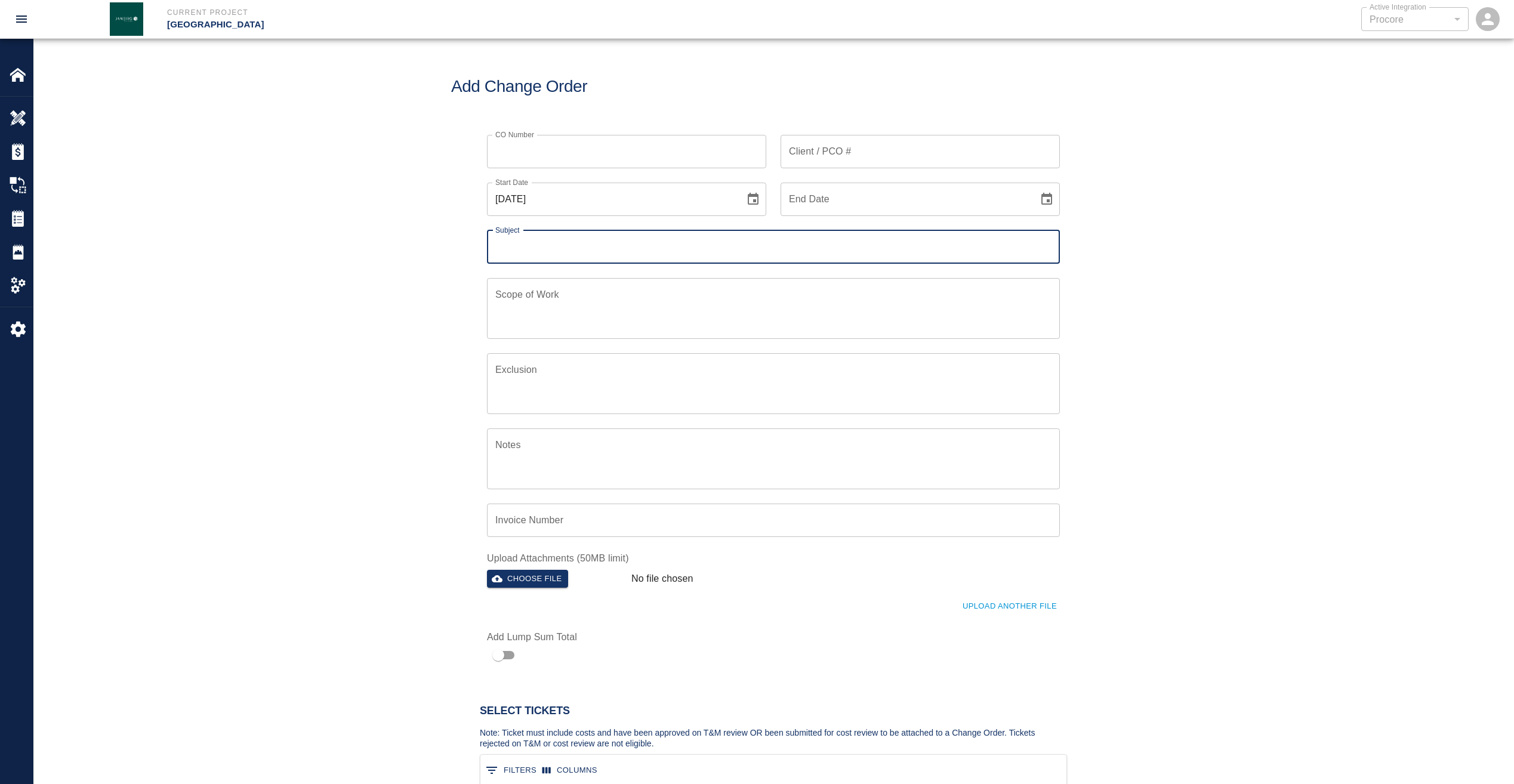
scroll to position [77, 577]
click at [15, 218] on img at bounding box center [18, 219] width 17 height 17
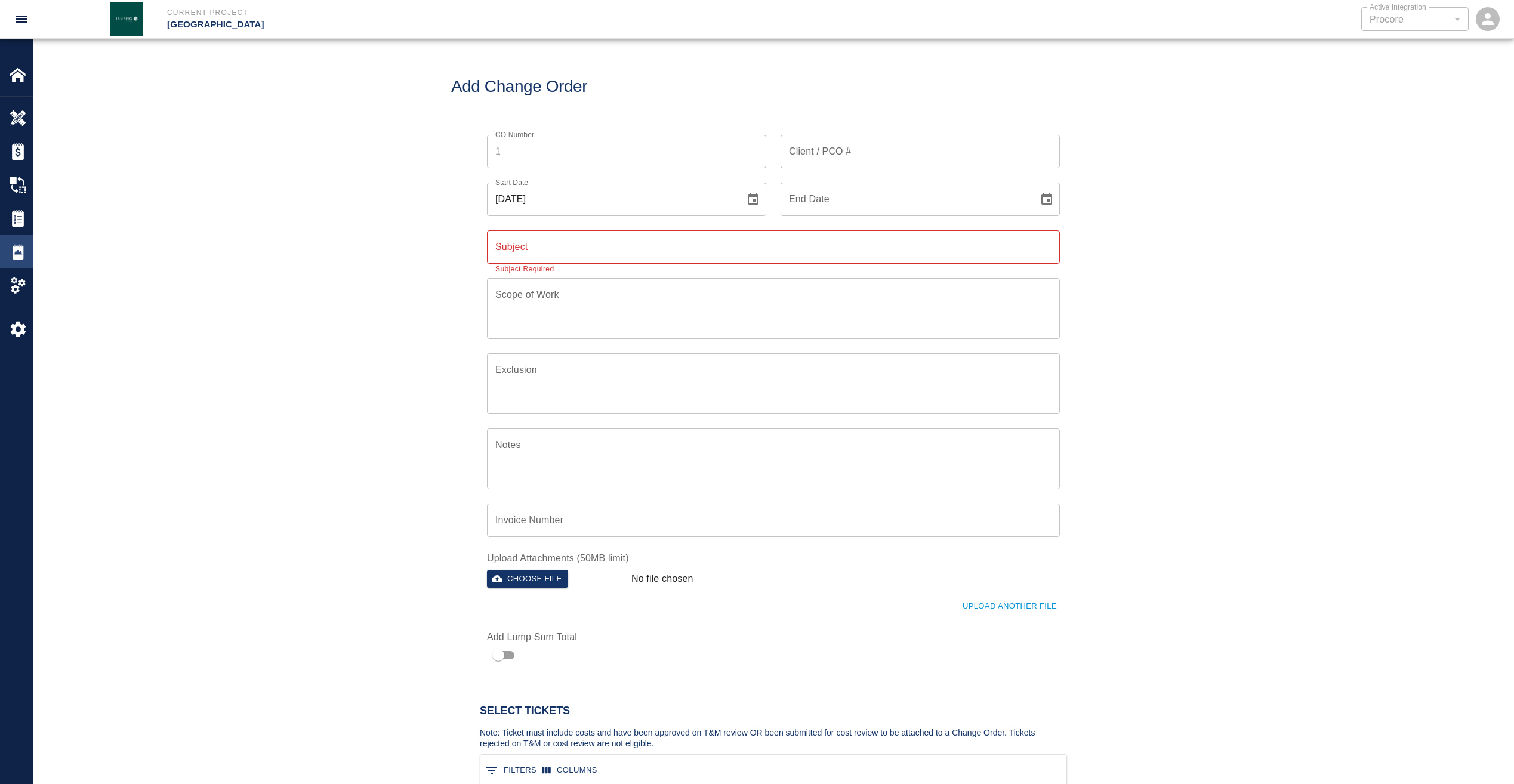
click at [18, 254] on img at bounding box center [18, 252] width 17 height 17
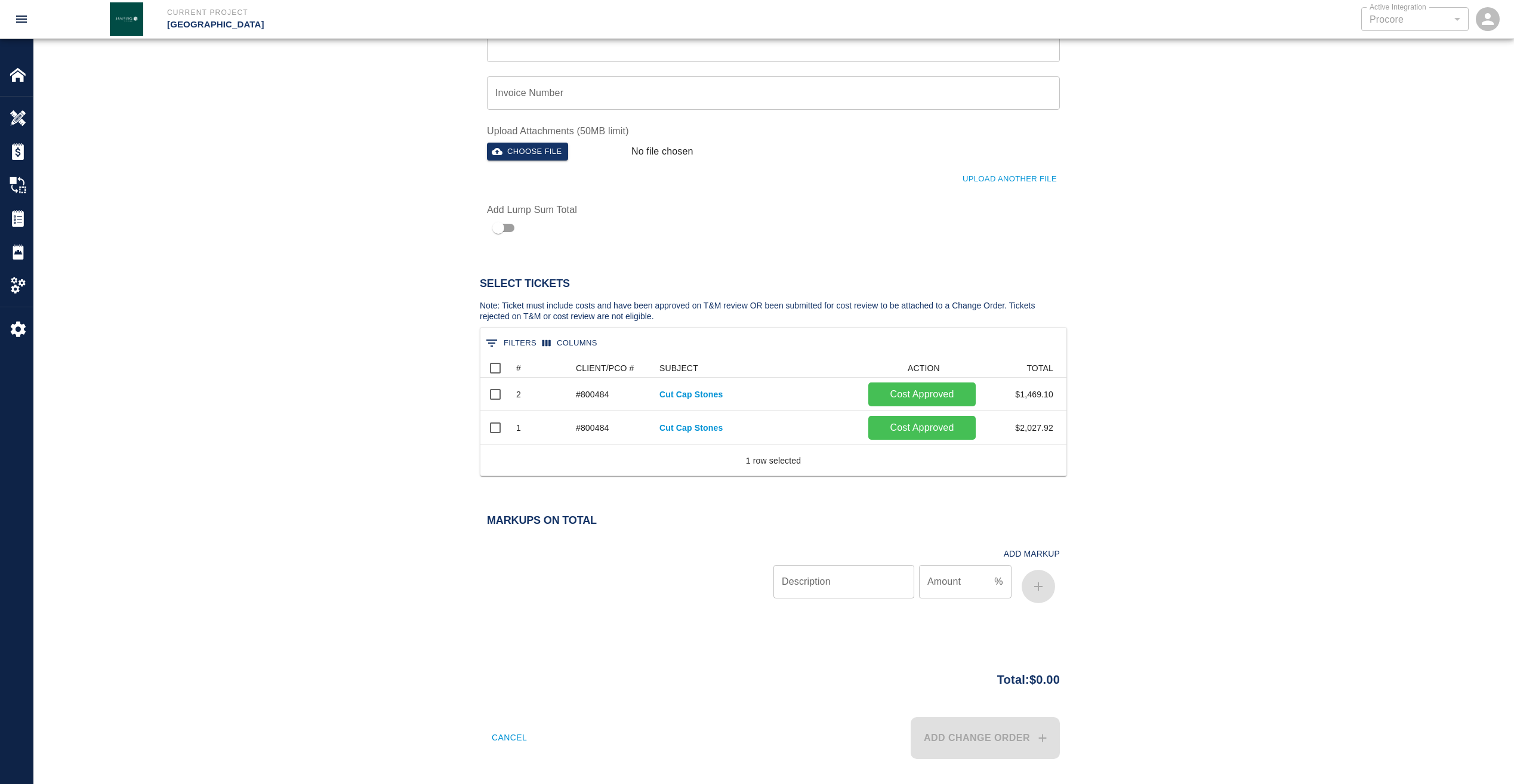
scroll to position [431, 0]
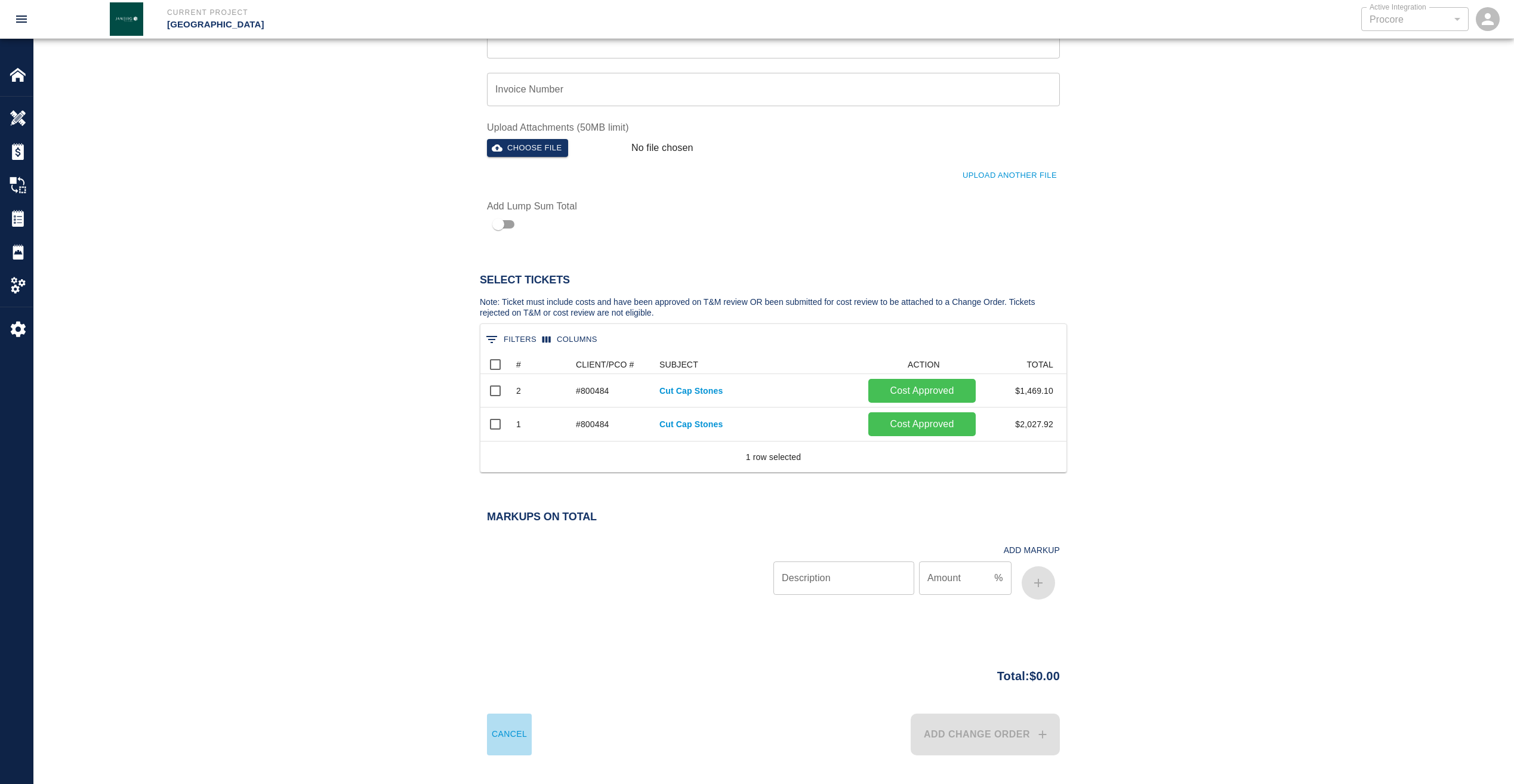
click at [511, 731] on button "Cancel" at bounding box center [509, 735] width 45 height 42
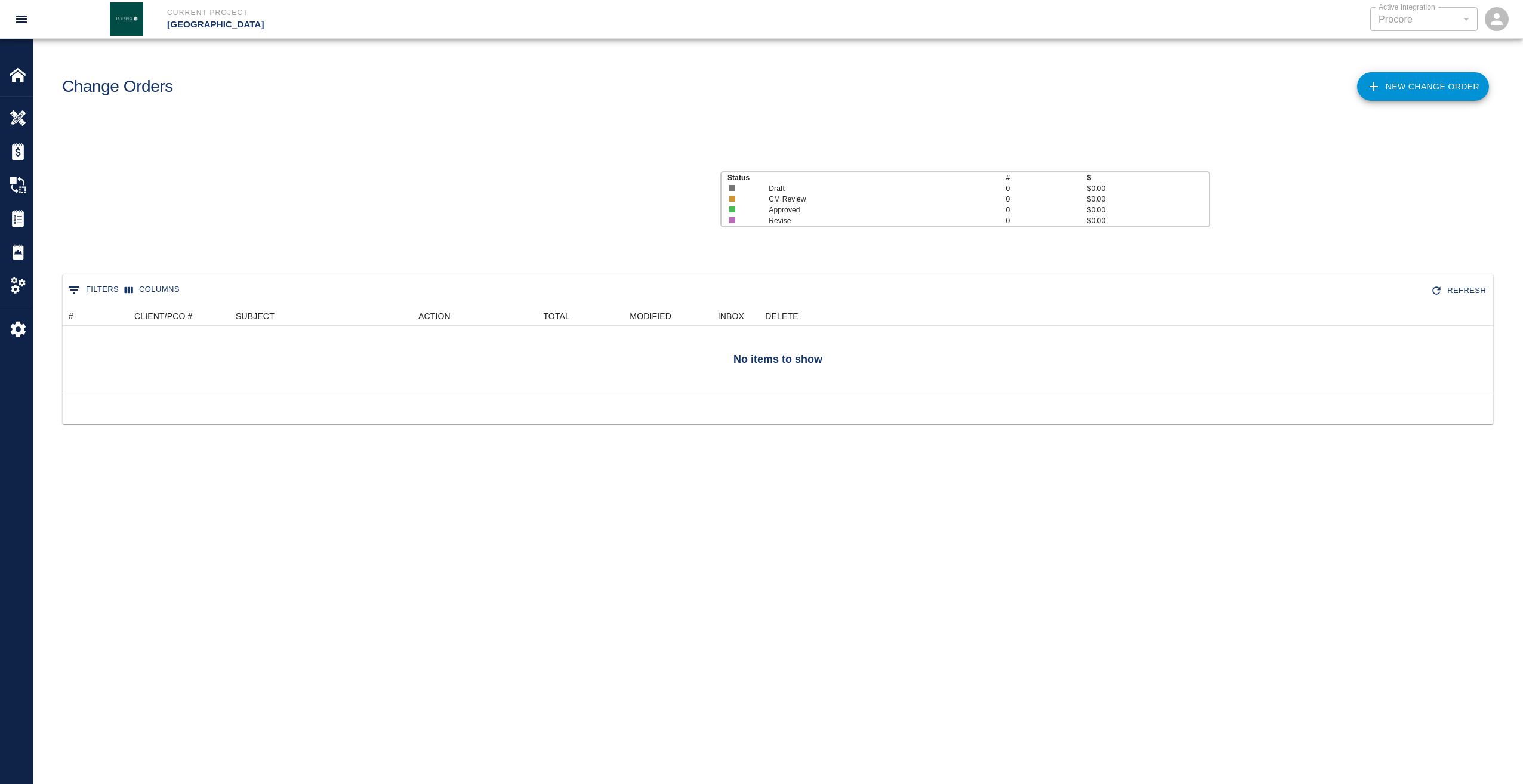
scroll to position [77, 1422]
click at [16, 193] on div "Change Orders" at bounding box center [16, 185] width 32 height 33
click at [17, 182] on img at bounding box center [18, 185] width 17 height 17
click at [17, 223] on img at bounding box center [18, 219] width 17 height 17
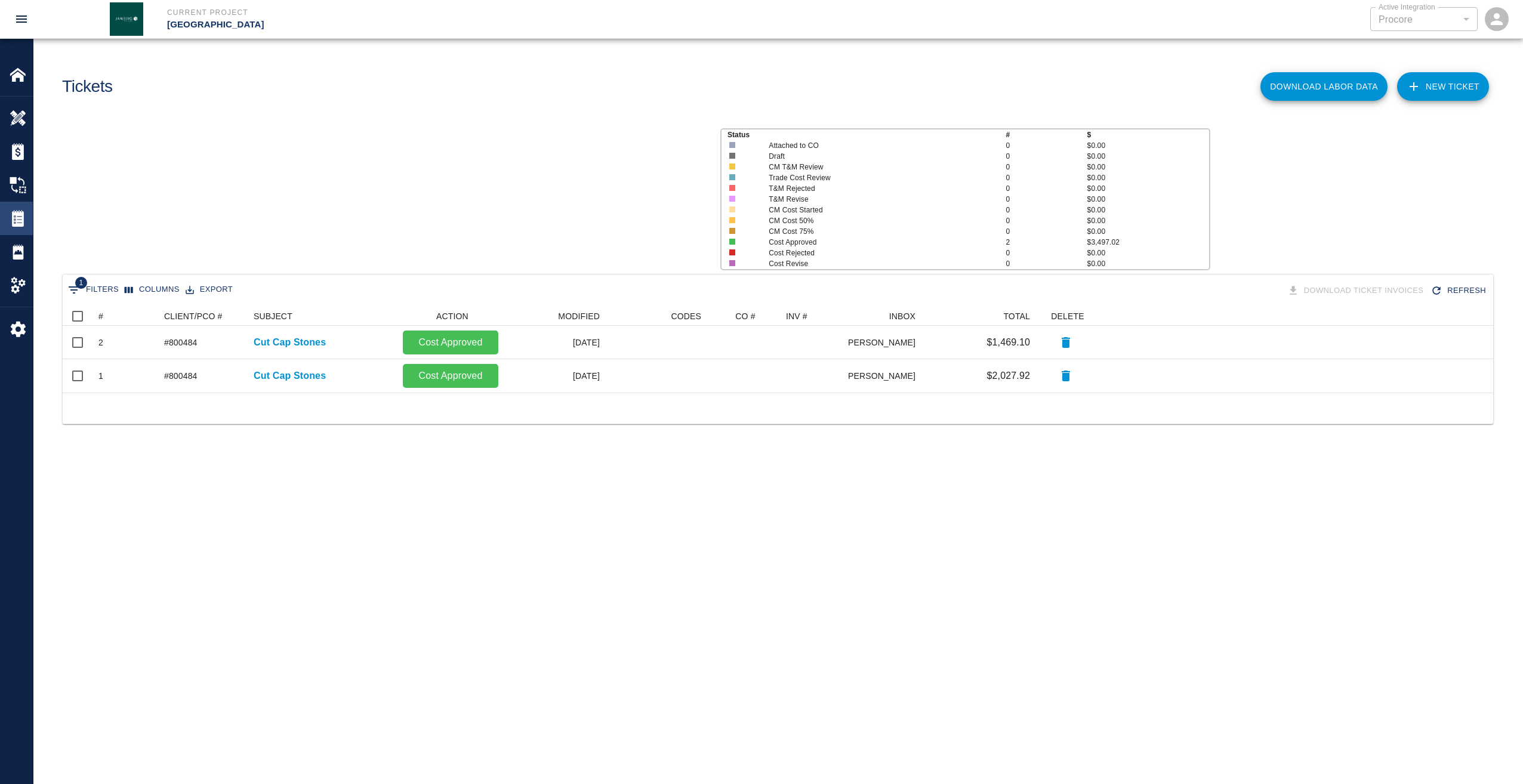
scroll to position [77, 1422]
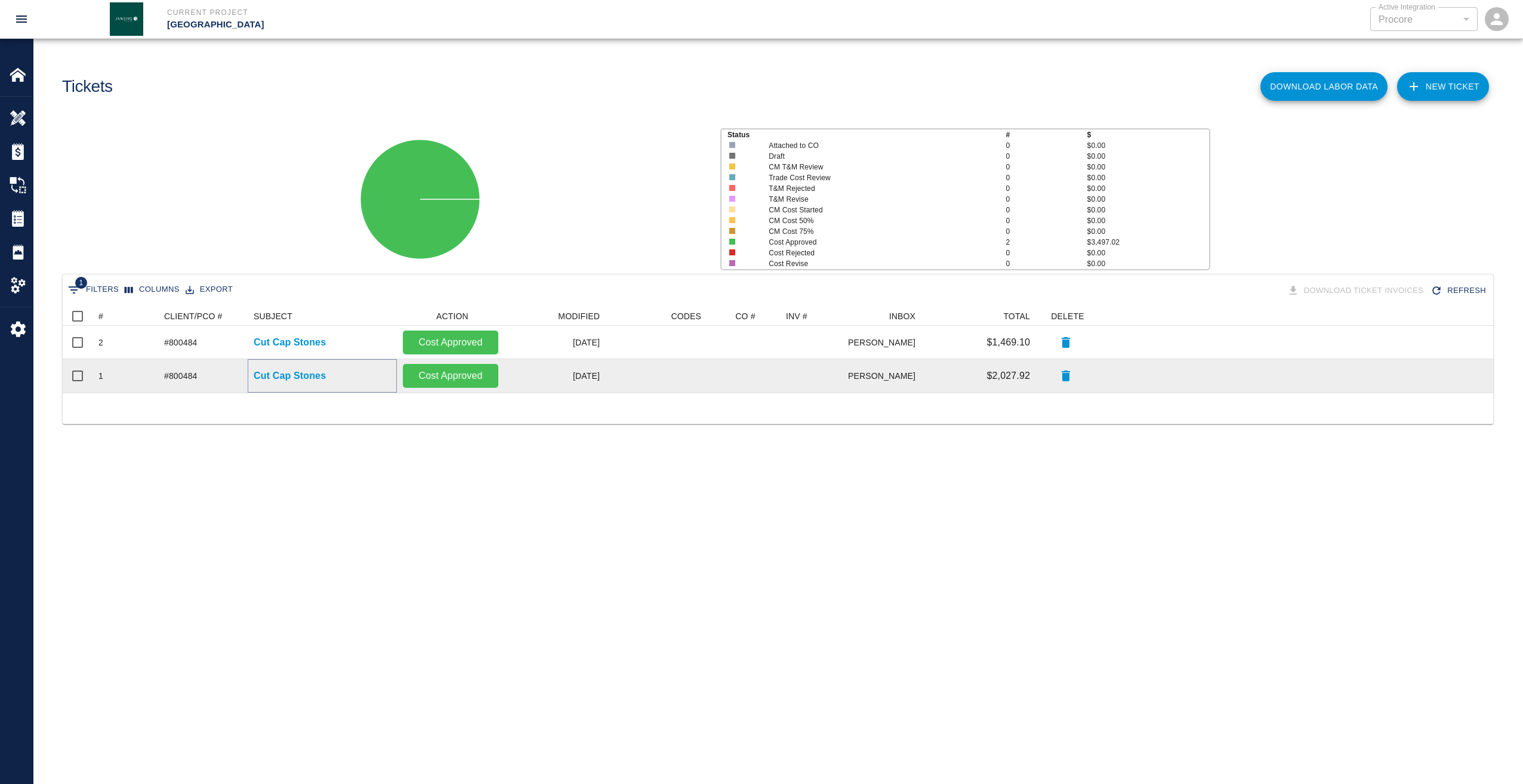
click at [298, 378] on p "Cut Cap Stones" at bounding box center [289, 375] width 72 height 15
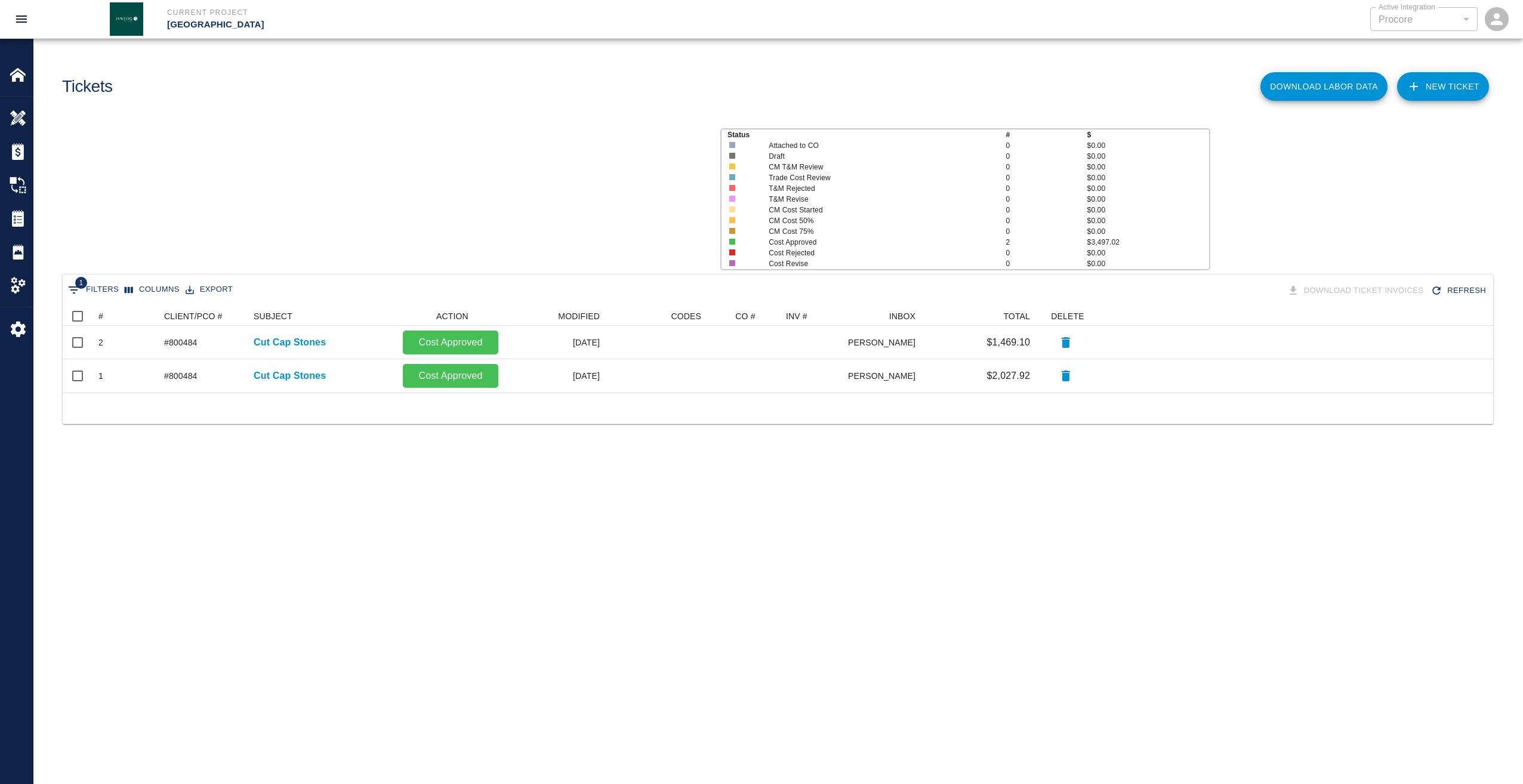
scroll to position [77, 1422]
click at [277, 347] on p "Cut Cap Stones" at bounding box center [289, 342] width 72 height 15
click at [25, 182] on img at bounding box center [18, 185] width 17 height 17
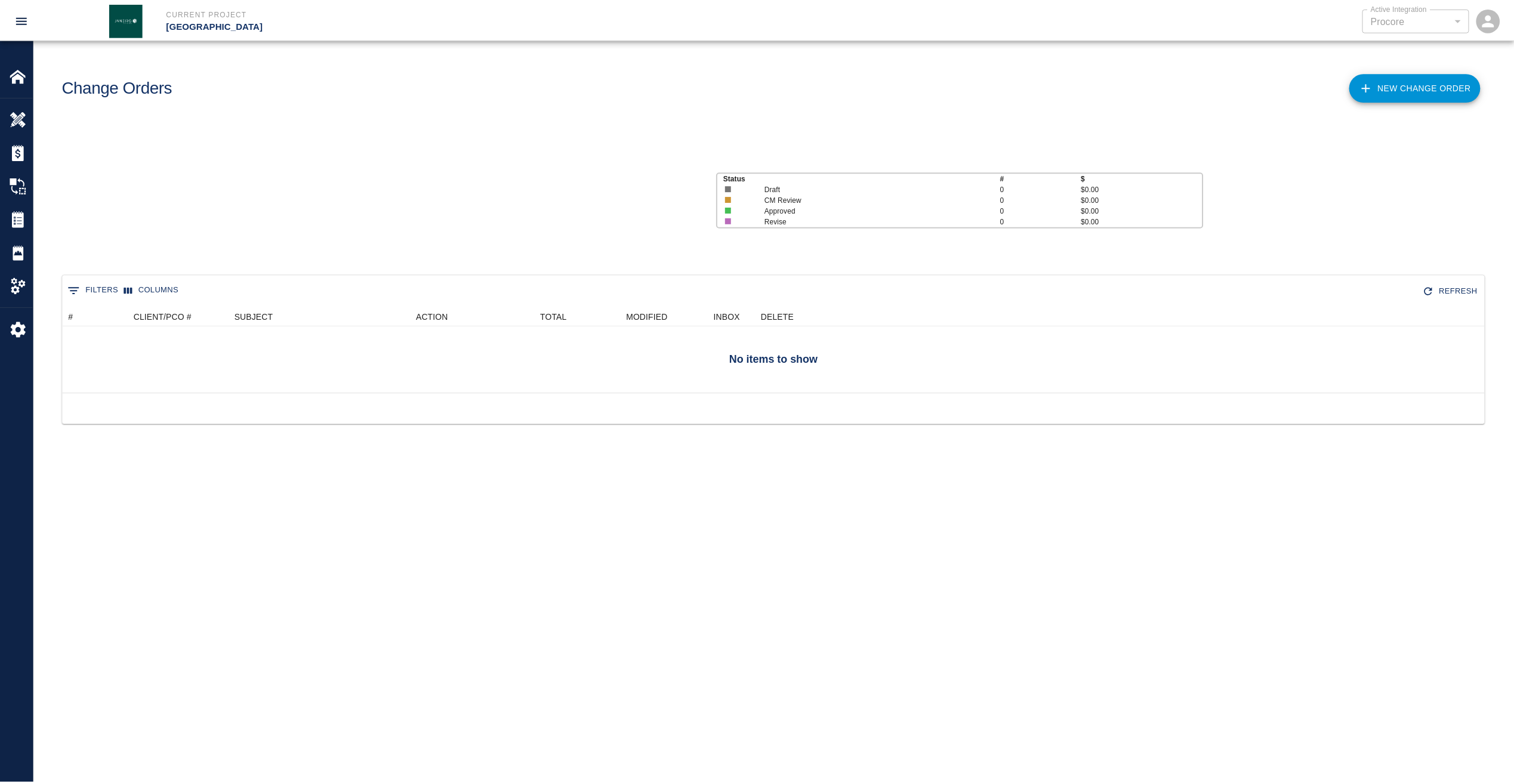
scroll to position [77, 1422]
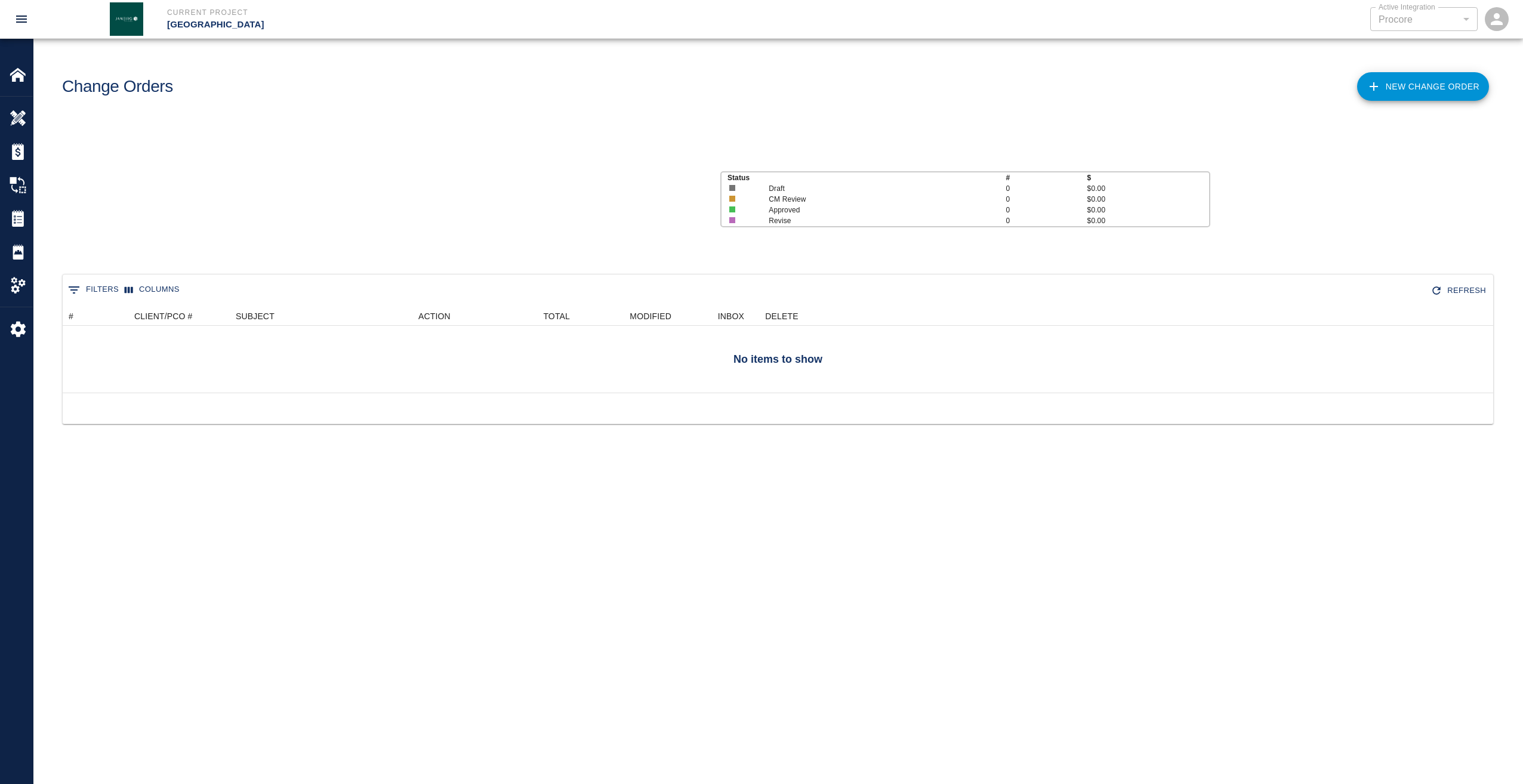
click at [1402, 84] on link "New Change Order" at bounding box center [1423, 86] width 132 height 29
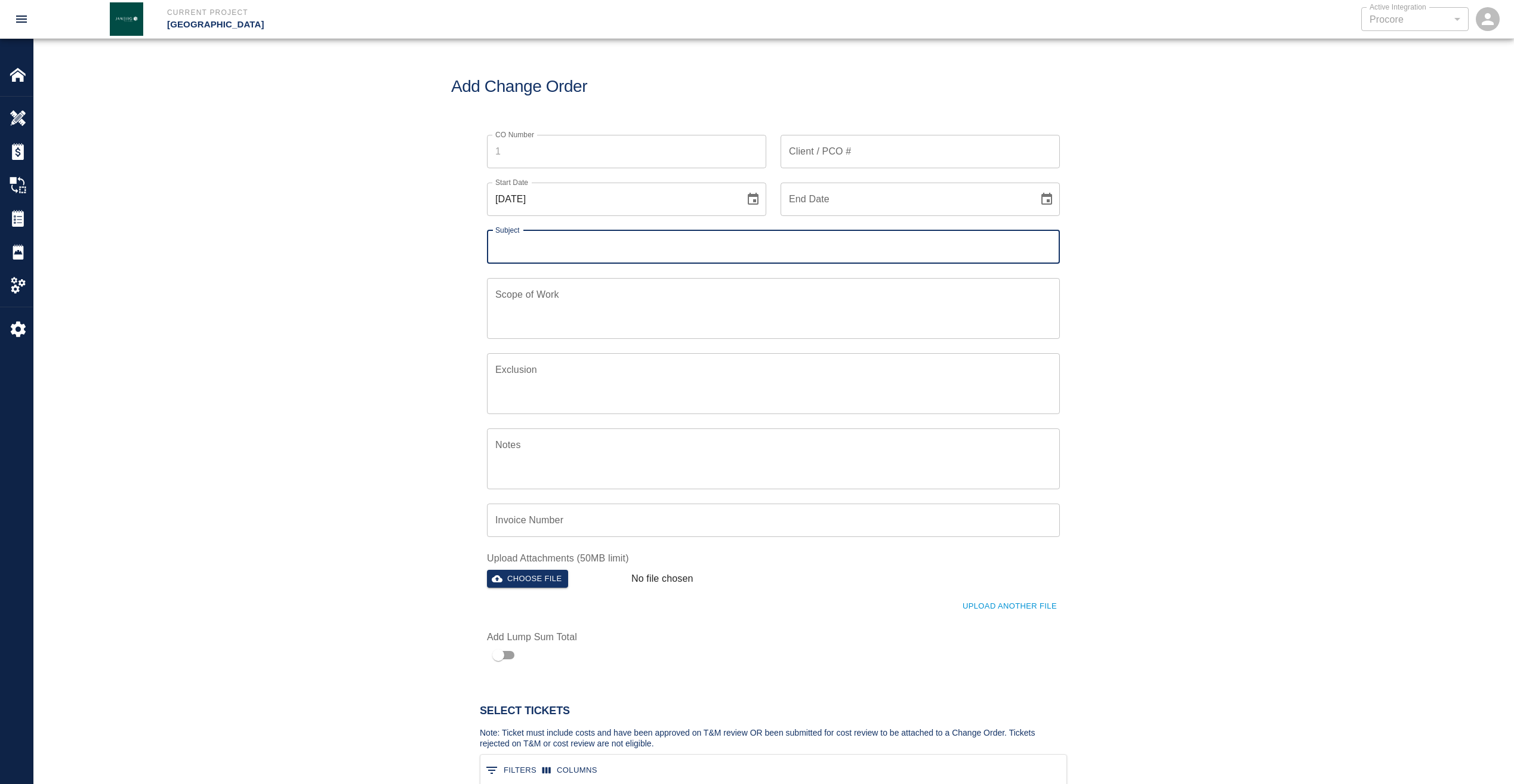
scroll to position [77, 577]
click at [575, 199] on input "[DATE]" at bounding box center [611, 199] width 250 height 33
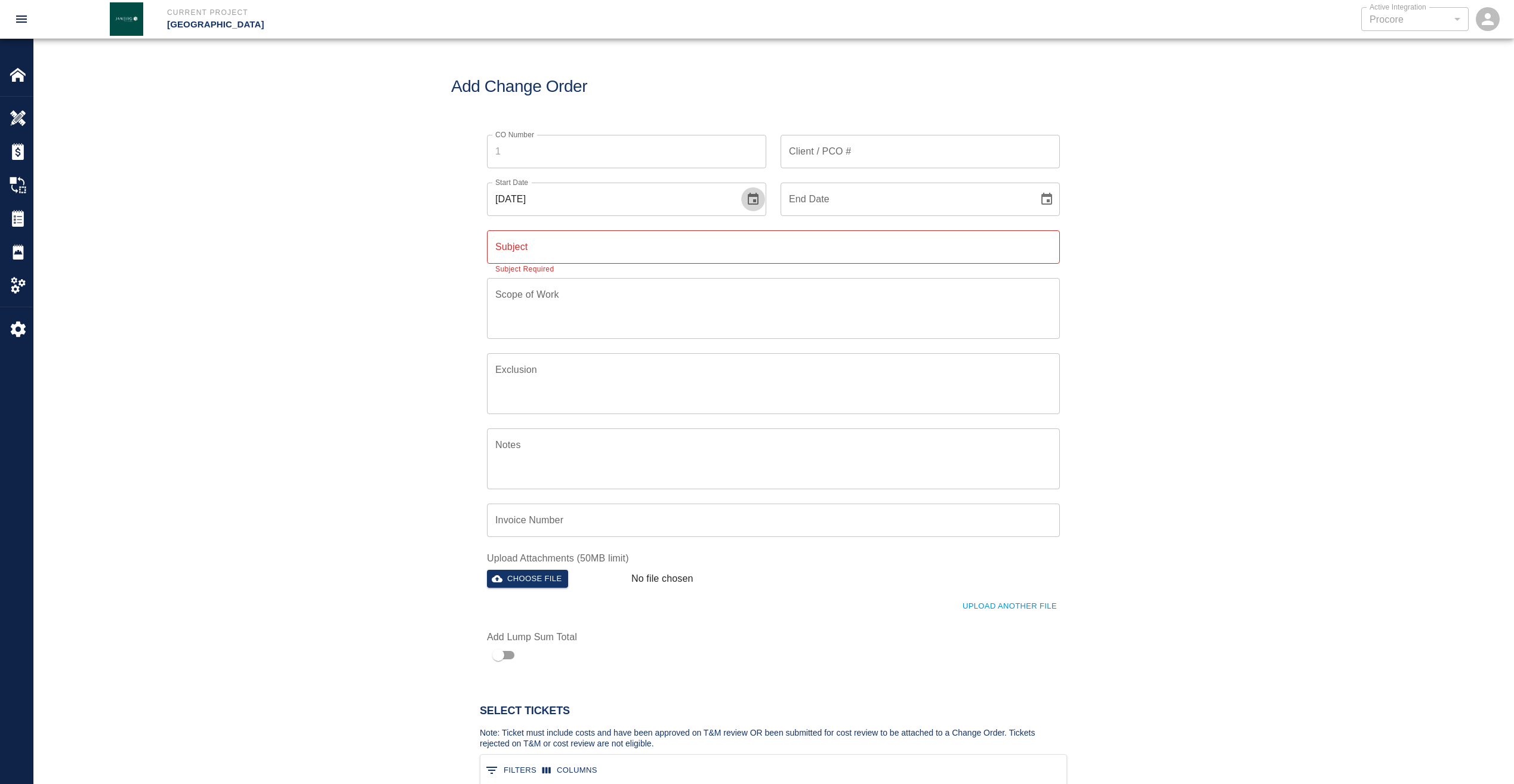
click at [749, 198] on icon "Choose date, selected date is Aug 15, 2025" at bounding box center [754, 198] width 11 height 12
click at [588, 331] on button "12" at bounding box center [588, 329] width 22 height 22
type input "[DATE]"
click at [1044, 198] on icon "Choose date" at bounding box center [1046, 199] width 15 height 15
click at [906, 327] on button "13" at bounding box center [906, 329] width 22 height 22
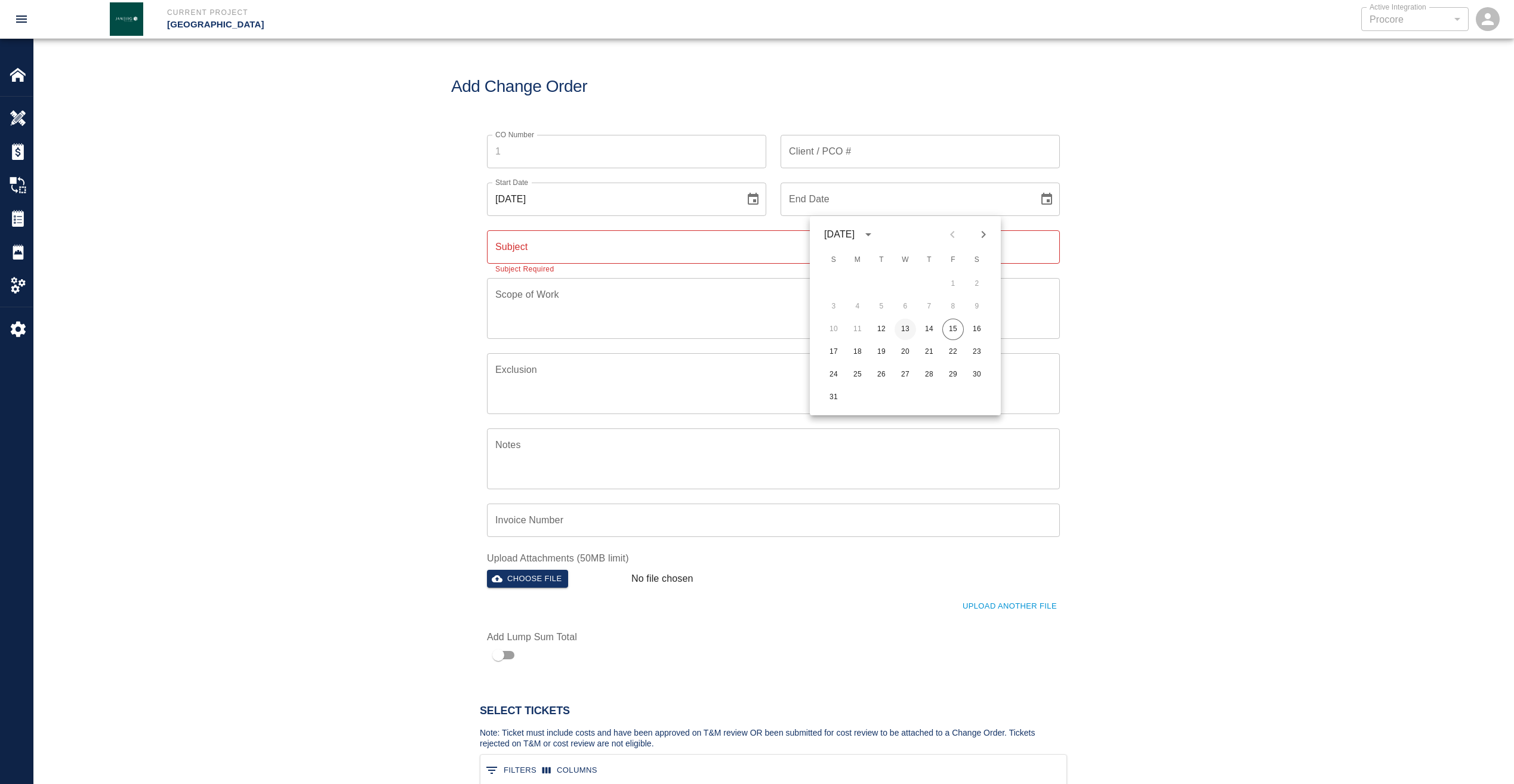
type input "[DATE]"
click at [650, 249] on input "Subject" at bounding box center [773, 246] width 573 height 33
drag, startPoint x: 723, startPoint y: 243, endPoint x: 463, endPoint y: 253, distance: 260.2
click at [463, 253] on div "CO Number CO Number Client / PCO # Client / PCO # Start Date [DATE] Start Date …" at bounding box center [774, 393] width 645 height 546
type input "Modify stone caps as required for radial wall"
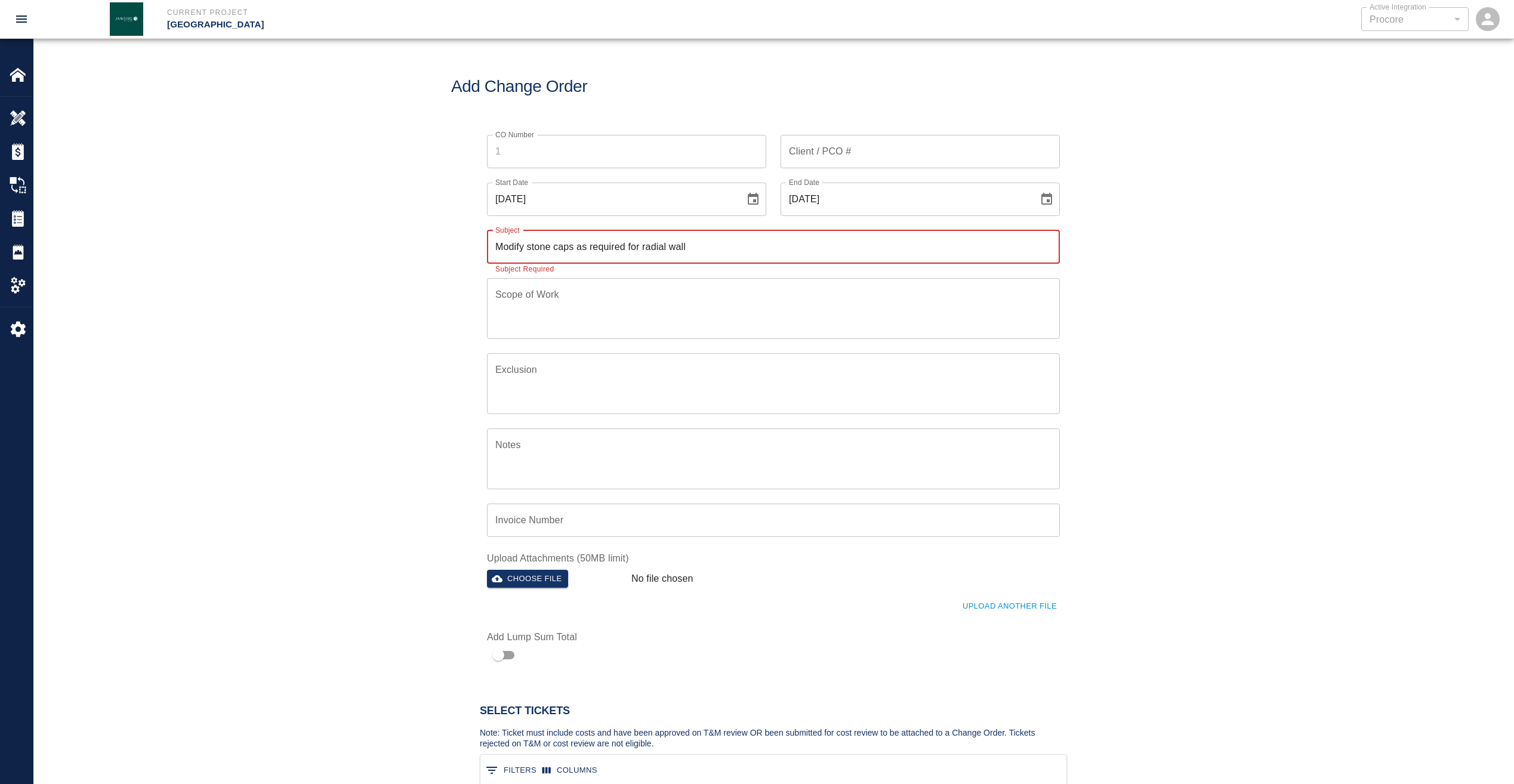
click at [567, 307] on textarea "Scope of Work" at bounding box center [774, 307] width 556 height 41
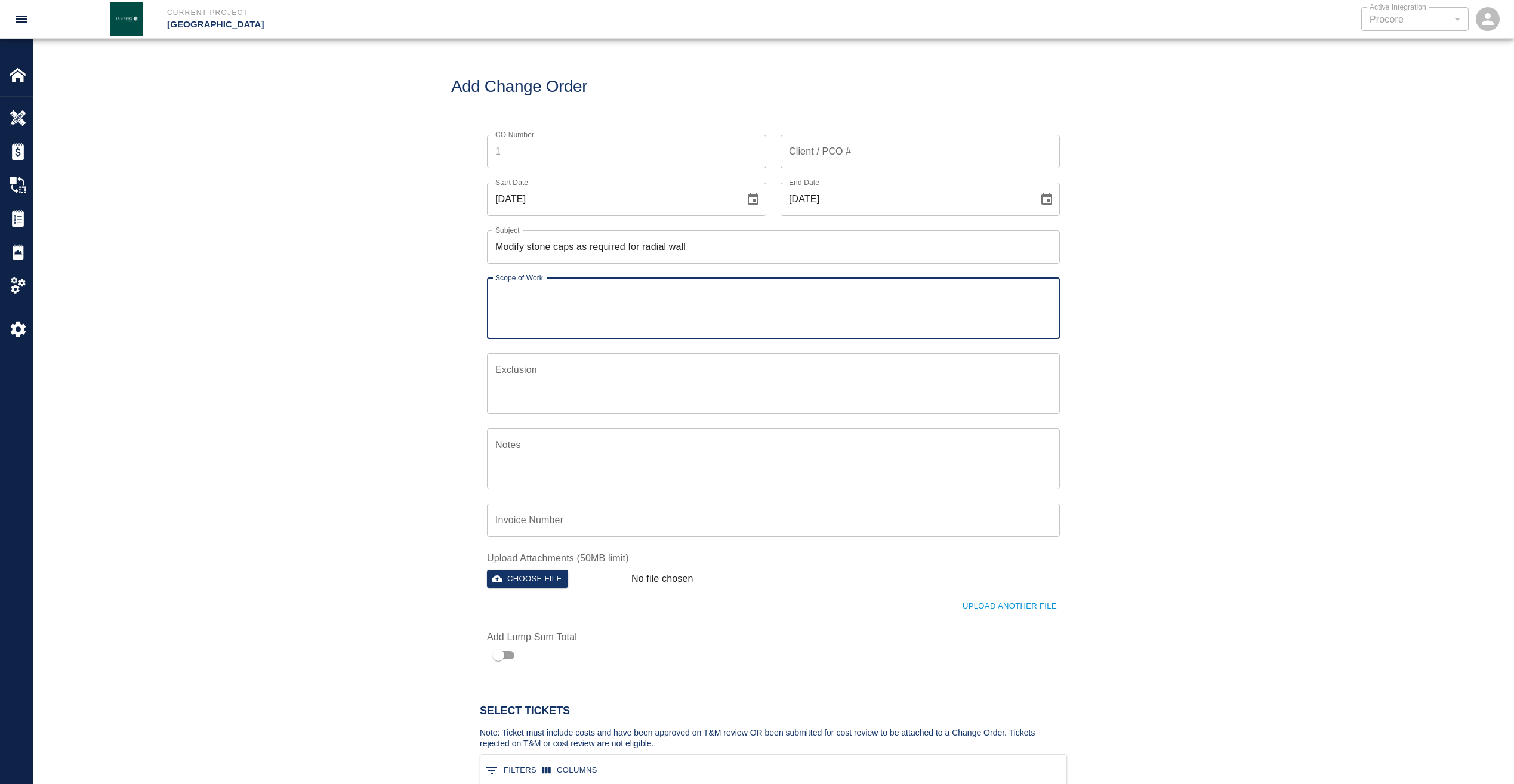
paste textarea "Modify stone caps as required for radial wall"
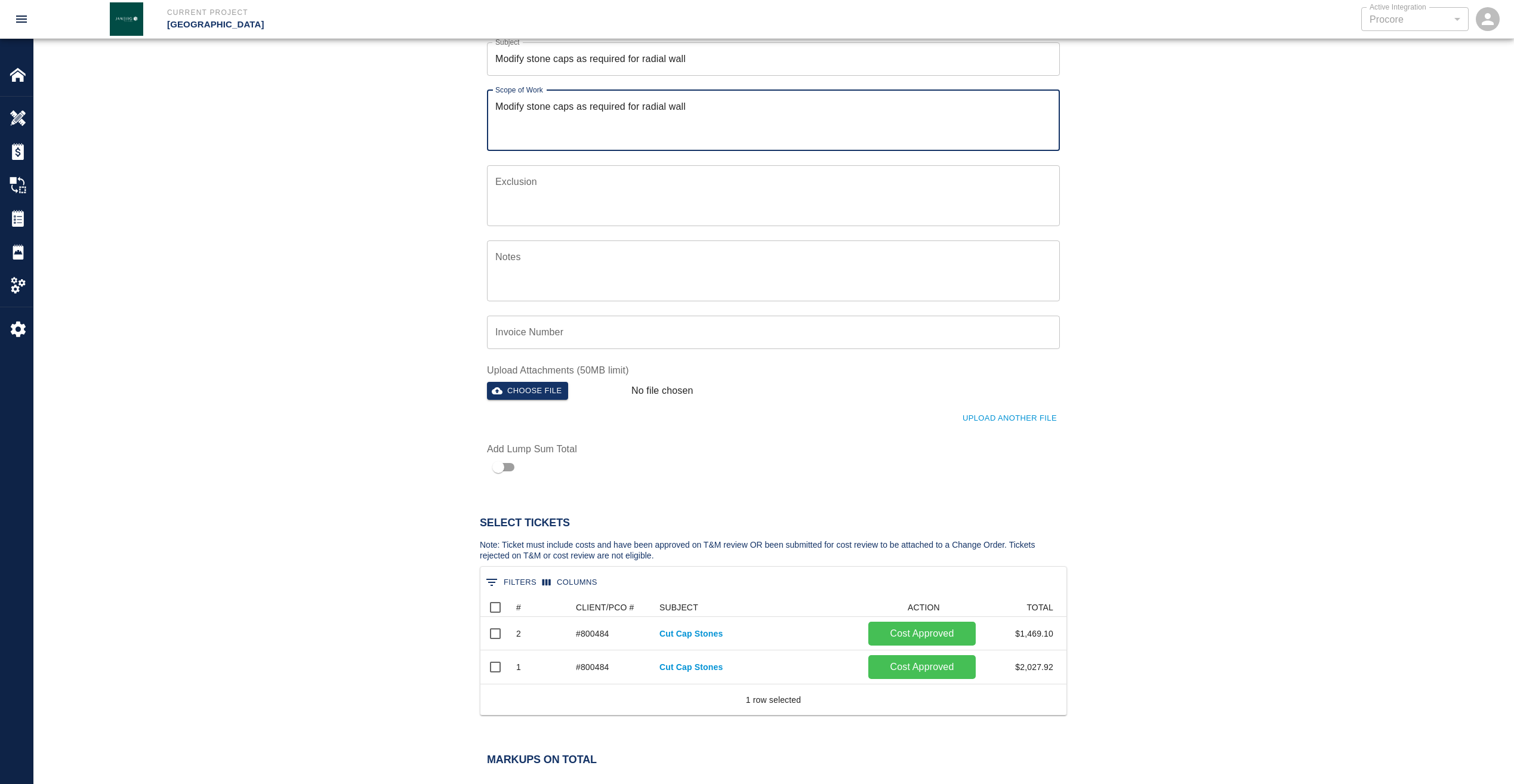
scroll to position [239, 0]
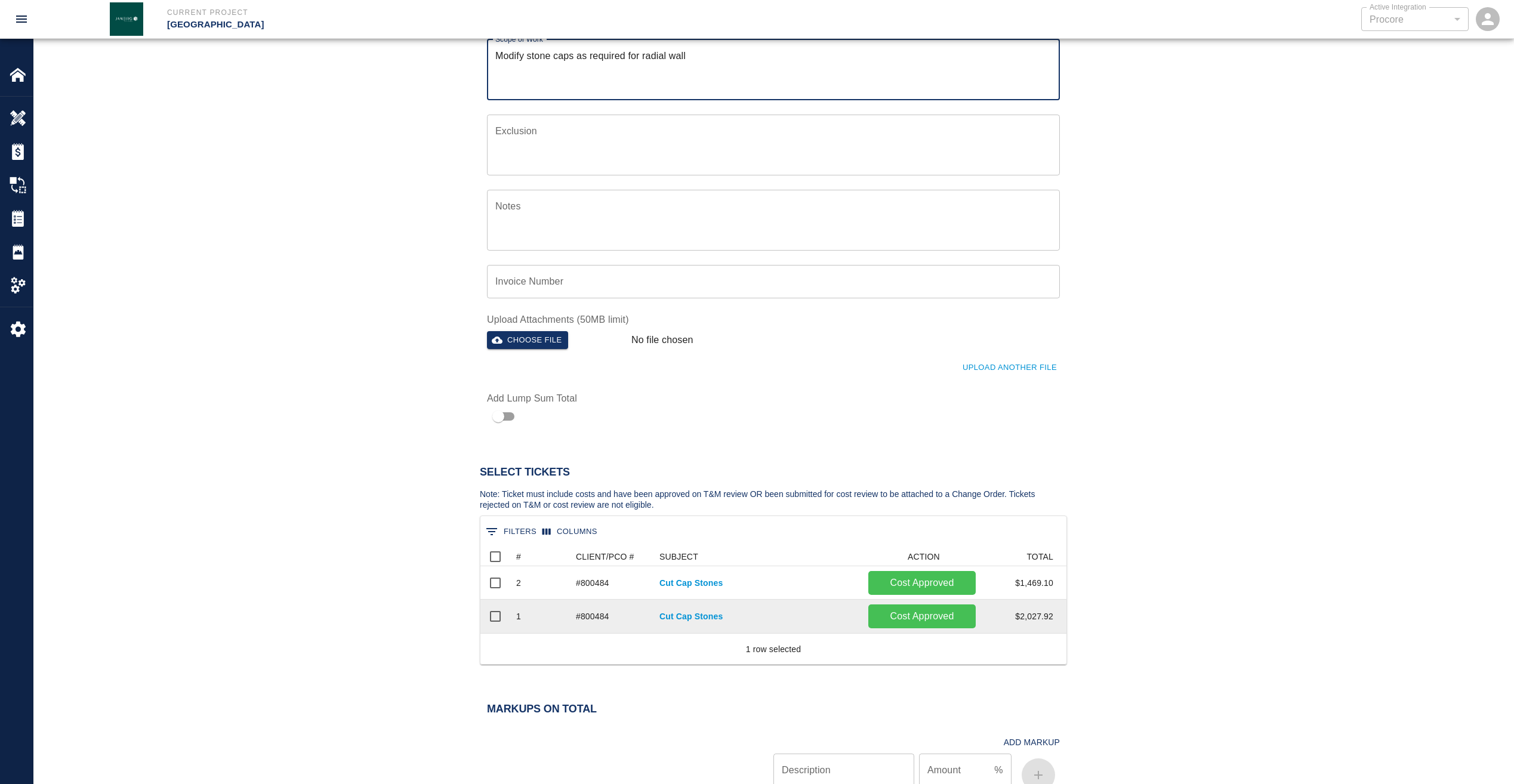
type textarea "Modify stone caps as required for radial wall"
click at [495, 607] on input "Select row" at bounding box center [495, 616] width 25 height 25
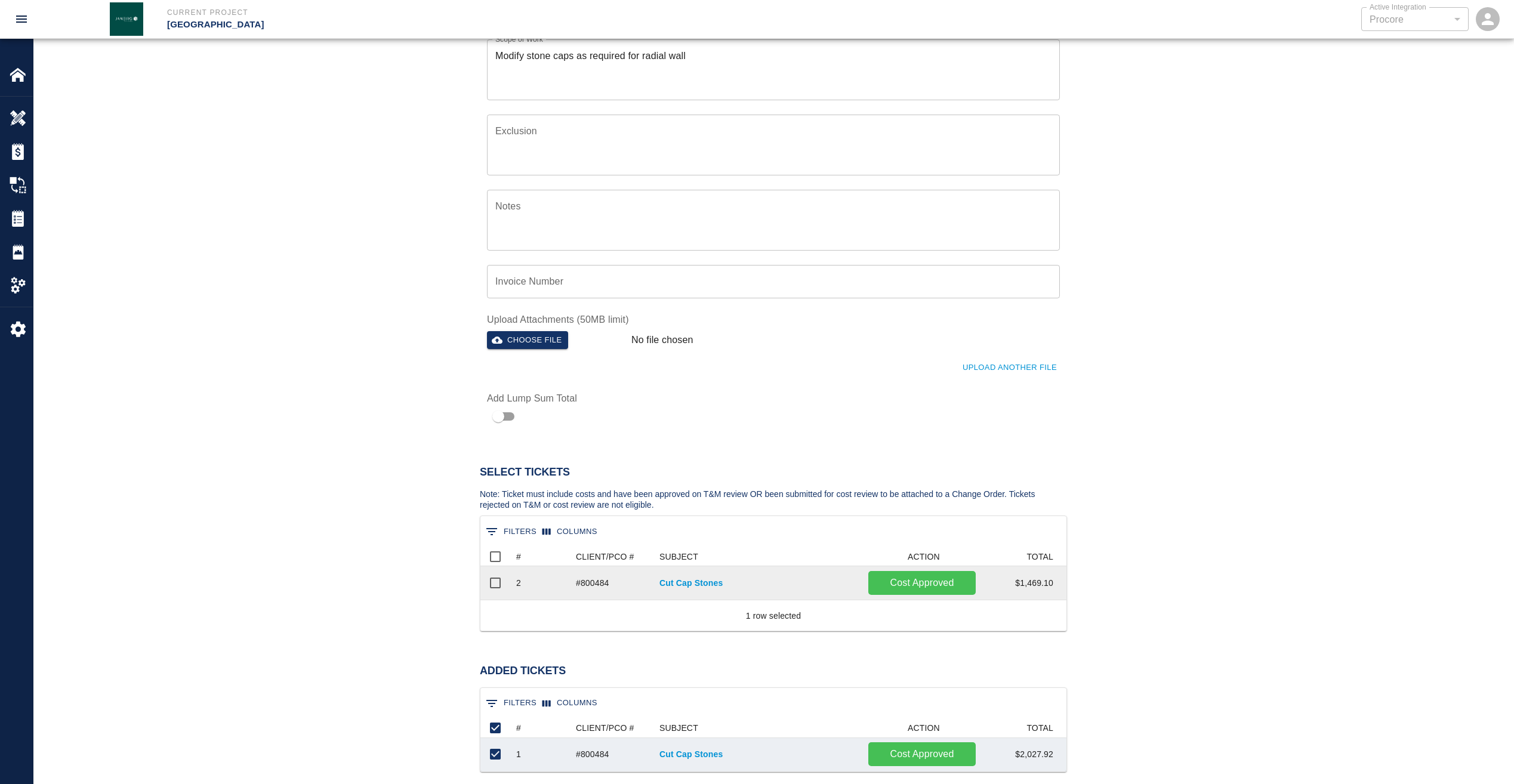
scroll to position [43, 577]
click at [499, 584] on input "Select row" at bounding box center [495, 582] width 25 height 25
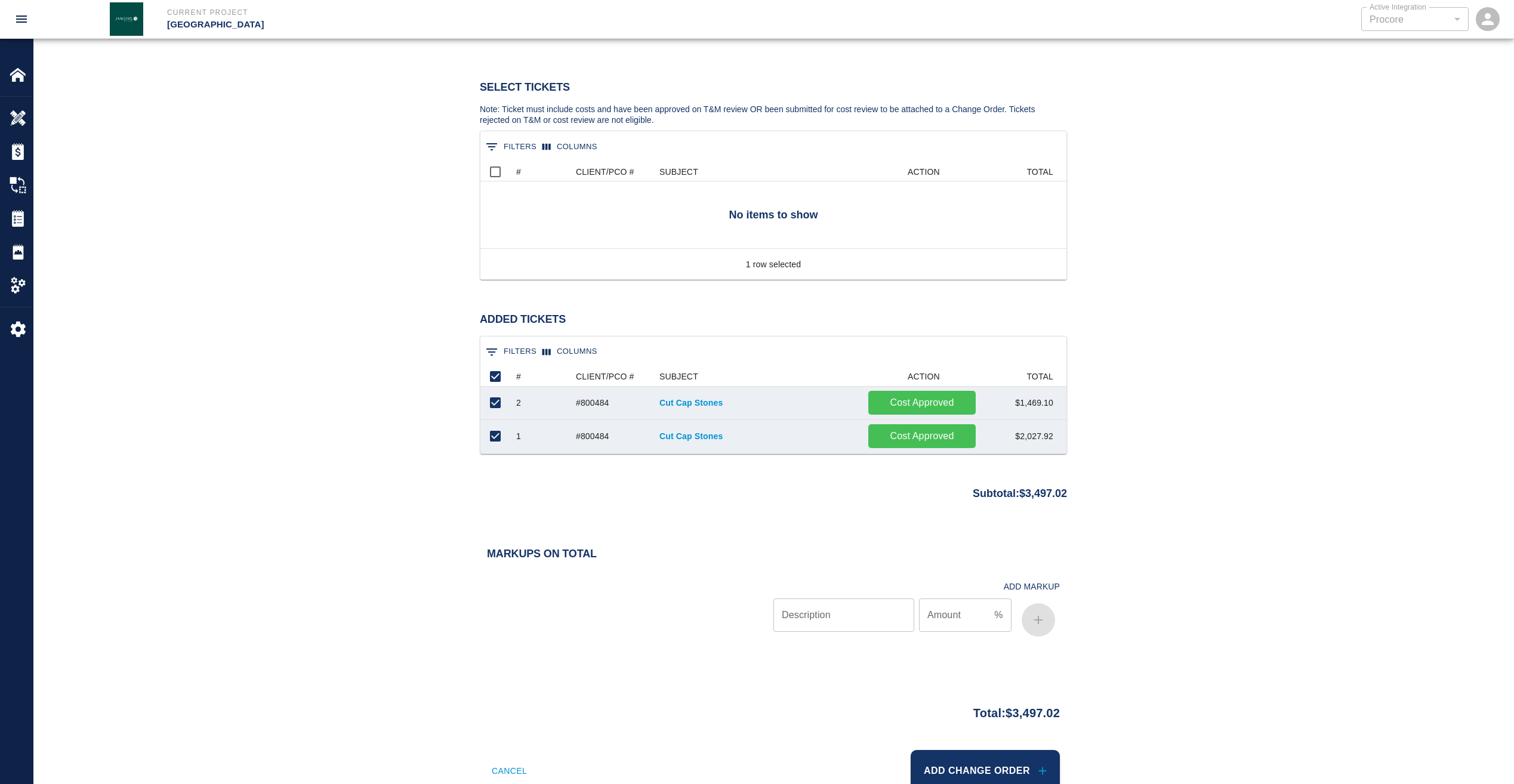
scroll to position [660, 0]
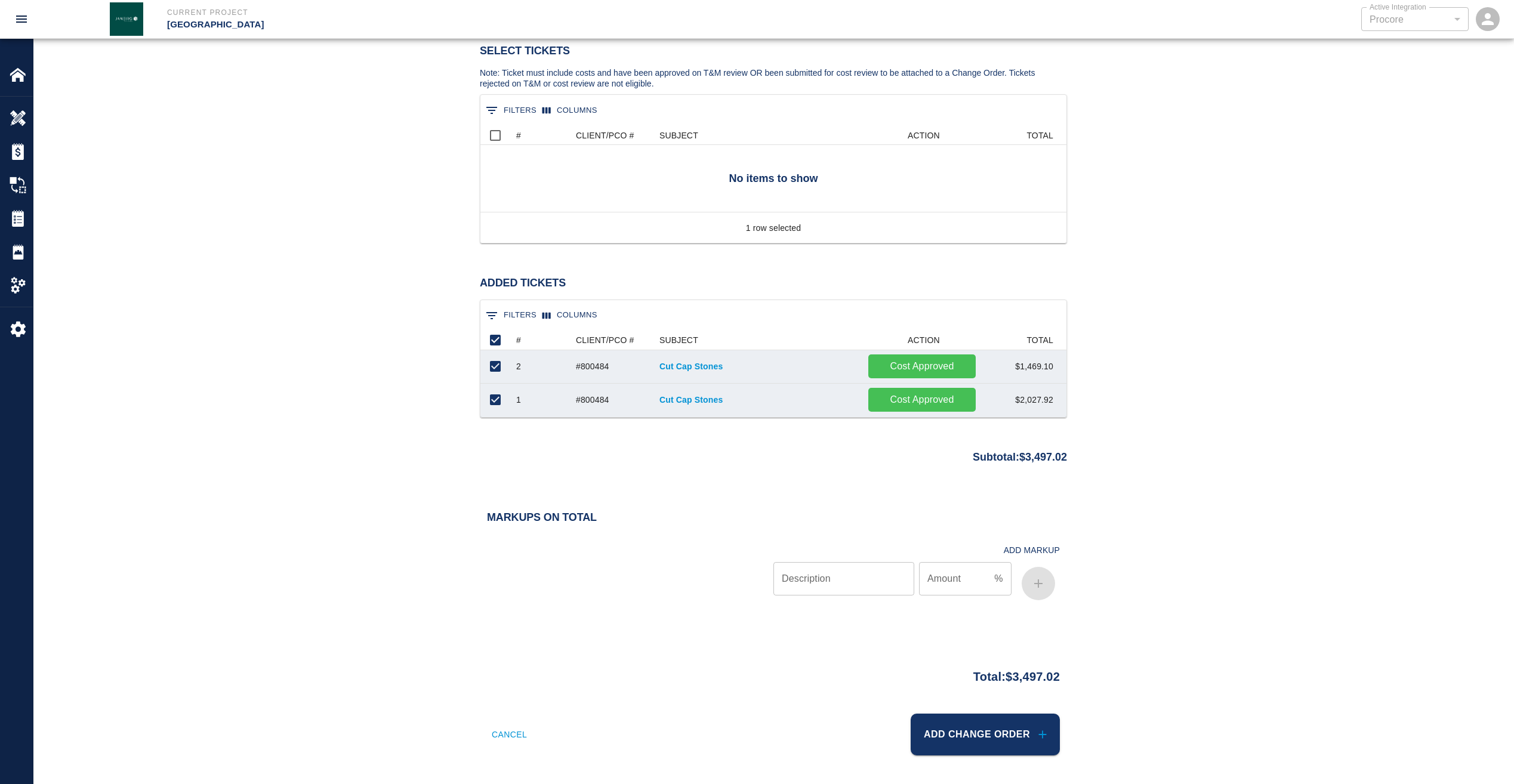
click at [940, 588] on input "Amount" at bounding box center [954, 578] width 70 height 33
type input "15"
click at [856, 575] on input "Description" at bounding box center [844, 578] width 141 height 33
type input "Markup"
click at [998, 735] on button "Add Change Order" at bounding box center [985, 735] width 149 height 42
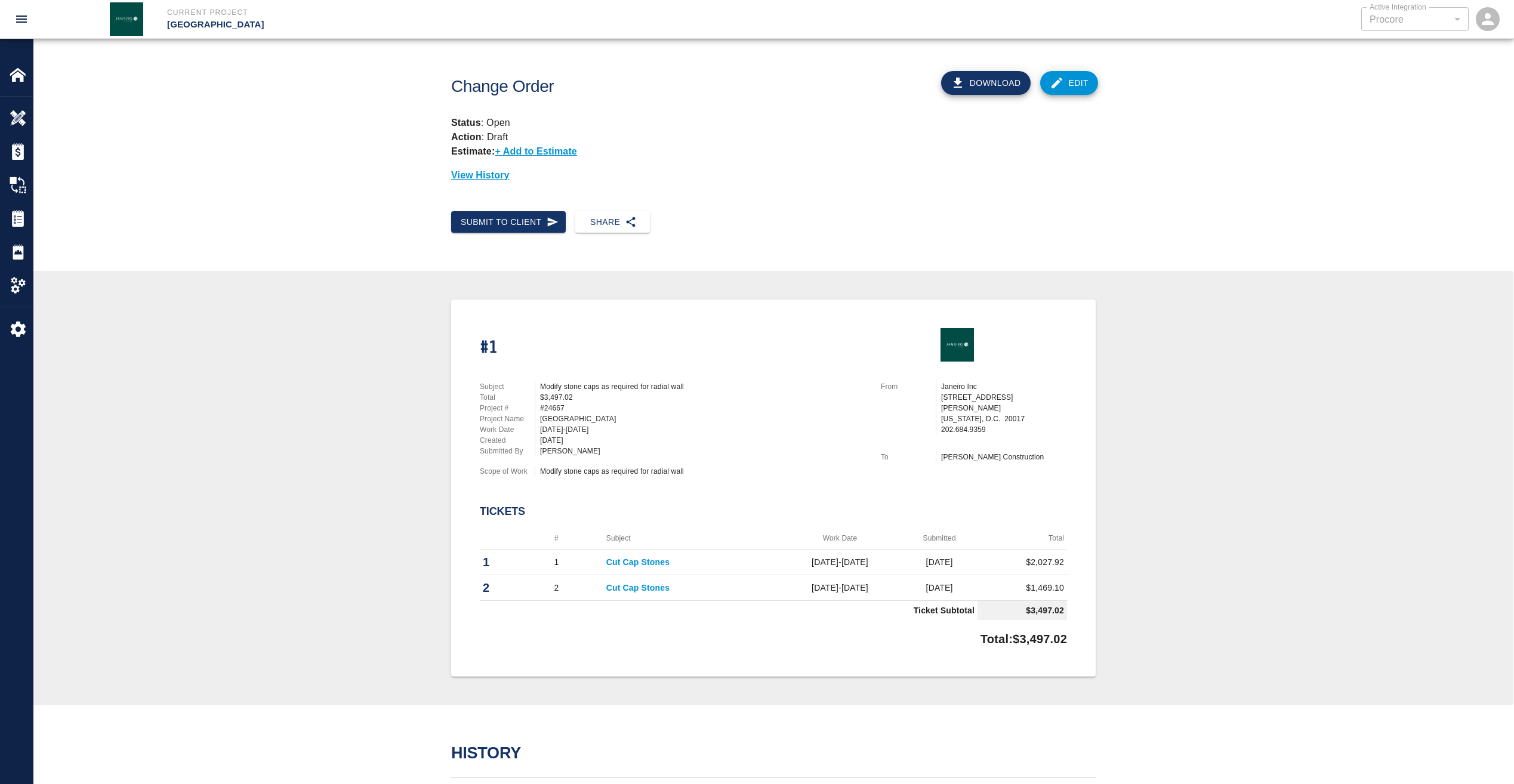
click at [984, 93] on button "Download" at bounding box center [986, 83] width 90 height 24
click at [1077, 85] on link "Edit" at bounding box center [1070, 83] width 59 height 24
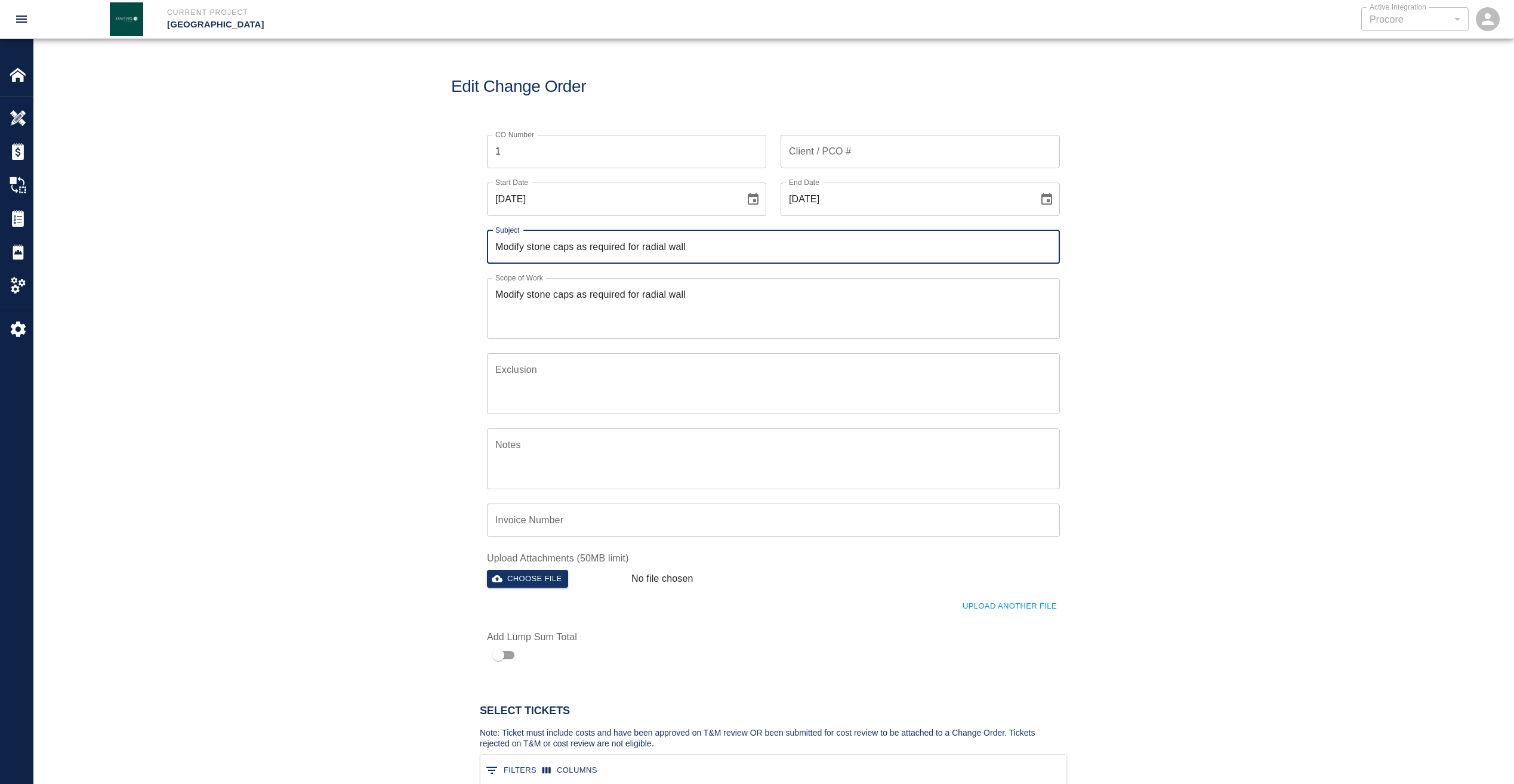
scroll to position [77, 577]
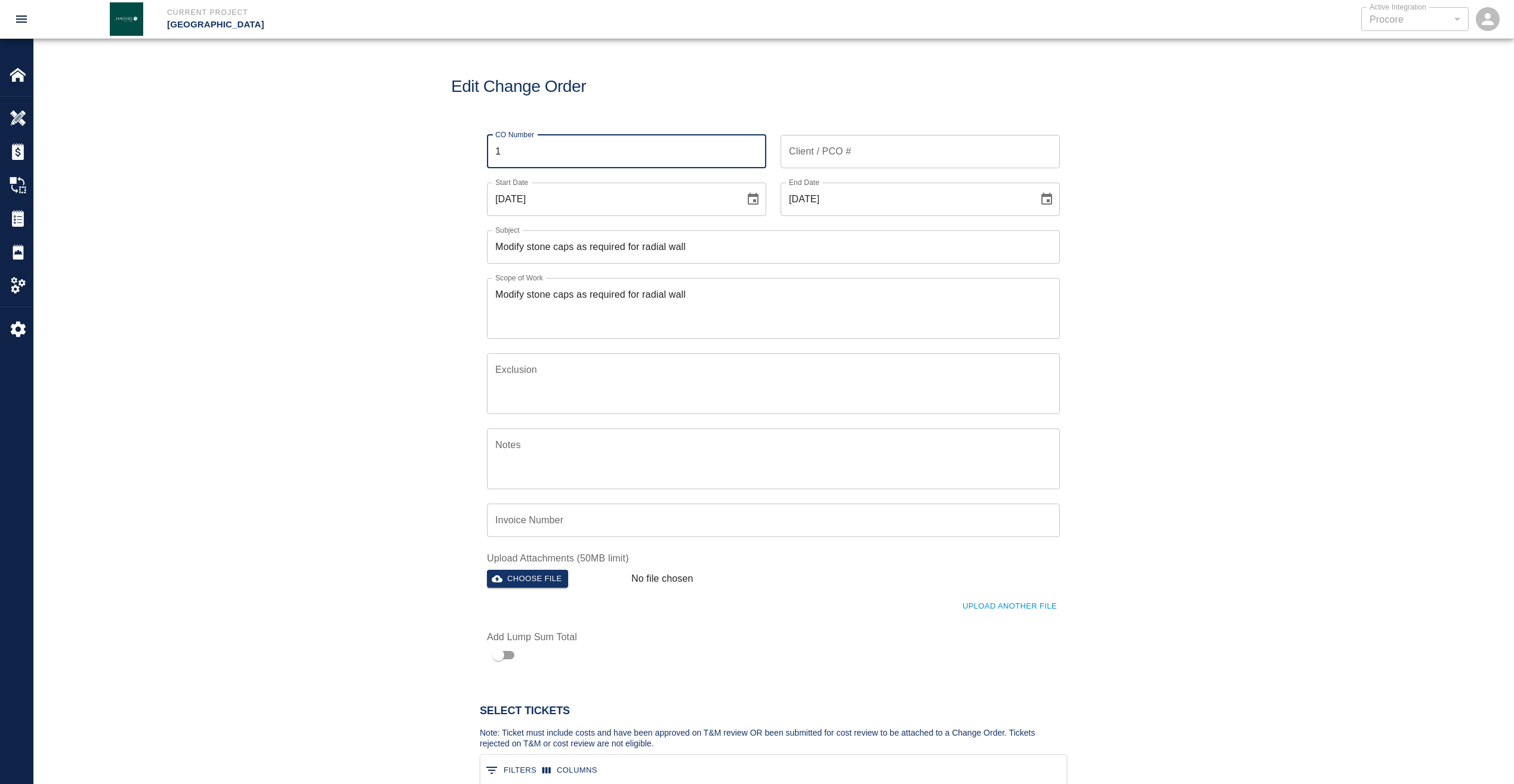
click at [560, 151] on input "1" at bounding box center [626, 151] width 279 height 33
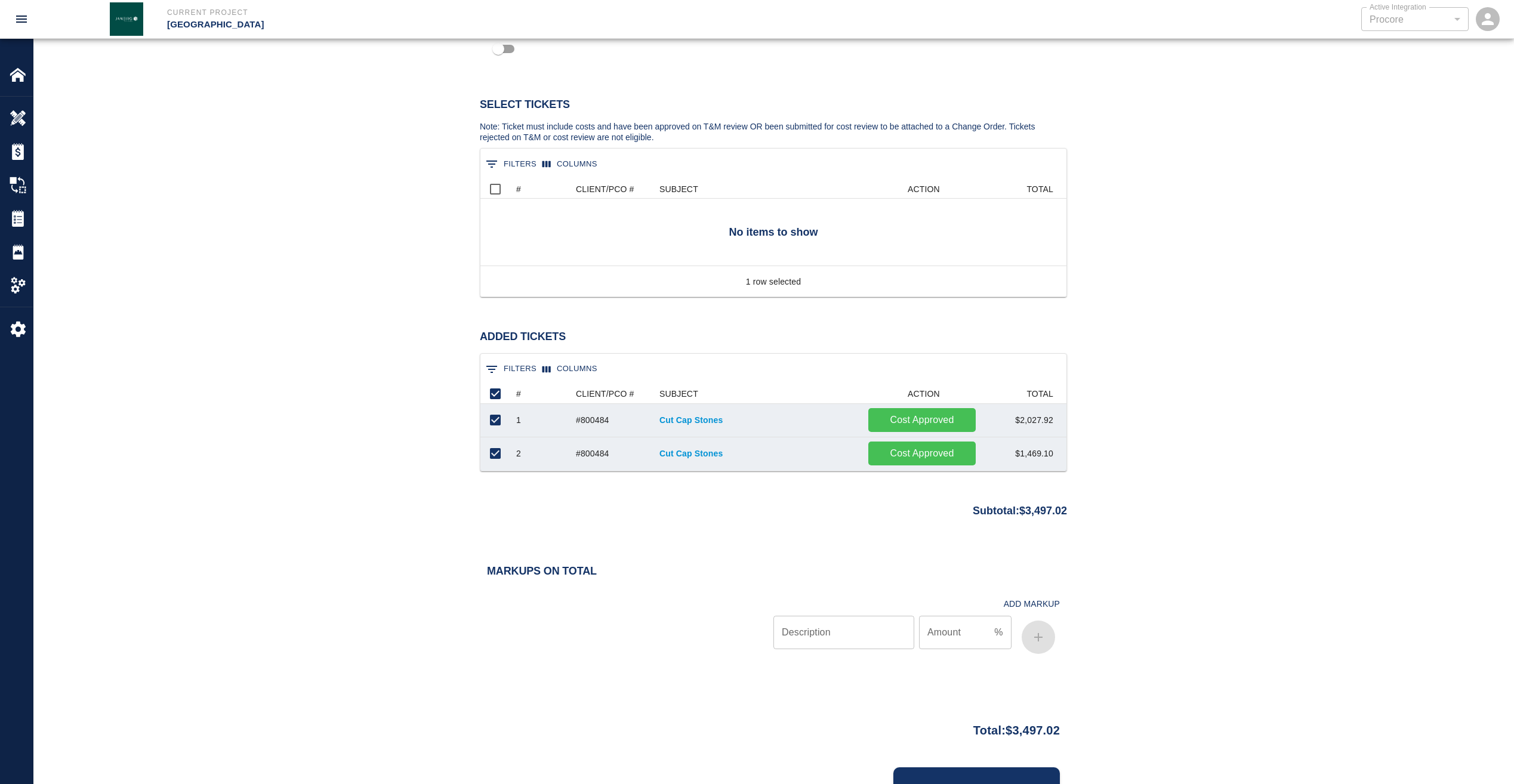
scroll to position [660, 0]
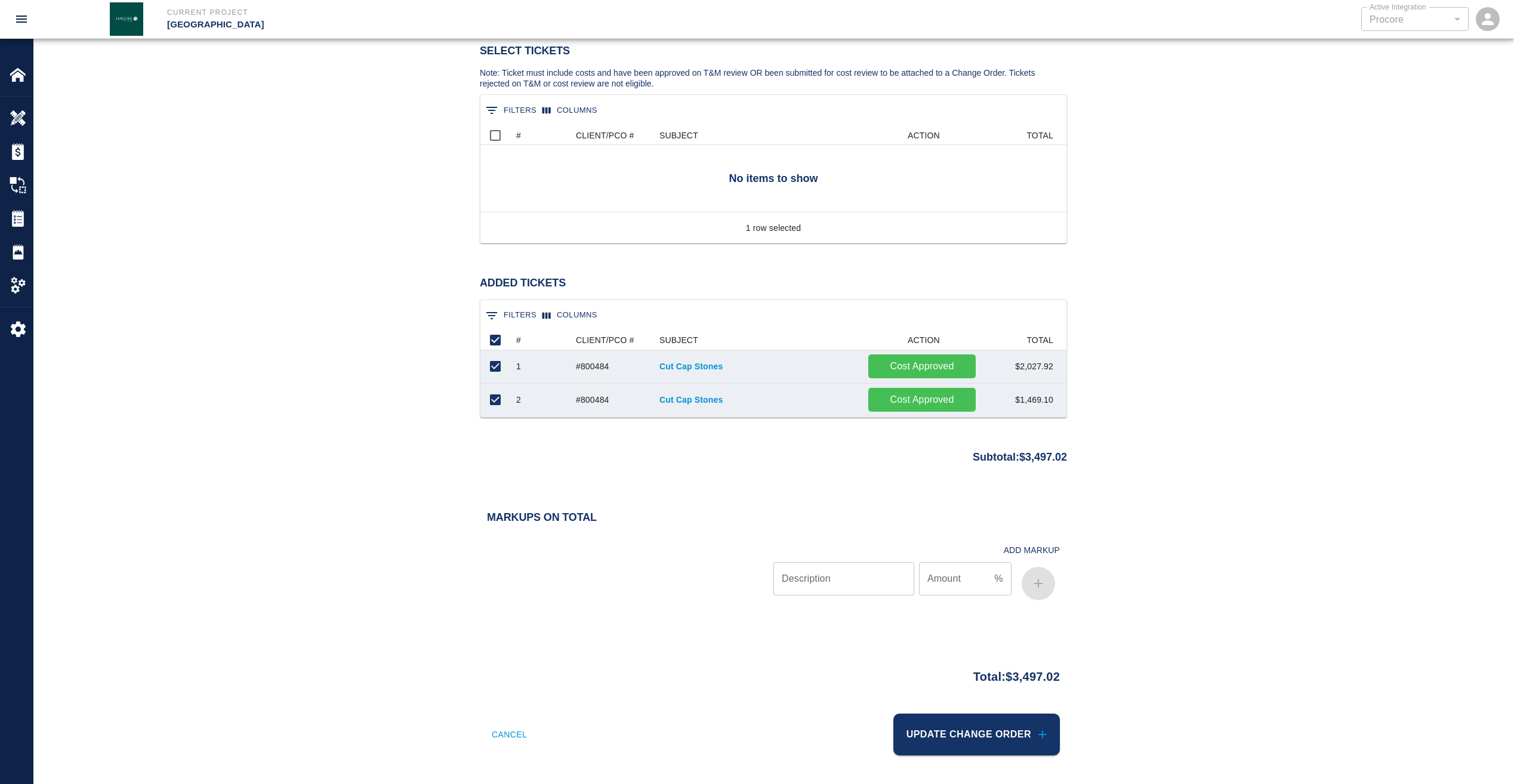
type input "Stone Caps"
click at [968, 727] on button "Update Change Order" at bounding box center [976, 735] width 166 height 42
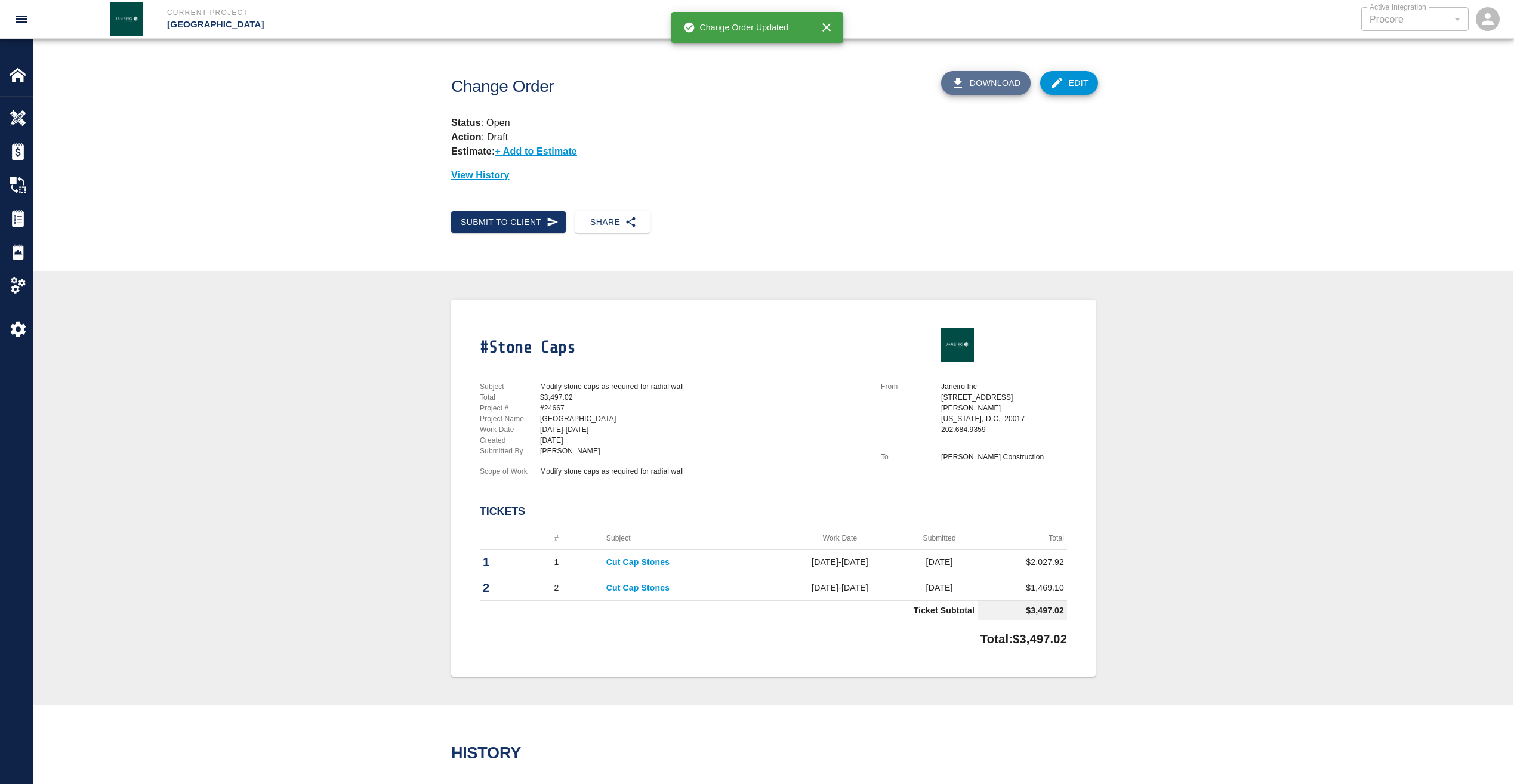
click at [995, 83] on button "Download" at bounding box center [986, 83] width 90 height 24
click at [1005, 83] on button "Download" at bounding box center [986, 83] width 90 height 24
